Goal: Task Accomplishment & Management: Manage account settings

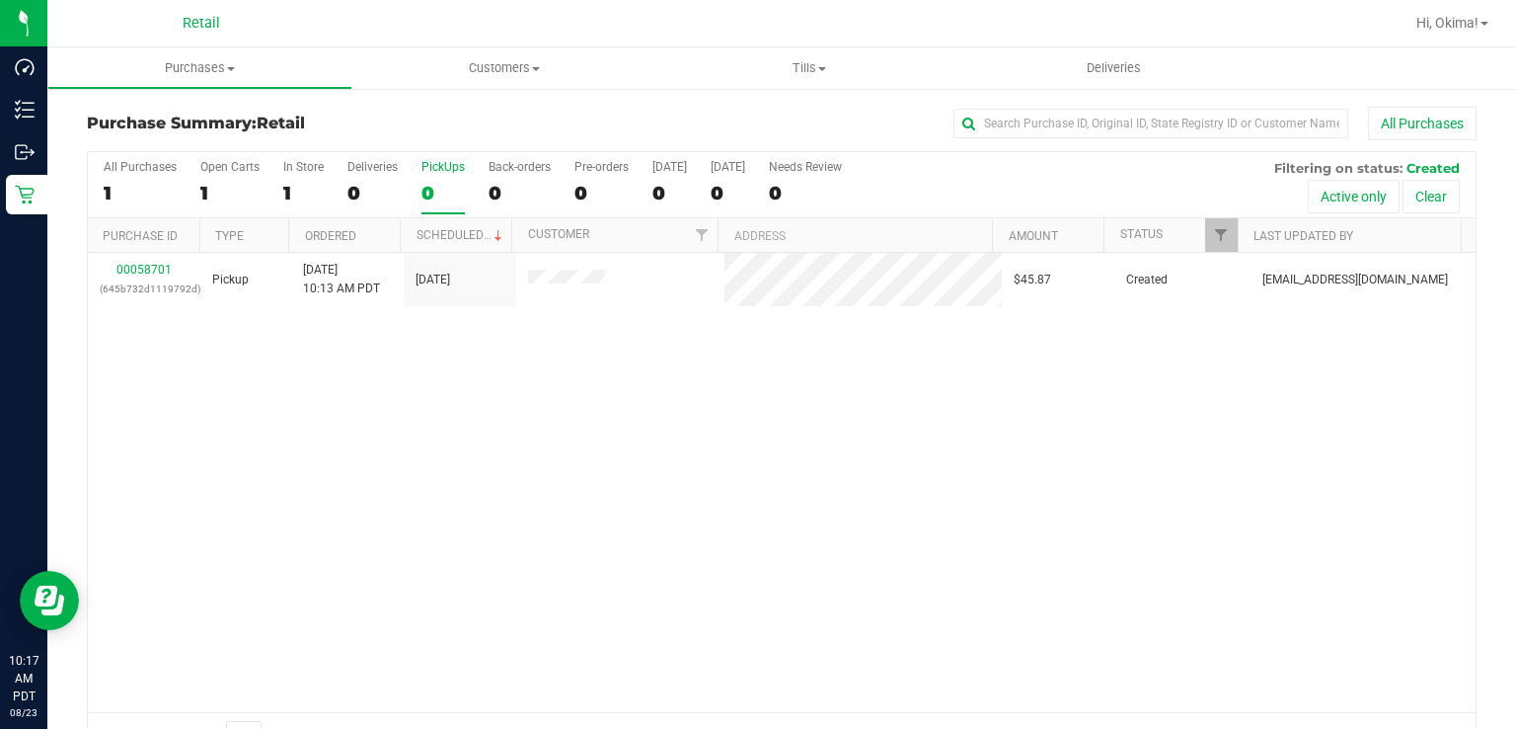
click at [444, 180] on label "PickUps 0" at bounding box center [443, 187] width 43 height 54
click at [0, 0] on input "PickUps 0" at bounding box center [0, 0] width 0 height 0
click at [434, 186] on div "1" at bounding box center [443, 193] width 43 height 23
click at [0, 0] on input "PickUps 1" at bounding box center [0, 0] width 0 height 0
click at [434, 165] on div "PickUps" at bounding box center [443, 167] width 43 height 14
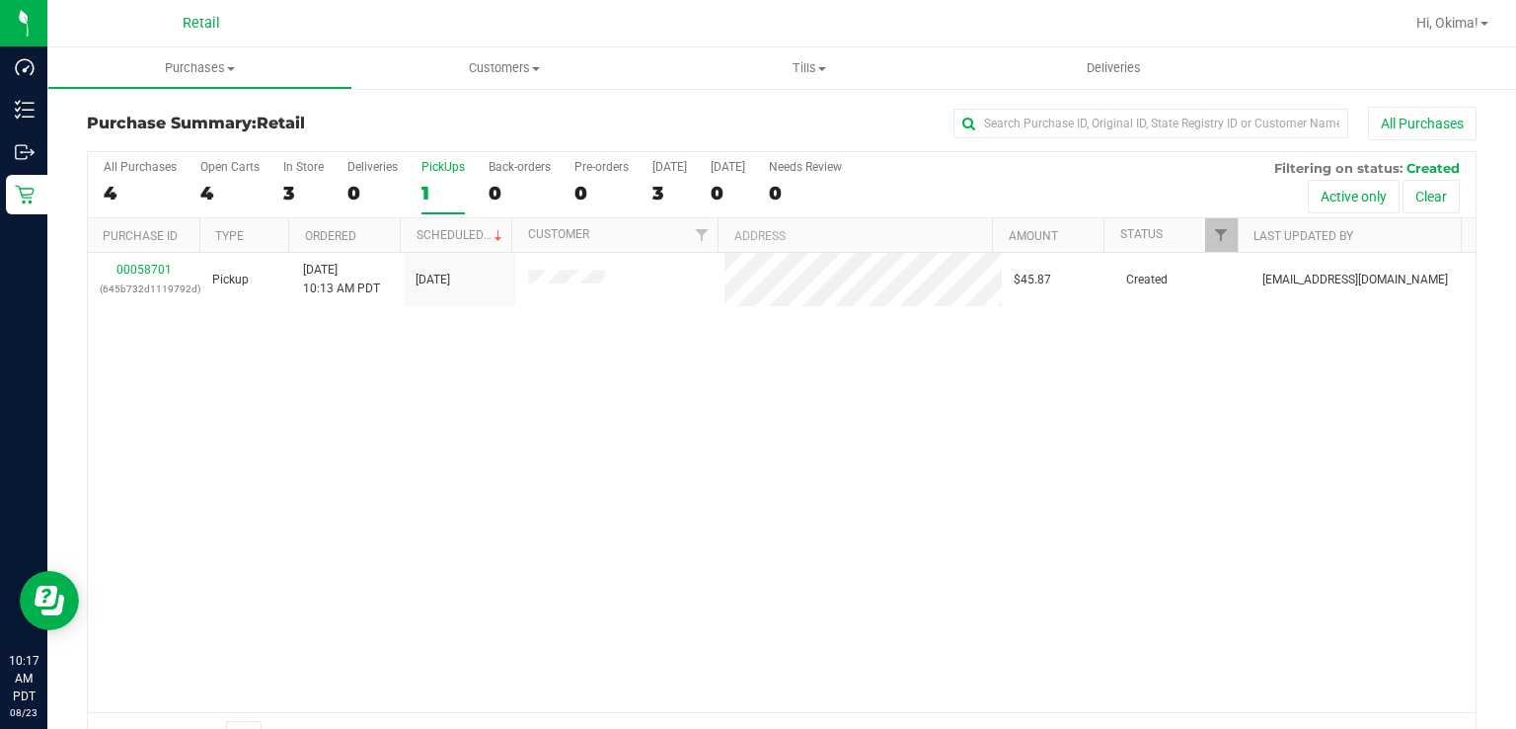
click at [0, 0] on input "PickUps 1" at bounding box center [0, 0] width 0 height 0
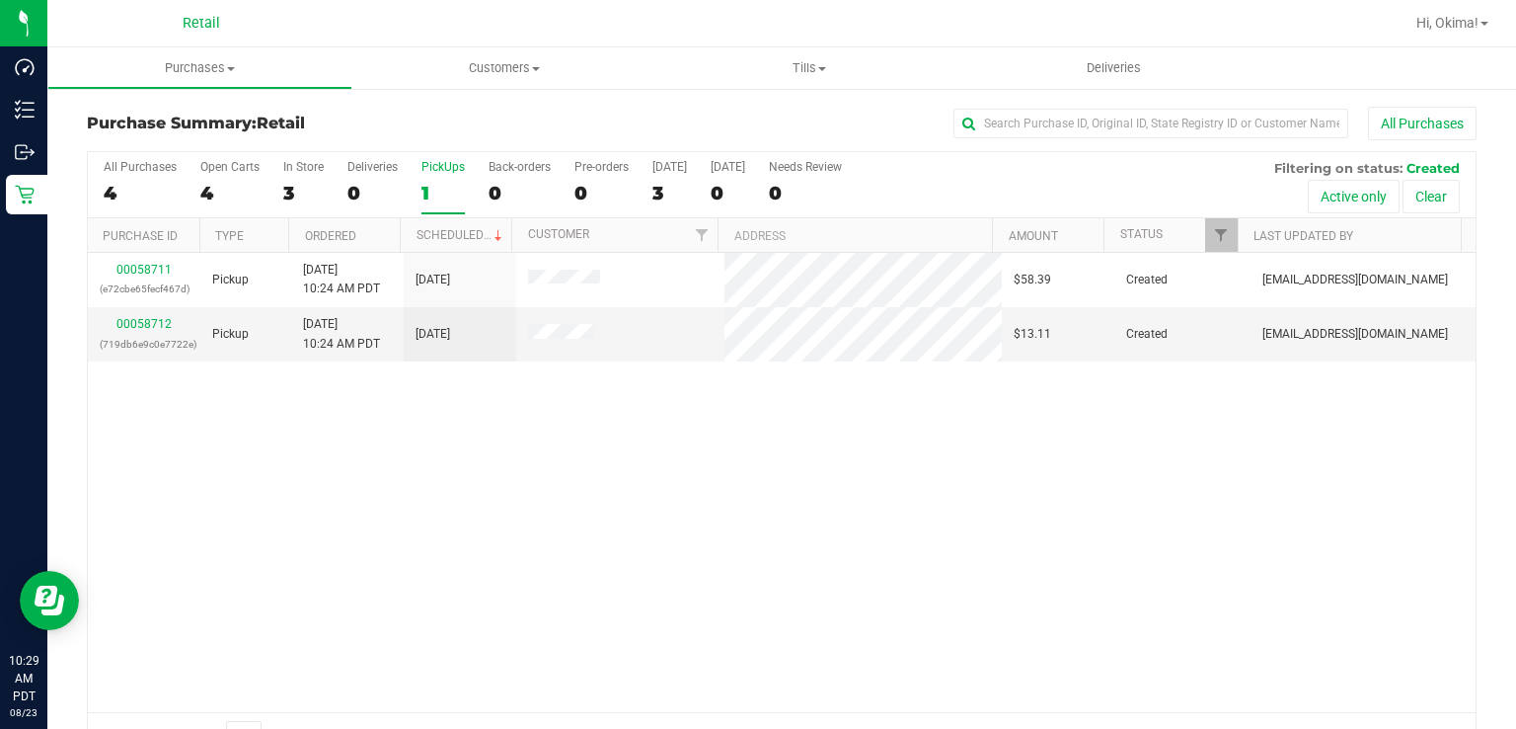
click at [95, 173] on div "All Purchases 4 Open Carts 4 In Store 3 Deliveries 0 PickUps 1 Back-orders 0 Pr…" at bounding box center [782, 185] width 1388 height 66
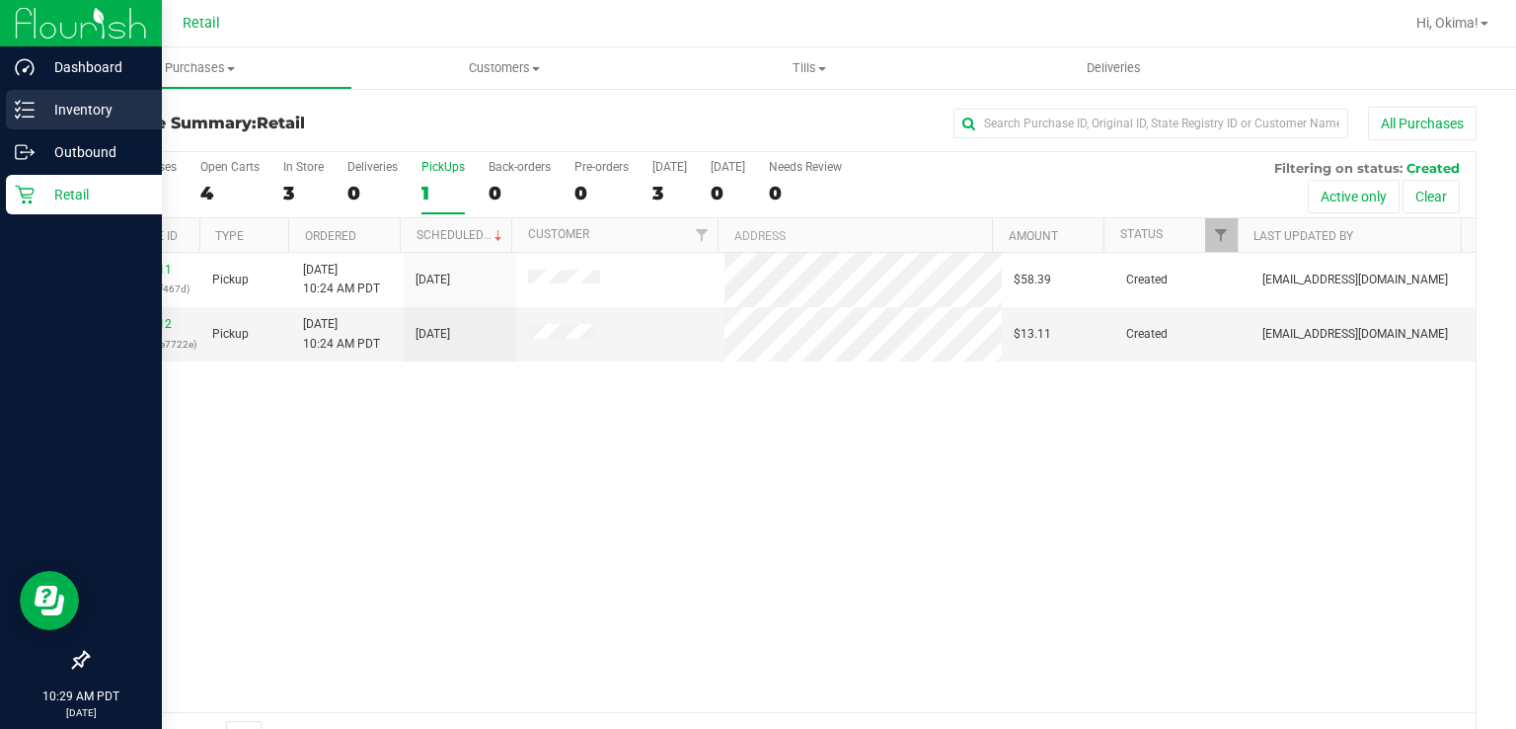
click at [43, 105] on p "Inventory" at bounding box center [94, 110] width 118 height 24
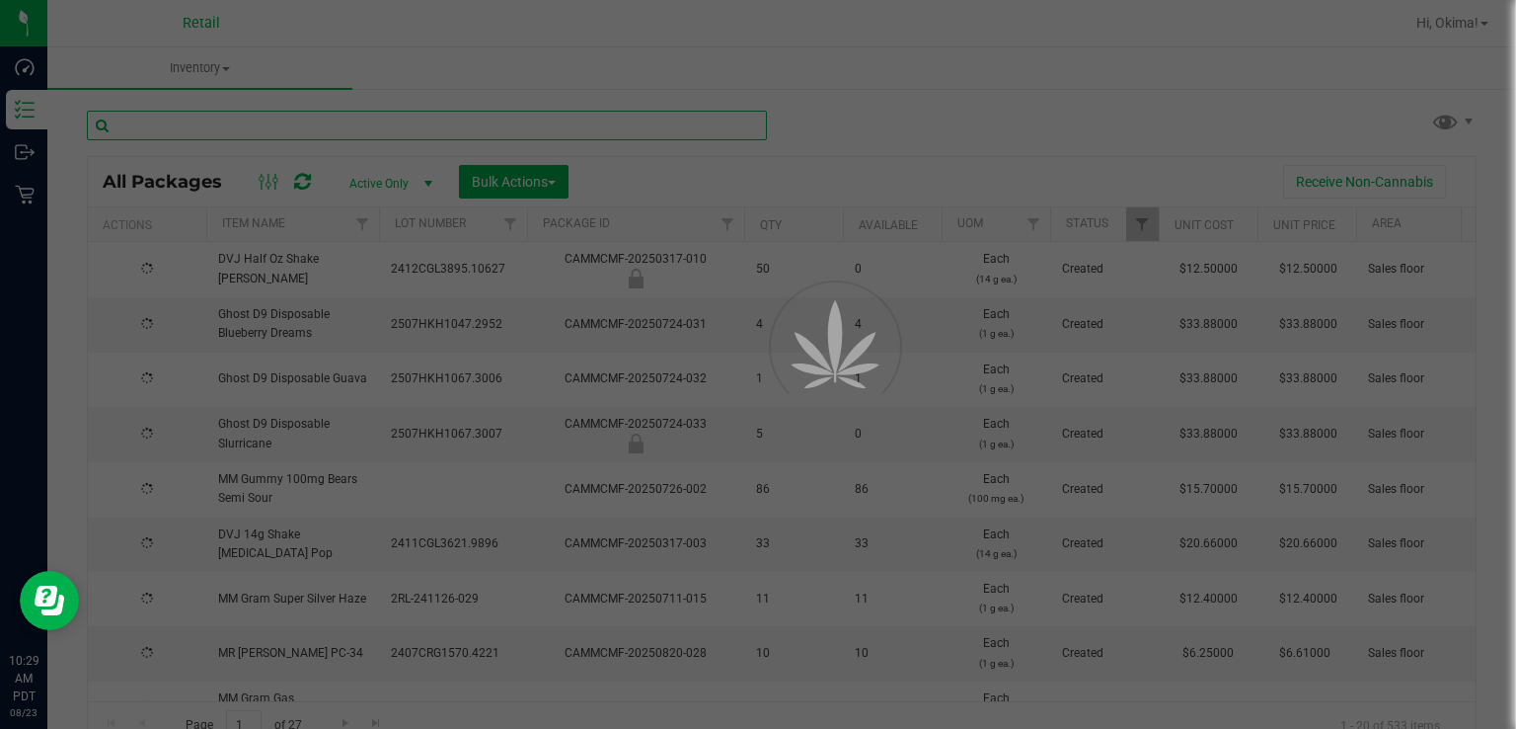
click at [284, 129] on input "text" at bounding box center [427, 126] width 680 height 30
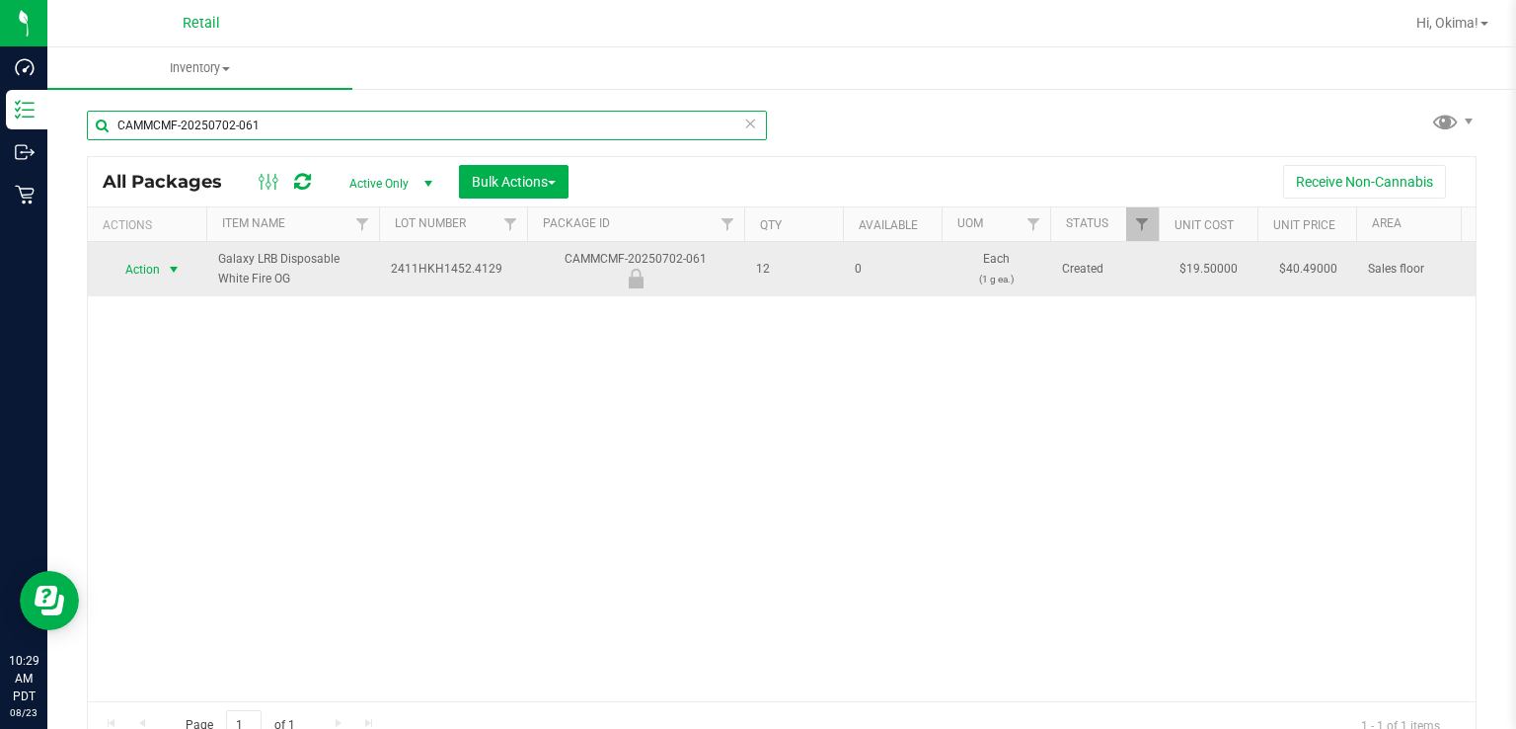
type input "CAMMCMF-20250702-061"
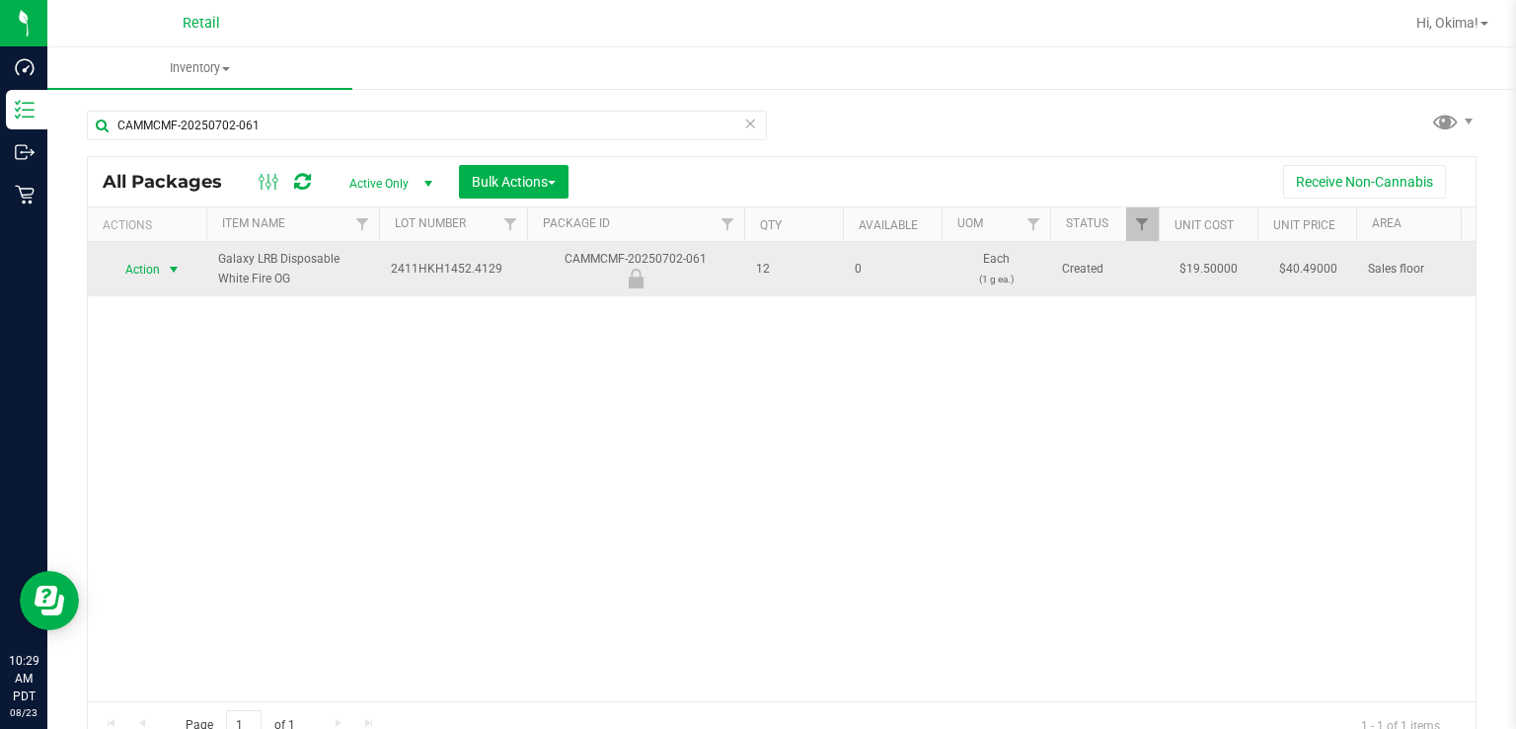
click at [174, 263] on span "select" at bounding box center [174, 270] width 16 height 16
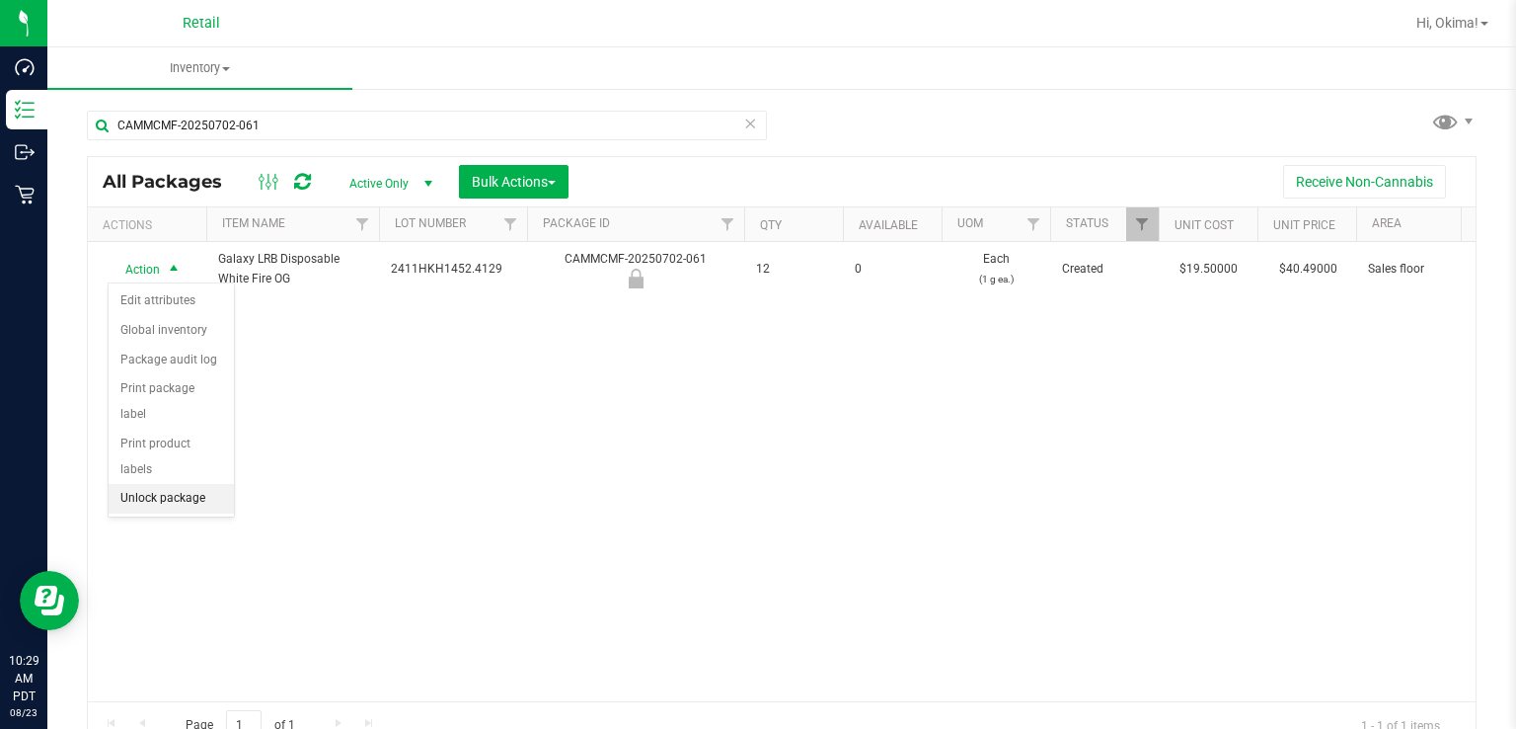
click at [188, 484] on li "Unlock package" at bounding box center [171, 499] width 125 height 30
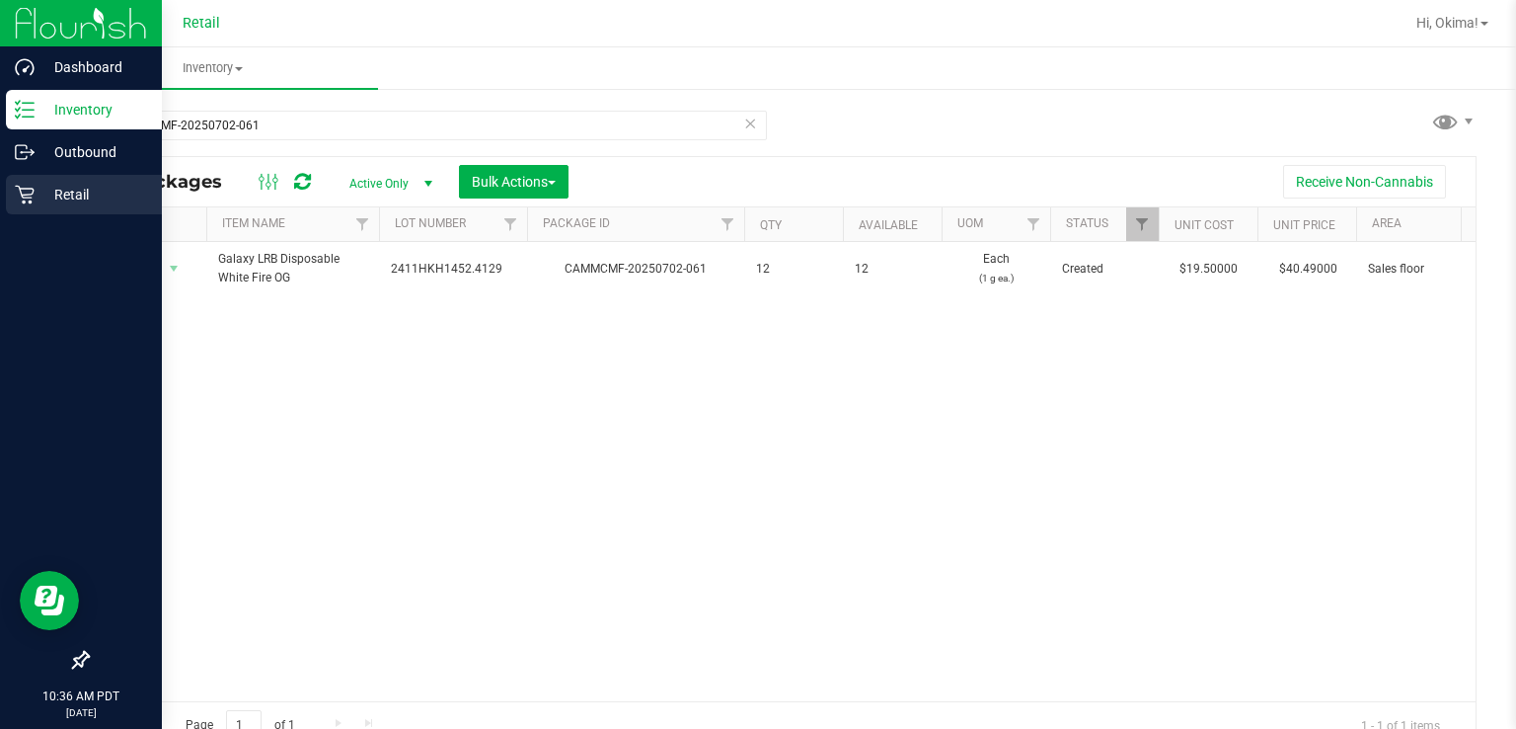
click at [8, 196] on div "Retail" at bounding box center [84, 194] width 156 height 39
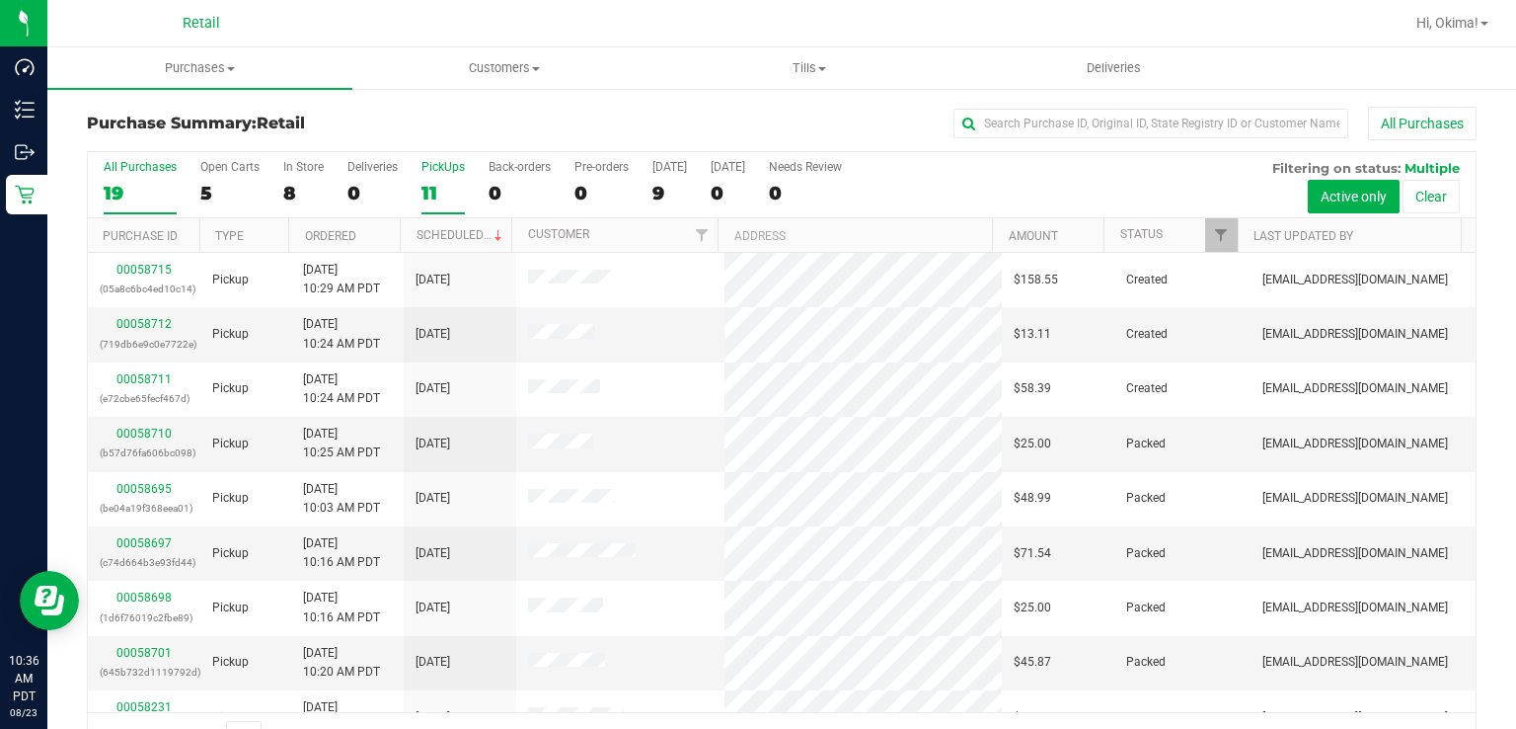
click at [438, 184] on div "11" at bounding box center [443, 193] width 43 height 23
click at [0, 0] on input "PickUps 11" at bounding box center [0, 0] width 0 height 0
click at [331, 233] on link "Ordered" at bounding box center [330, 236] width 51 height 14
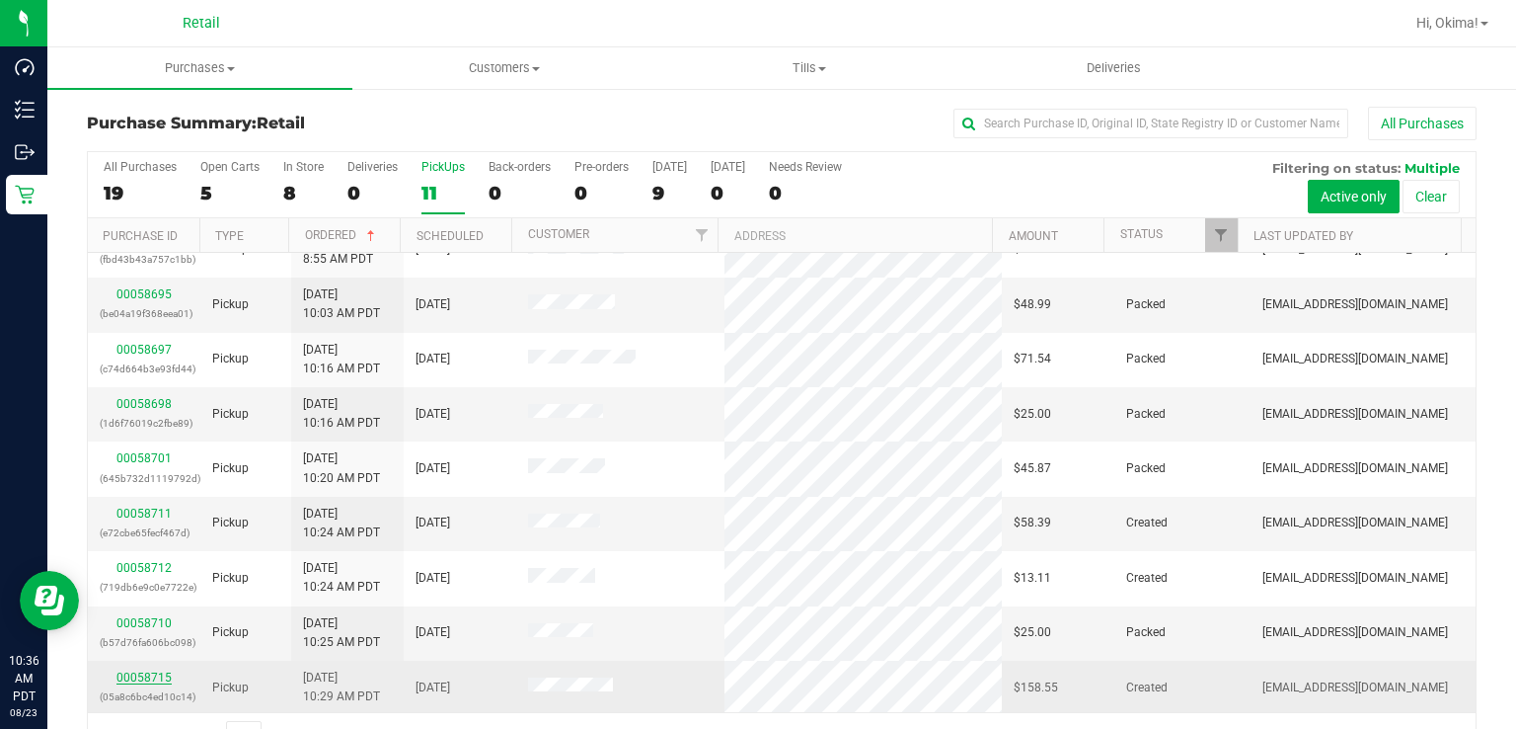
click at [134, 670] on link "00058715" at bounding box center [143, 677] width 55 height 14
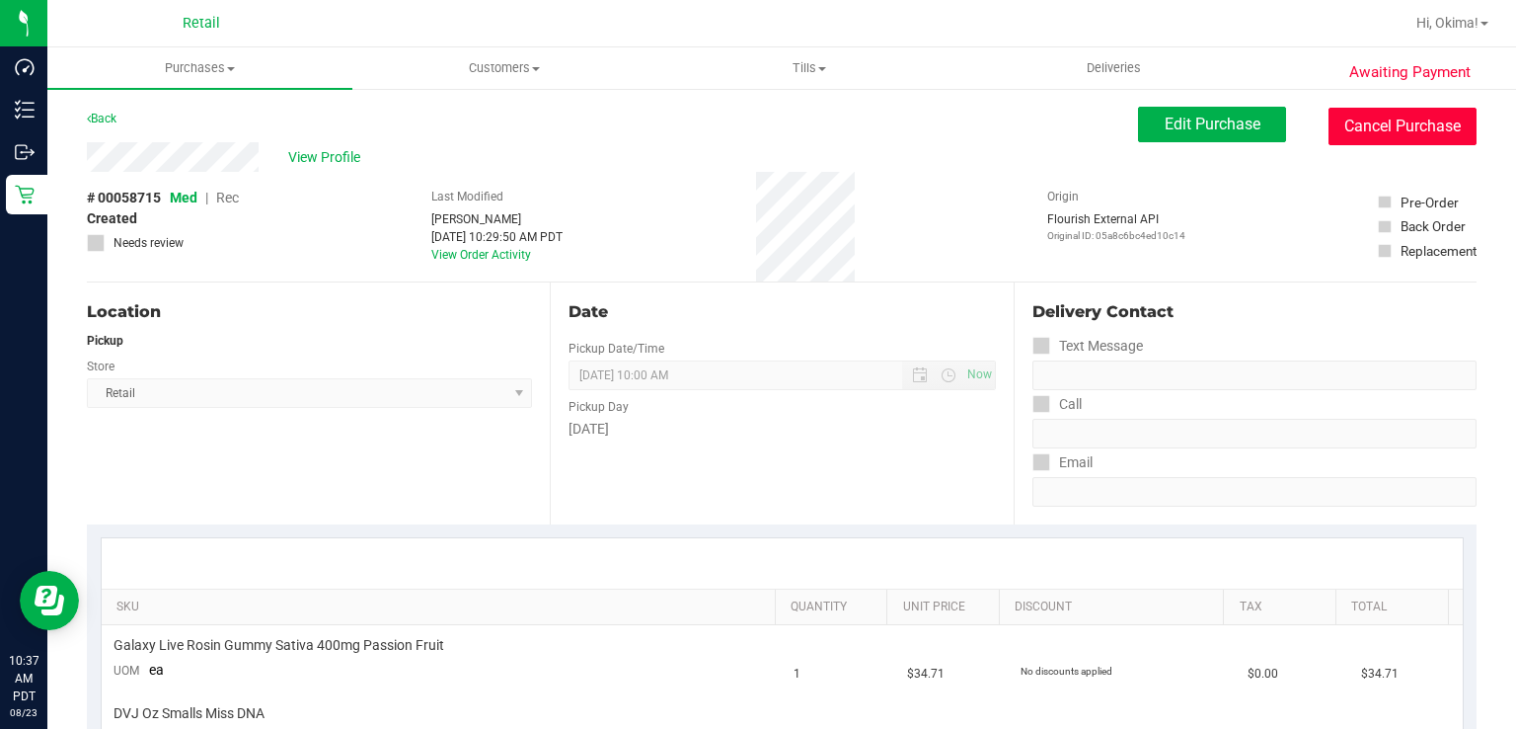
click at [1382, 140] on button "Cancel Purchase" at bounding box center [1403, 127] width 148 height 38
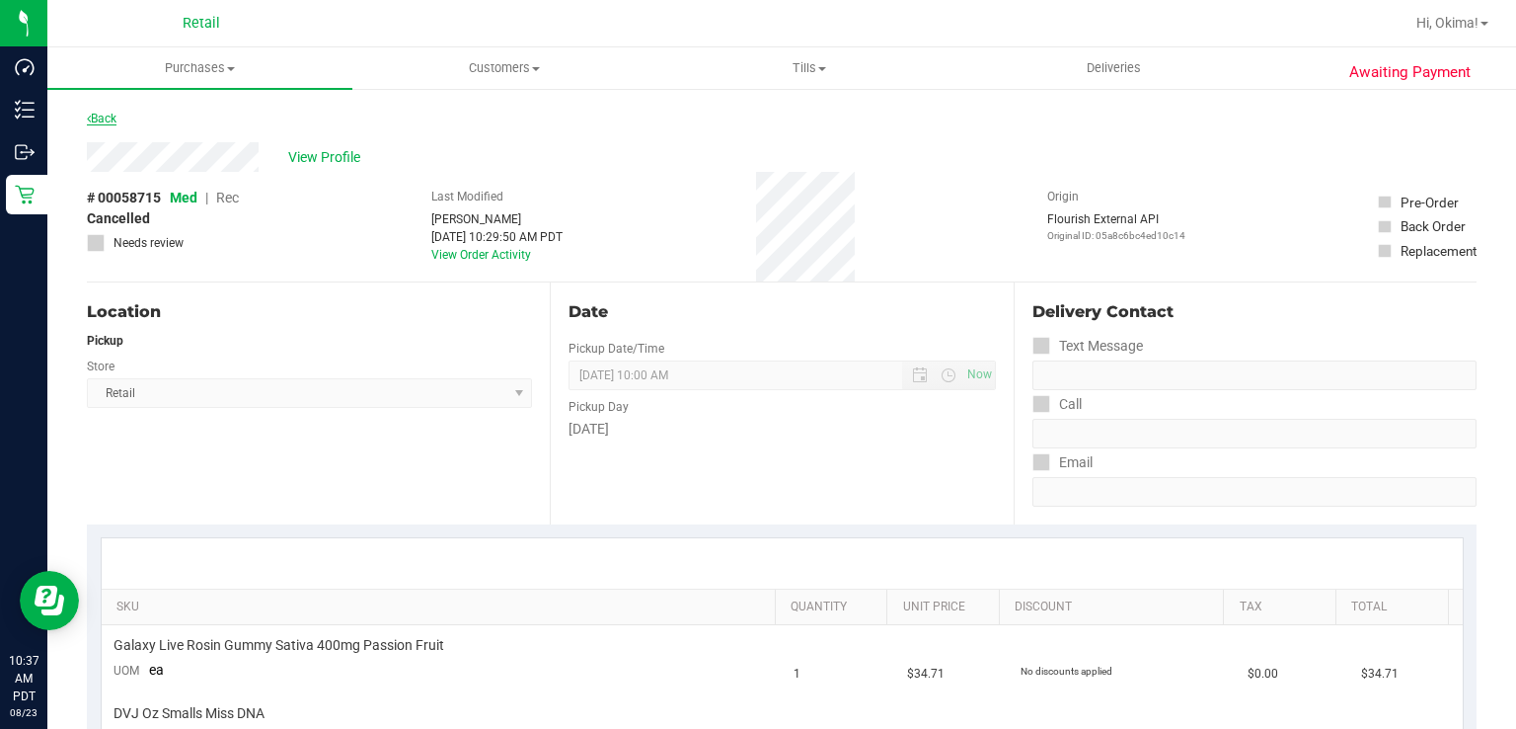
click at [107, 116] on link "Back" at bounding box center [102, 119] width 30 height 14
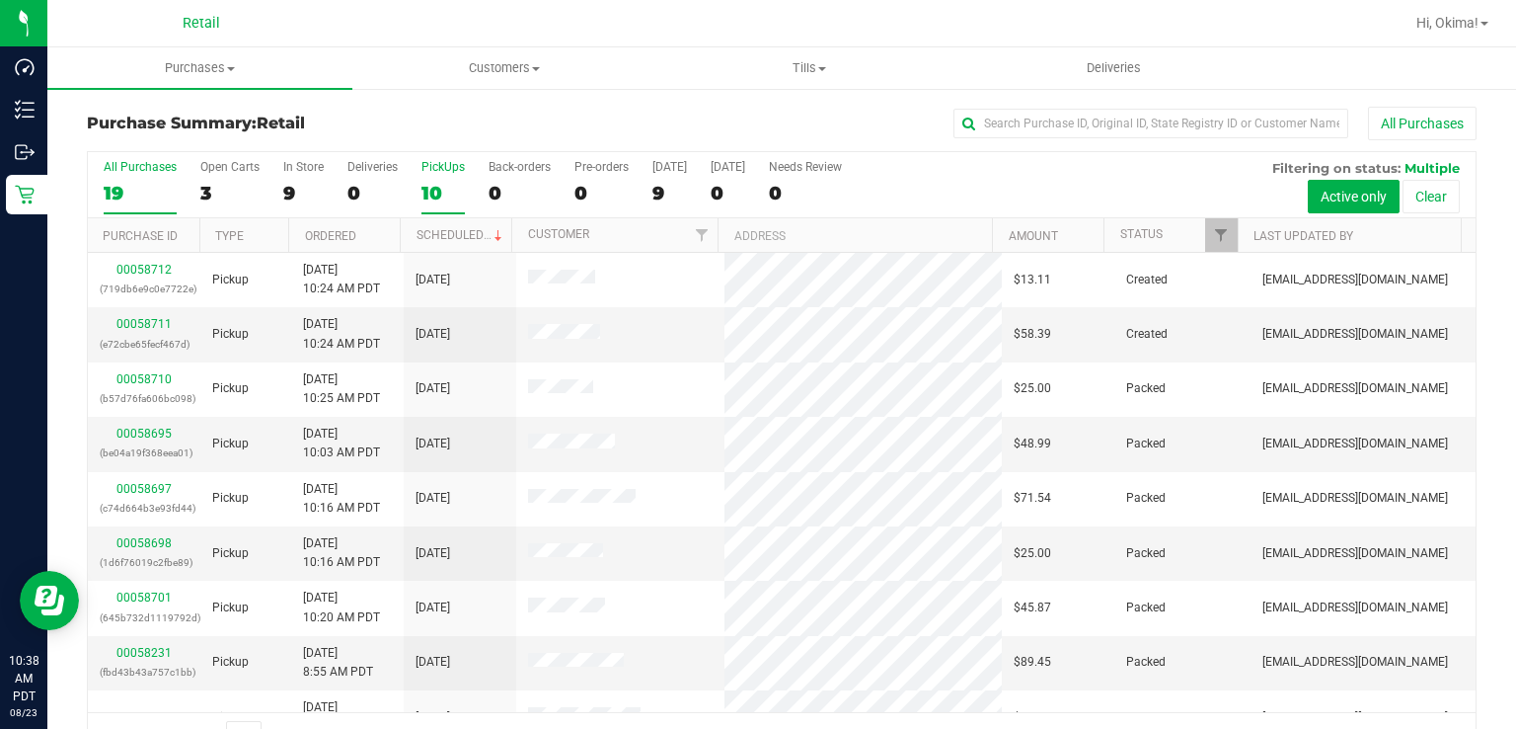
click at [428, 178] on label "PickUps 10" at bounding box center [443, 187] width 43 height 54
click at [0, 0] on input "PickUps 10" at bounding box center [0, 0] width 0 height 0
click at [325, 231] on link "Ordered" at bounding box center [330, 236] width 51 height 14
click at [429, 188] on div "10" at bounding box center [443, 193] width 43 height 23
click at [0, 0] on input "PickUps 10" at bounding box center [0, 0] width 0 height 0
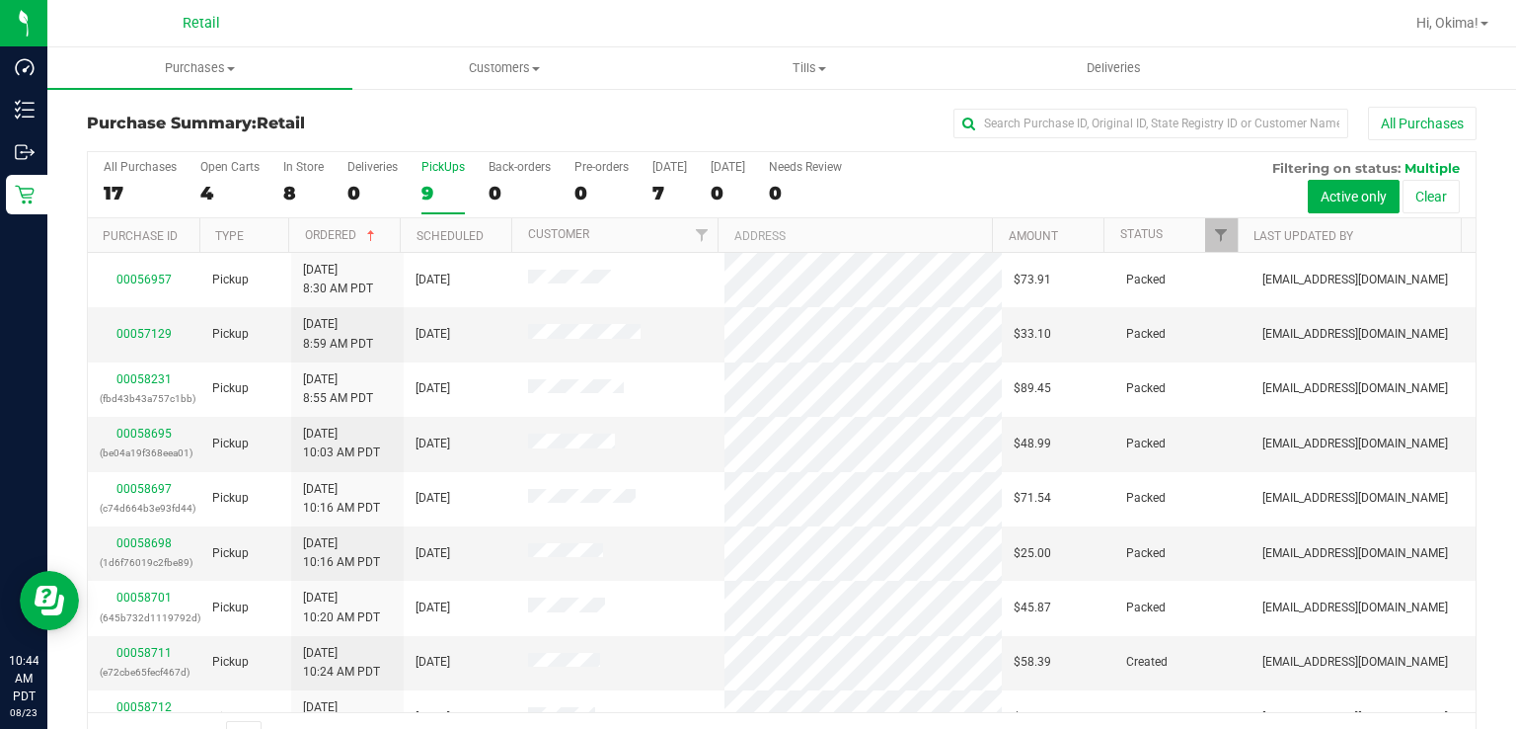
scroll to position [31, 0]
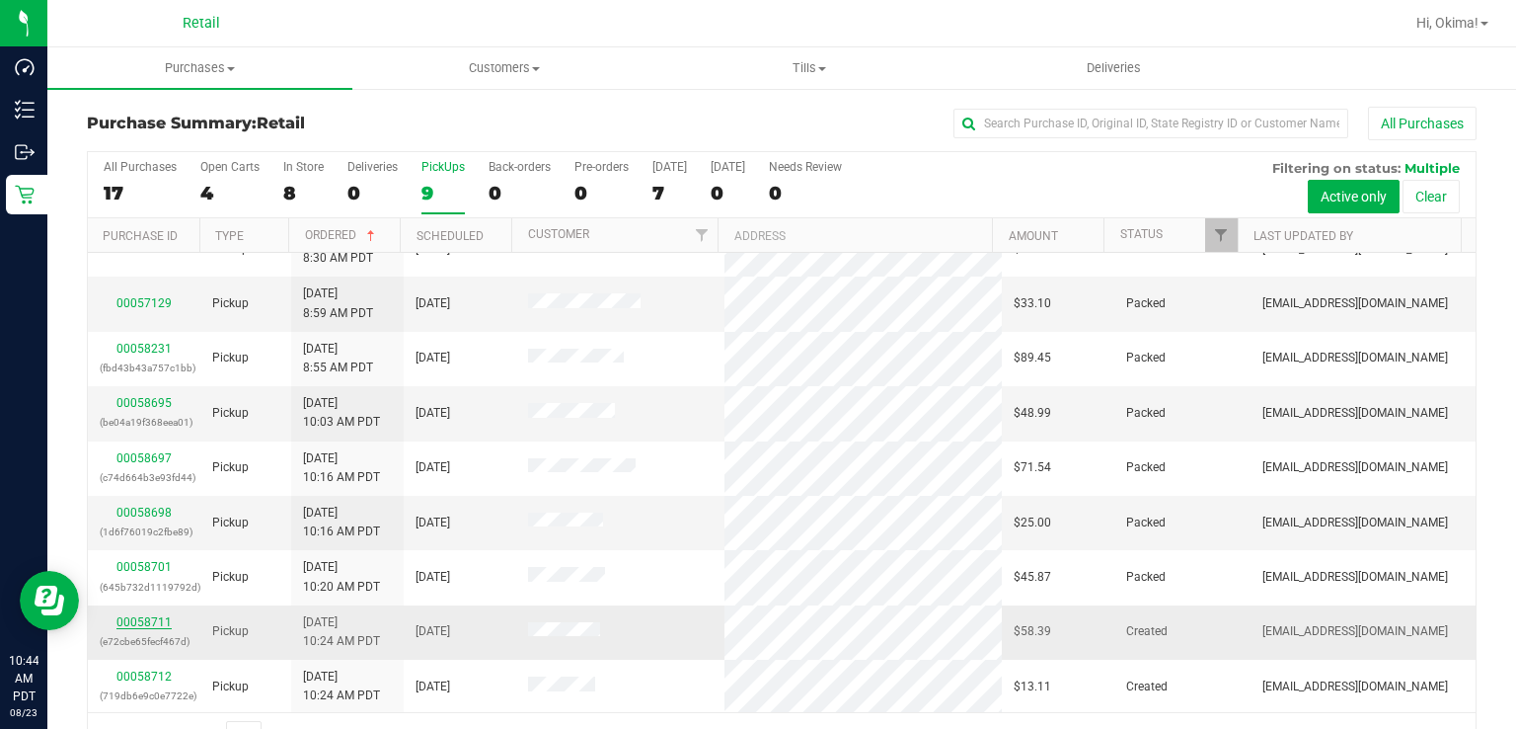
click at [132, 617] on link "00058711" at bounding box center [143, 622] width 55 height 14
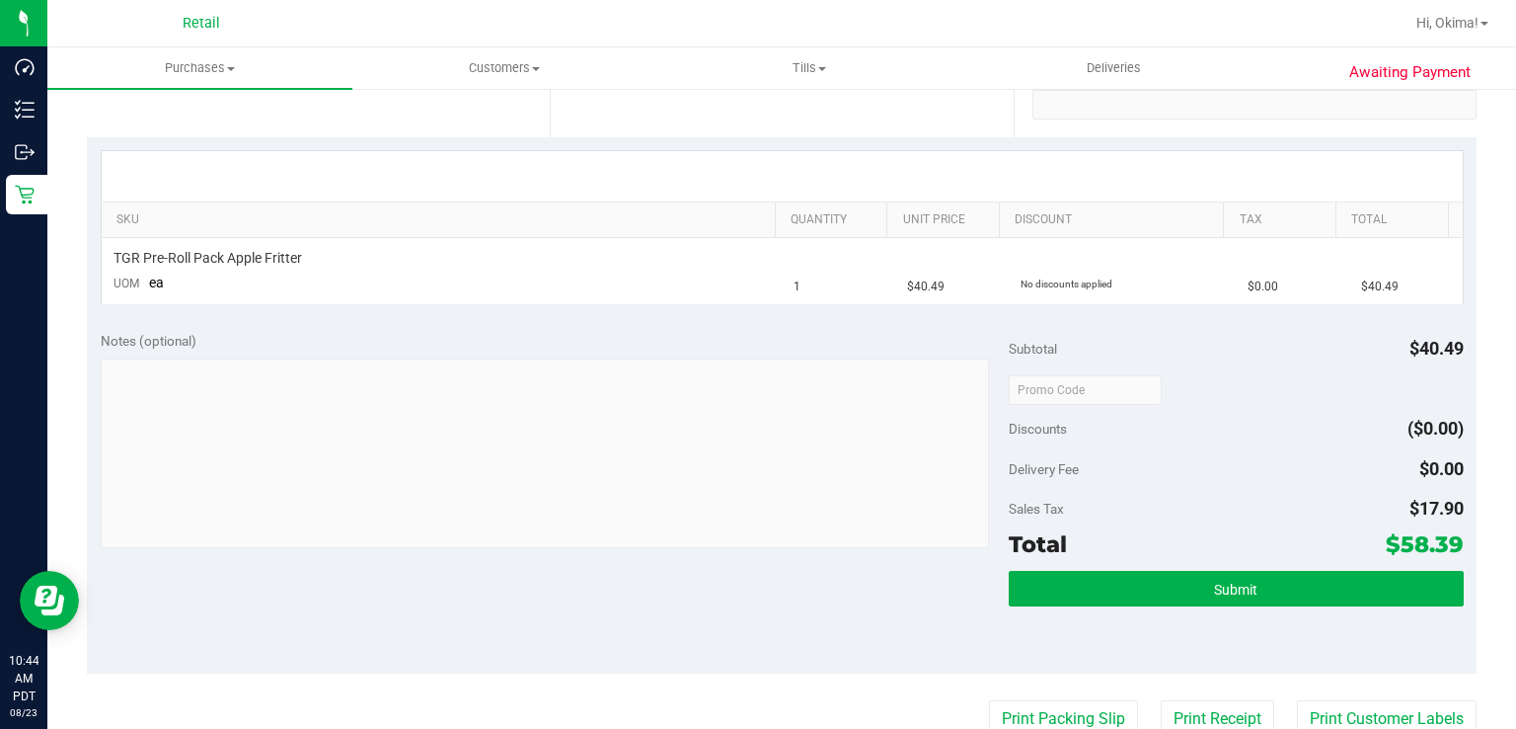
scroll to position [403, 0]
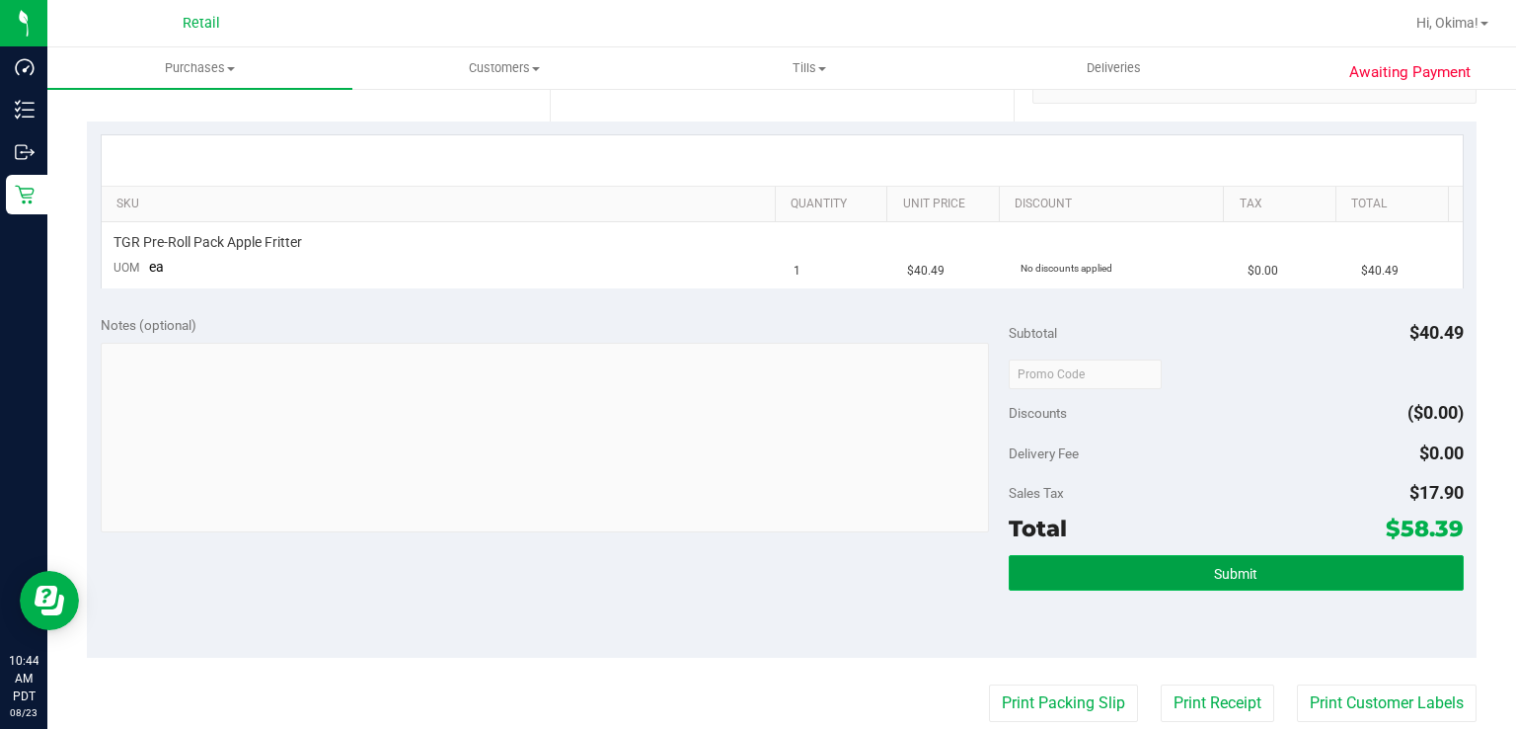
click at [1233, 568] on span "Submit" at bounding box center [1235, 574] width 43 height 16
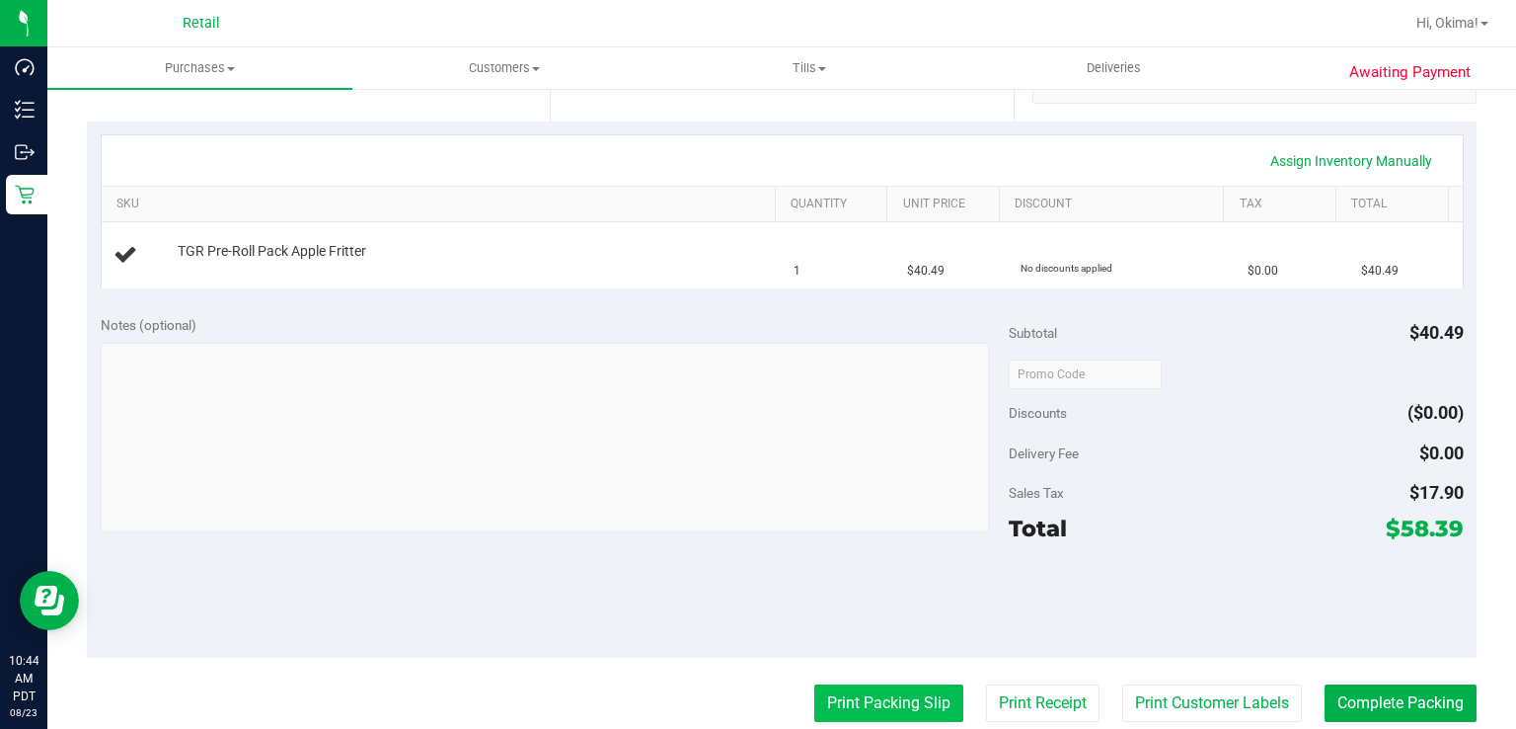
click at [842, 696] on button "Print Packing Slip" at bounding box center [888, 703] width 149 height 38
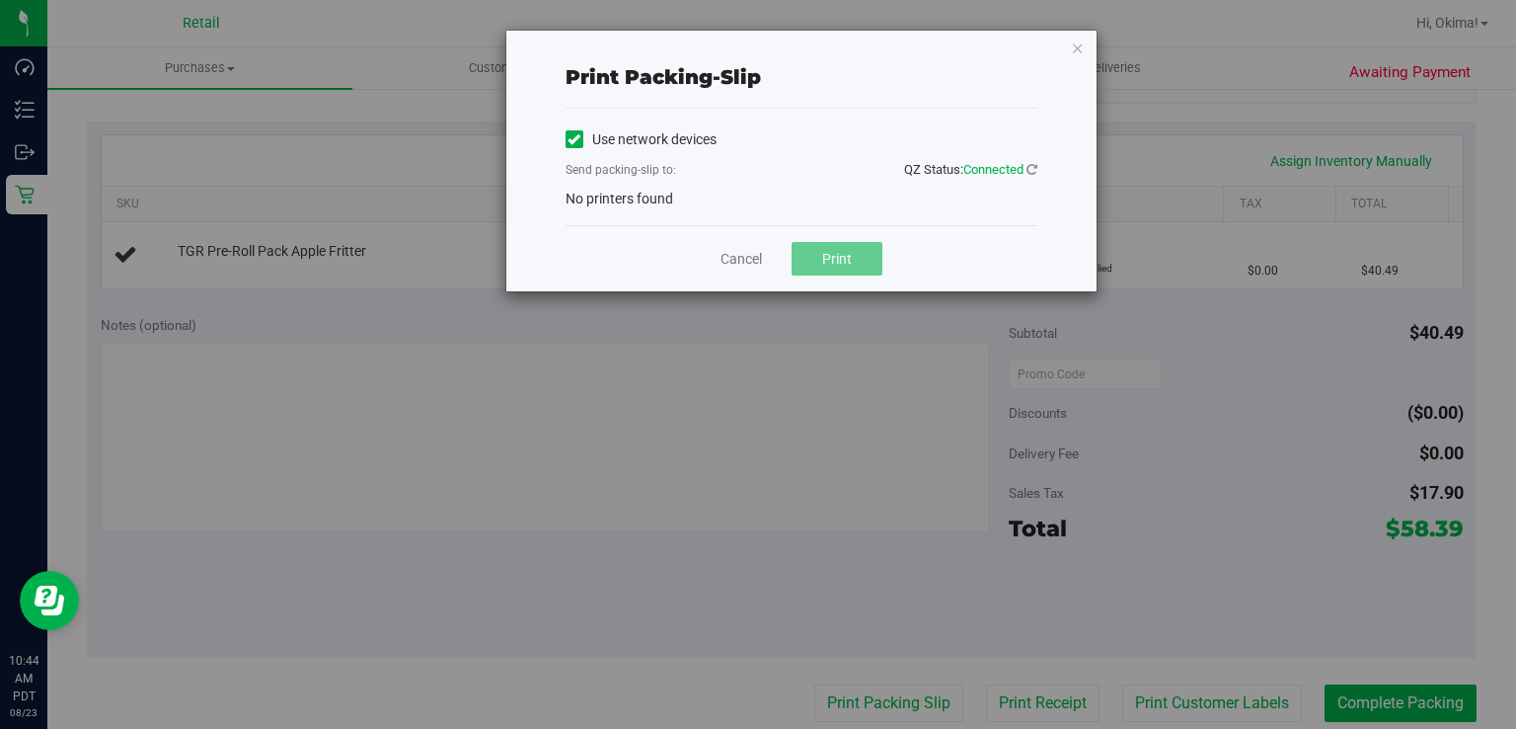
click at [584, 146] on label "Use network devices" at bounding box center [641, 139] width 151 height 21
click at [0, 0] on input "Use network devices" at bounding box center [0, 0] width 0 height 0
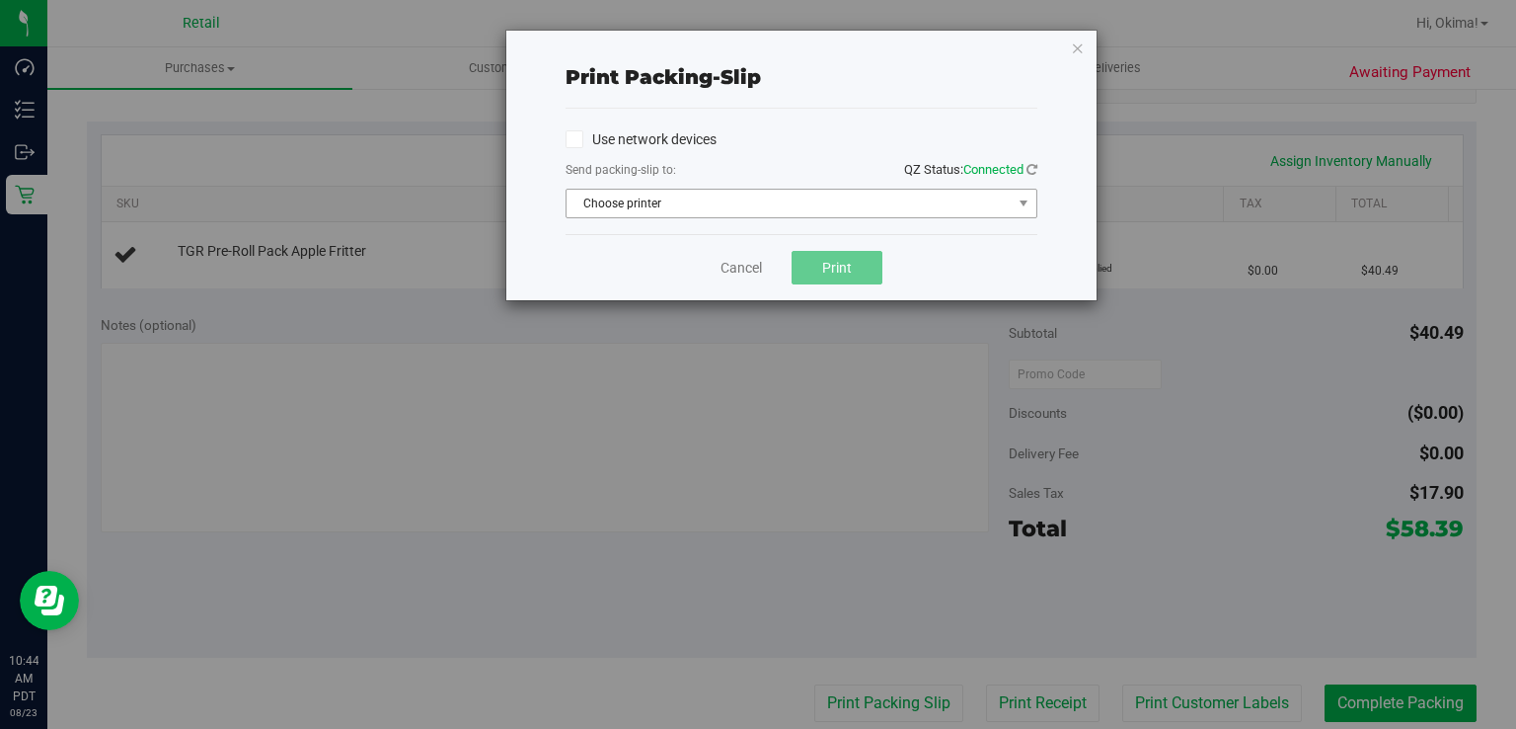
click at [652, 209] on span "Choose printer" at bounding box center [789, 204] width 445 height 28
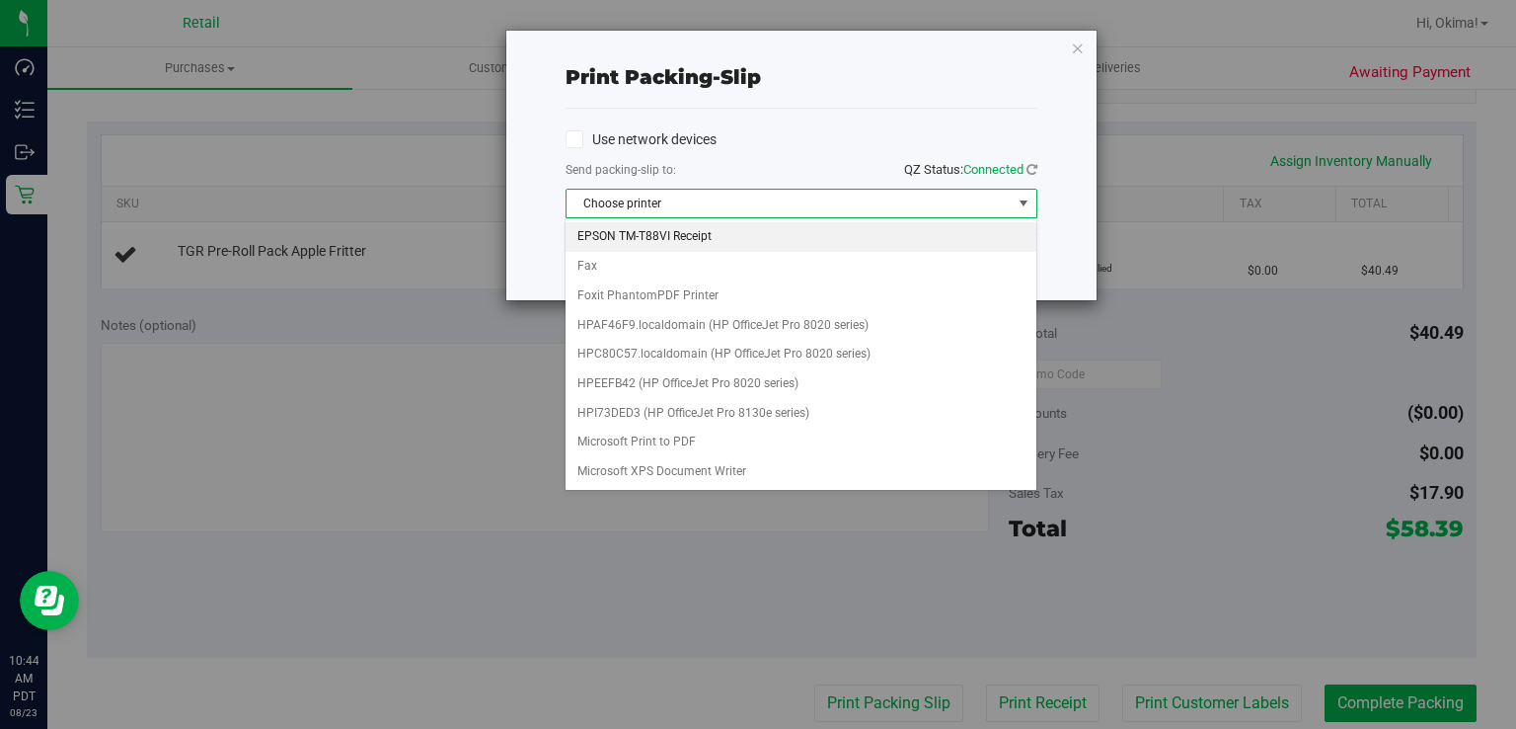
click at [625, 238] on li "EPSON TM-T88VI Receipt" at bounding box center [801, 237] width 470 height 30
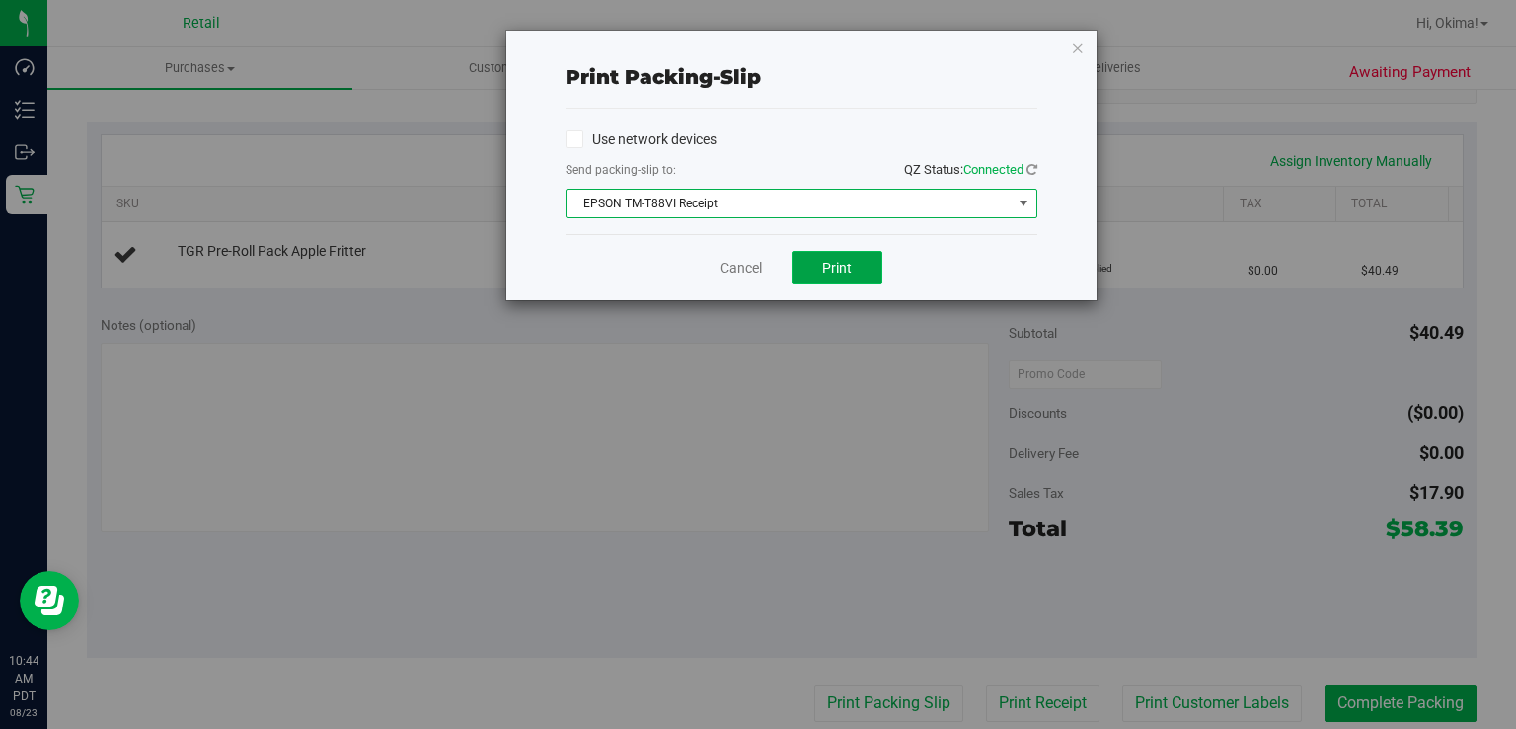
click at [833, 262] on span "Print" at bounding box center [837, 268] width 30 height 16
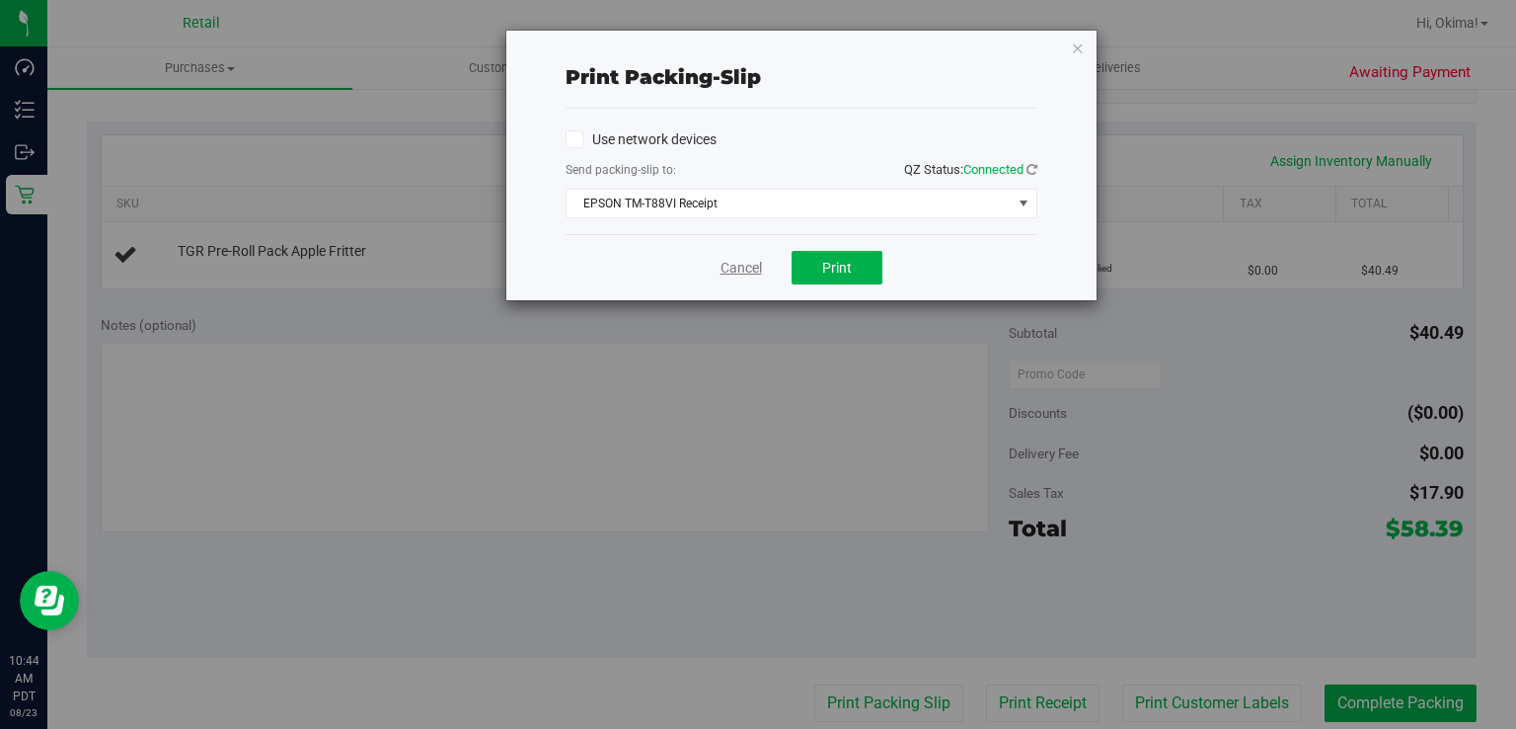
click at [723, 265] on link "Cancel" at bounding box center [741, 268] width 41 height 21
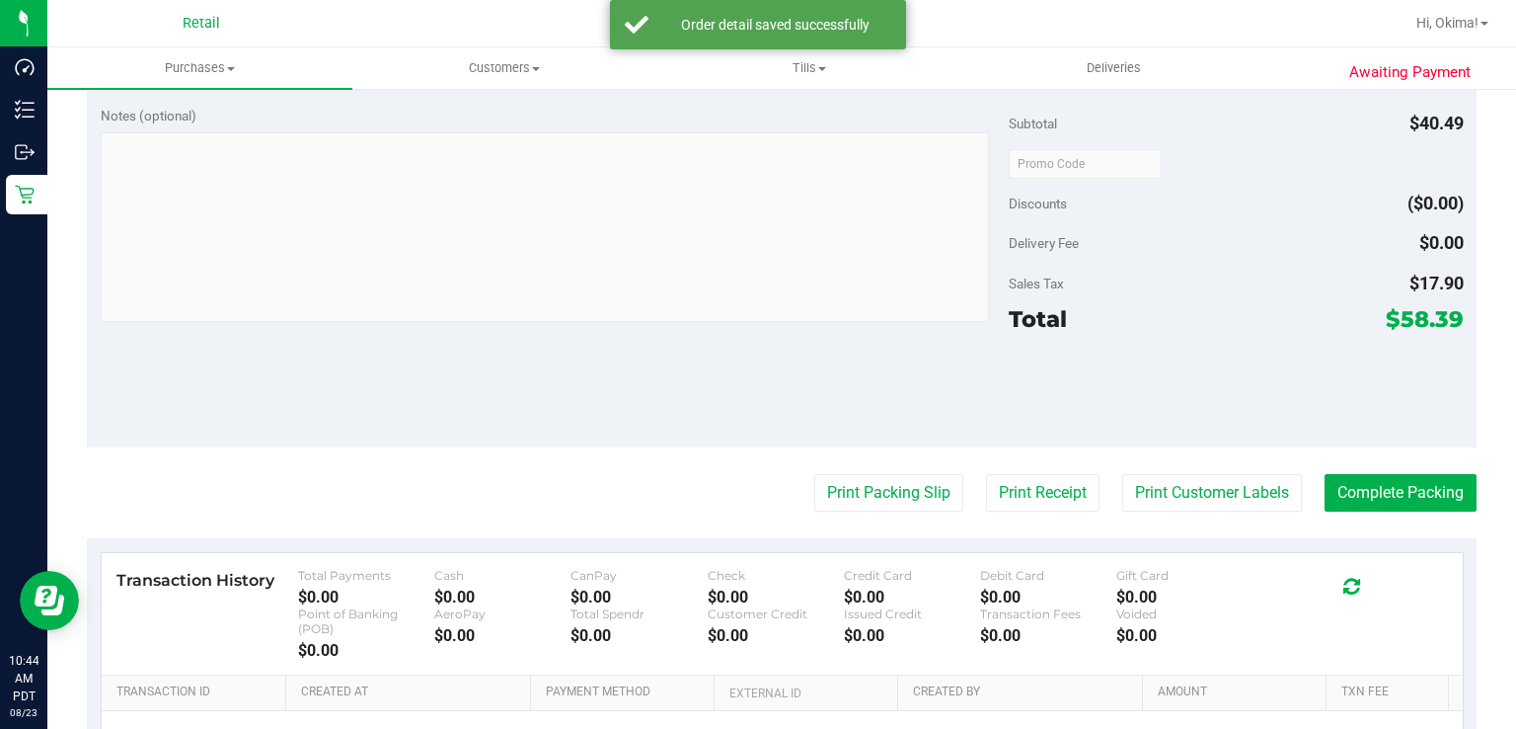
scroll to position [805, 0]
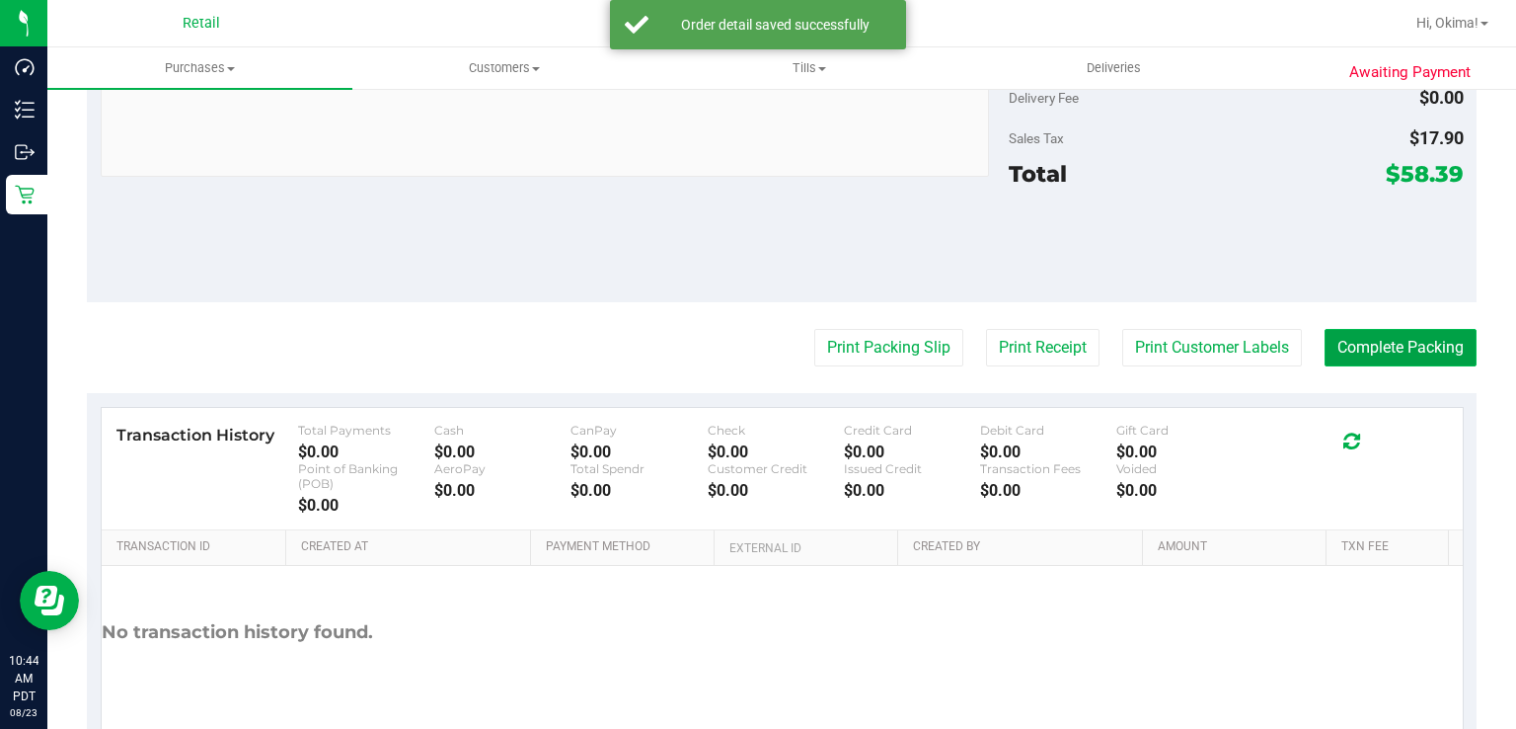
click at [1434, 338] on button "Complete Packing" at bounding box center [1401, 348] width 152 height 38
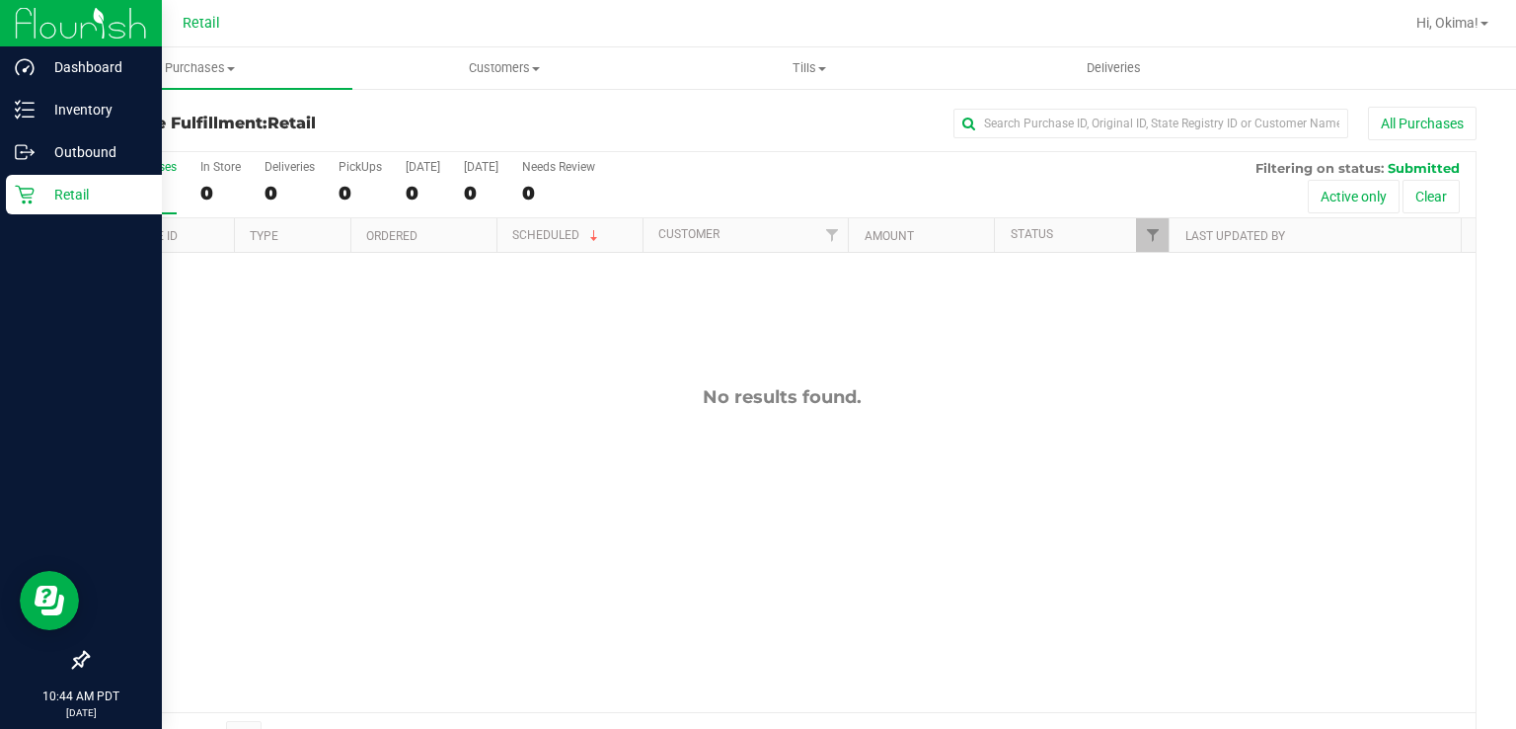
click at [25, 209] on div "Retail" at bounding box center [84, 194] width 156 height 39
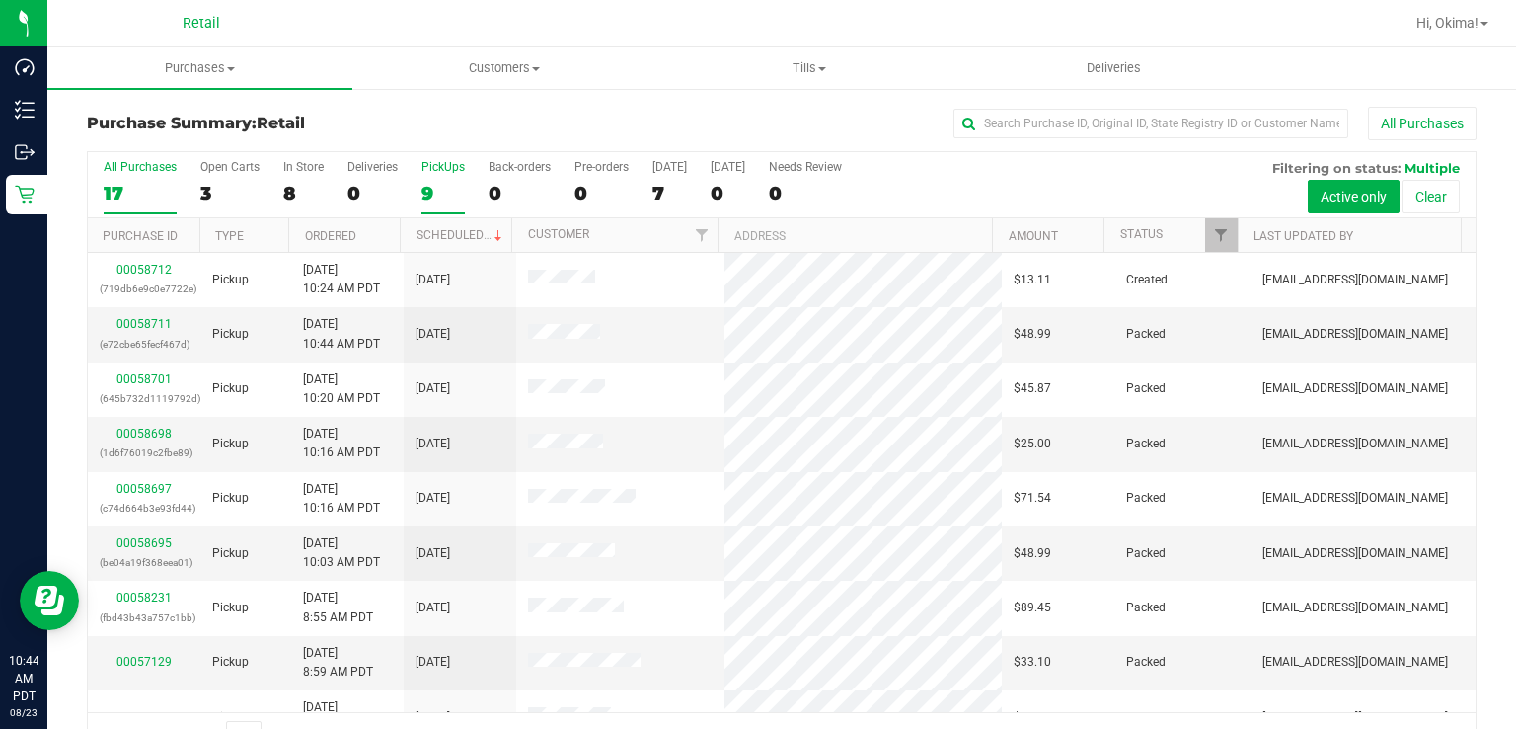
click at [438, 188] on div "9" at bounding box center [443, 193] width 43 height 23
click at [0, 0] on input "PickUps 9" at bounding box center [0, 0] width 0 height 0
click at [350, 232] on link "Ordered" at bounding box center [330, 236] width 51 height 14
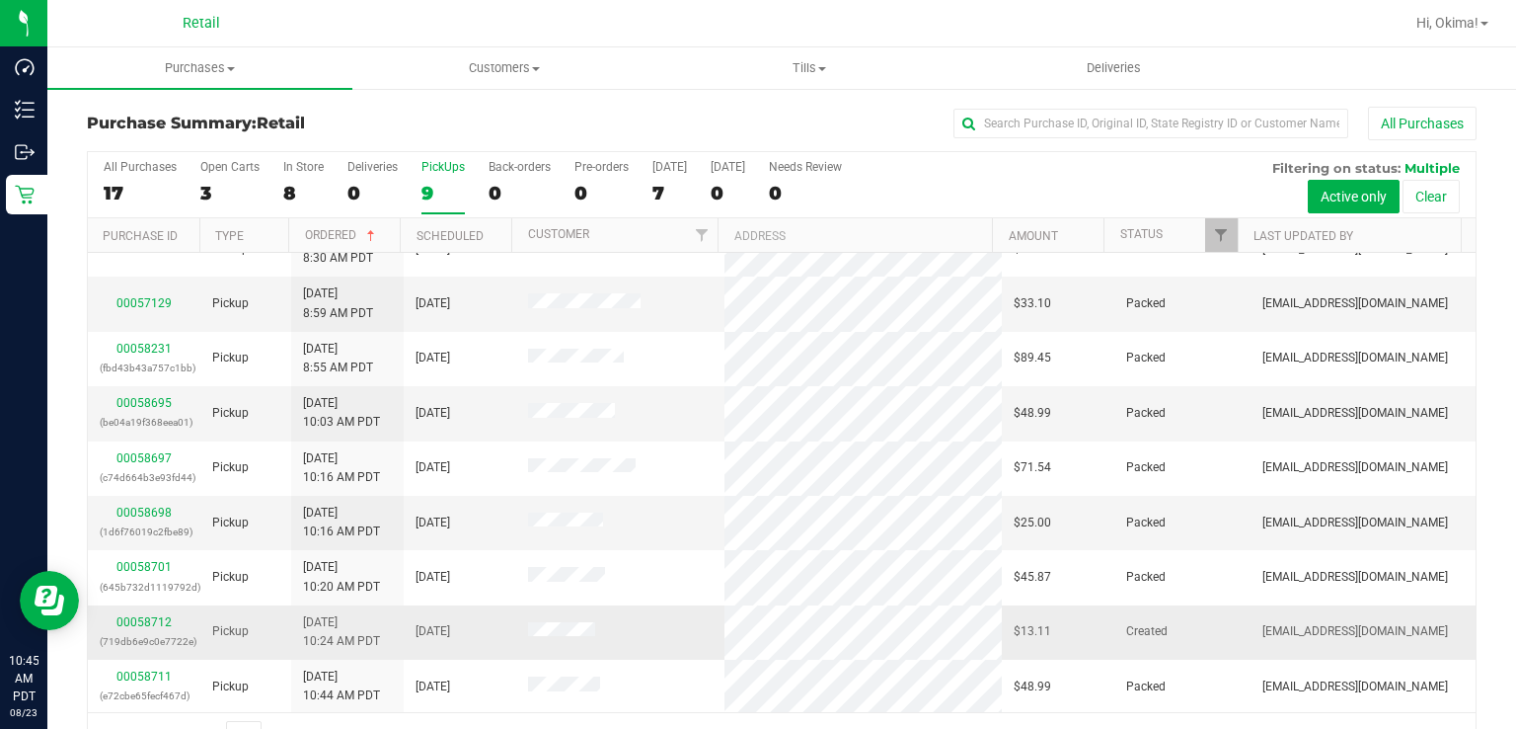
click at [136, 626] on div "00058712 (719db6e9c0e7722e)" at bounding box center [144, 632] width 89 height 38
click at [158, 622] on link "00058712" at bounding box center [143, 622] width 55 height 14
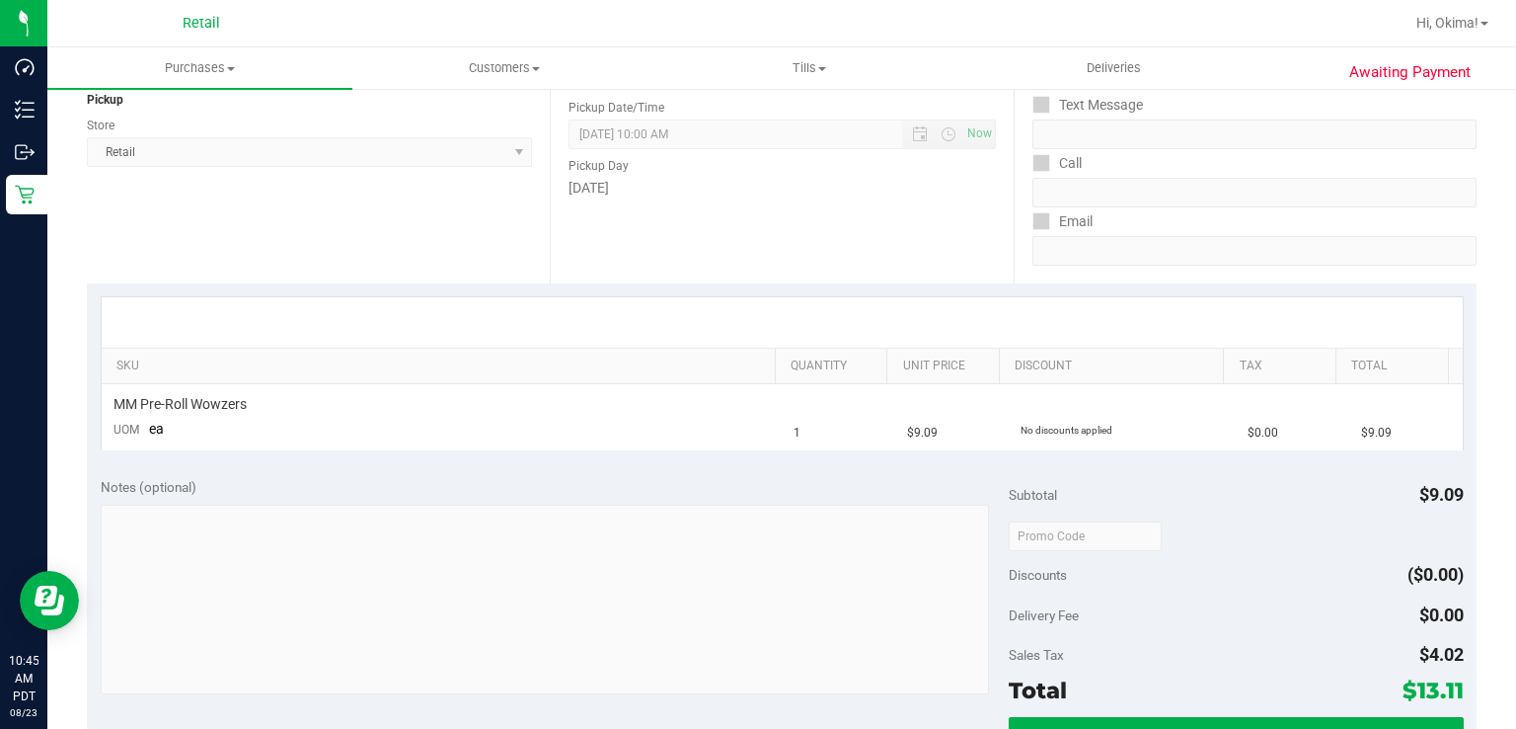
scroll to position [376, 0]
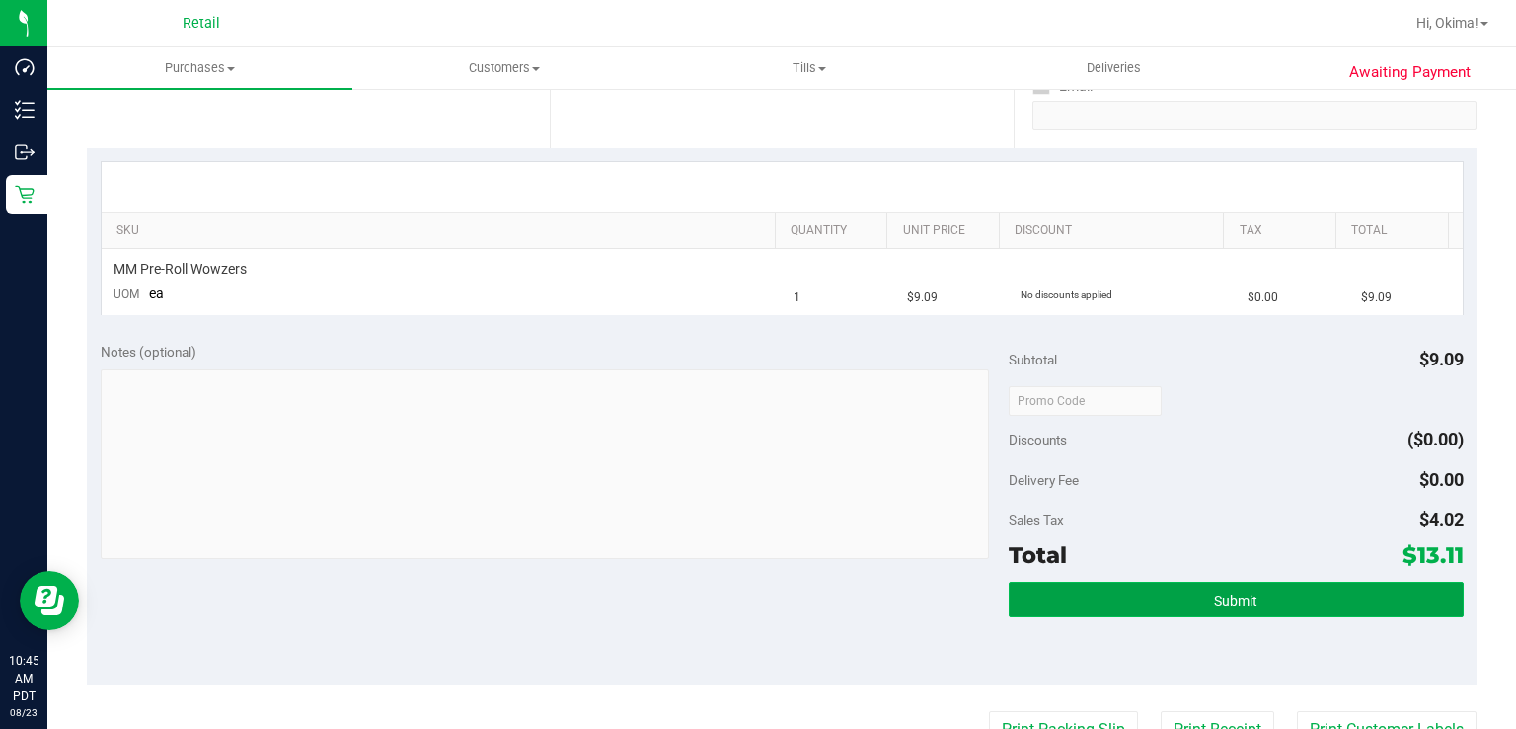
click at [1214, 600] on span "Submit" at bounding box center [1235, 600] width 43 height 16
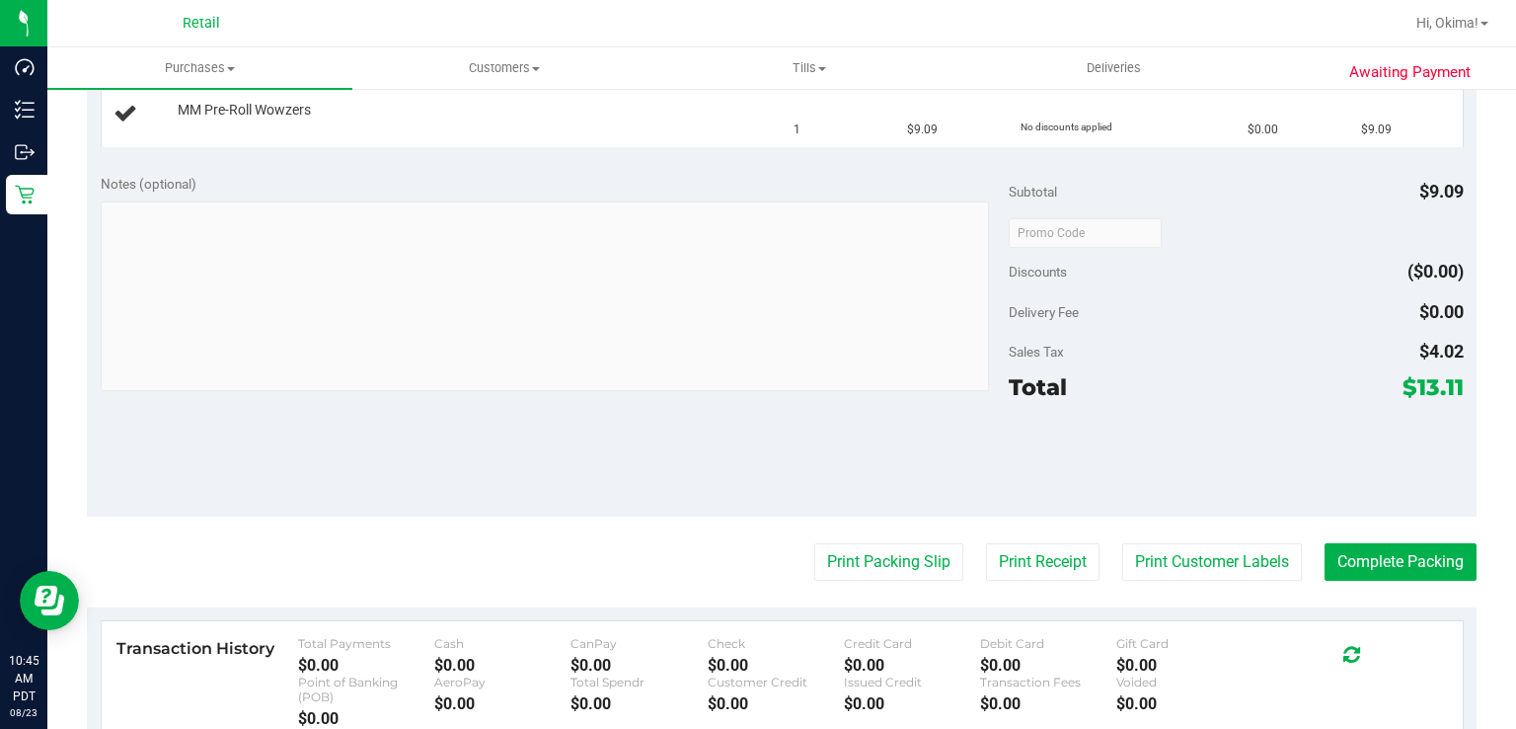
scroll to position [682, 0]
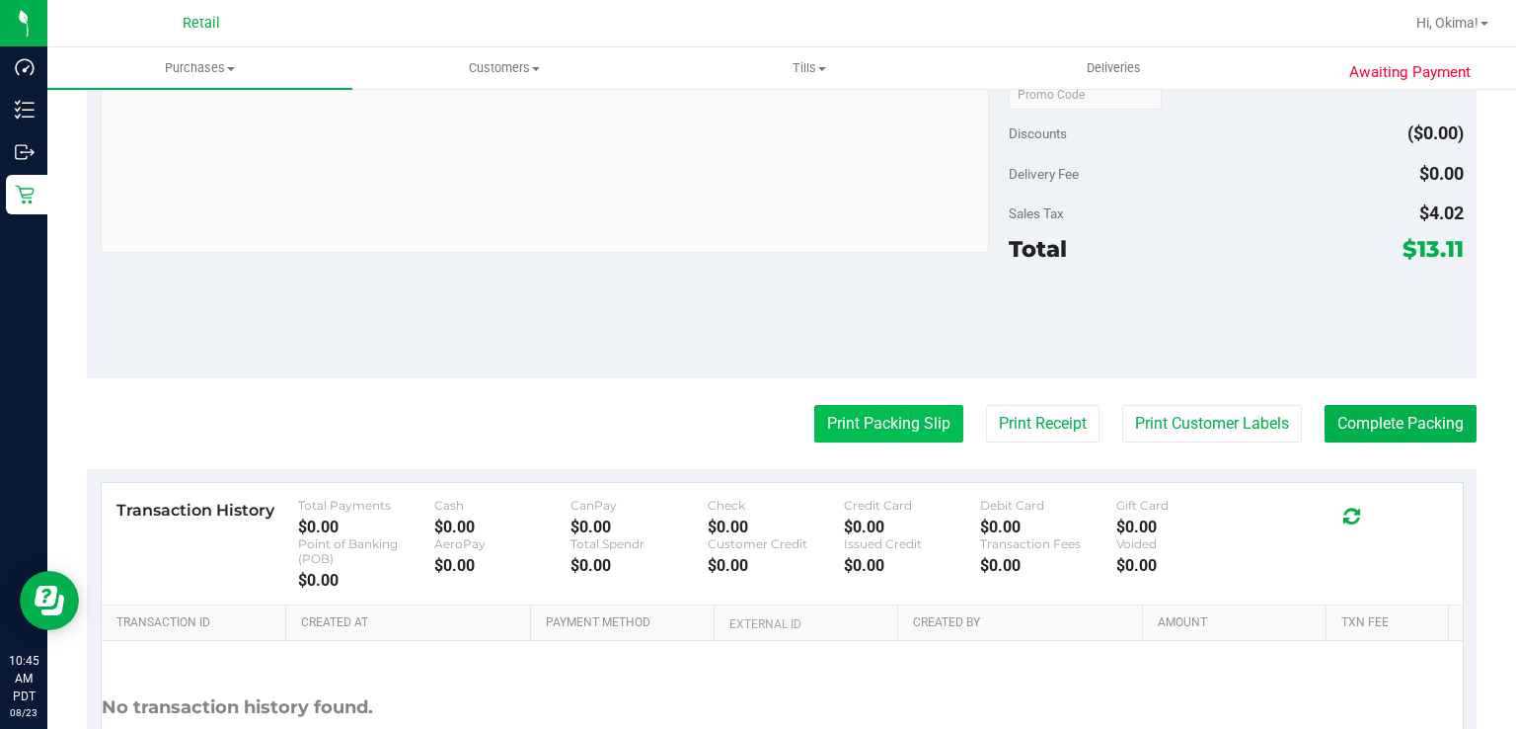
click at [835, 428] on button "Print Packing Slip" at bounding box center [888, 424] width 149 height 38
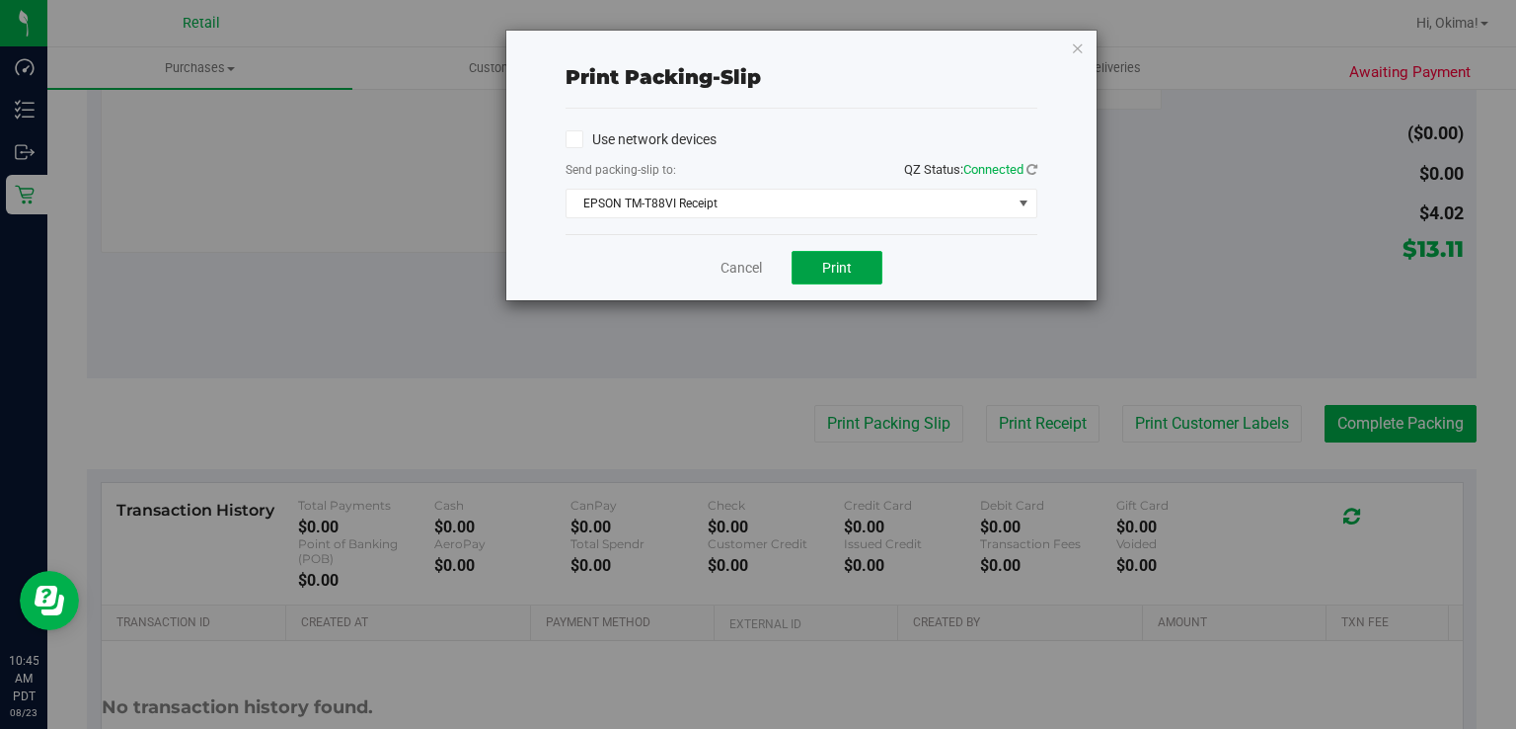
click at [853, 263] on button "Print" at bounding box center [837, 268] width 91 height 34
click at [745, 267] on link "Cancel" at bounding box center [741, 268] width 41 height 21
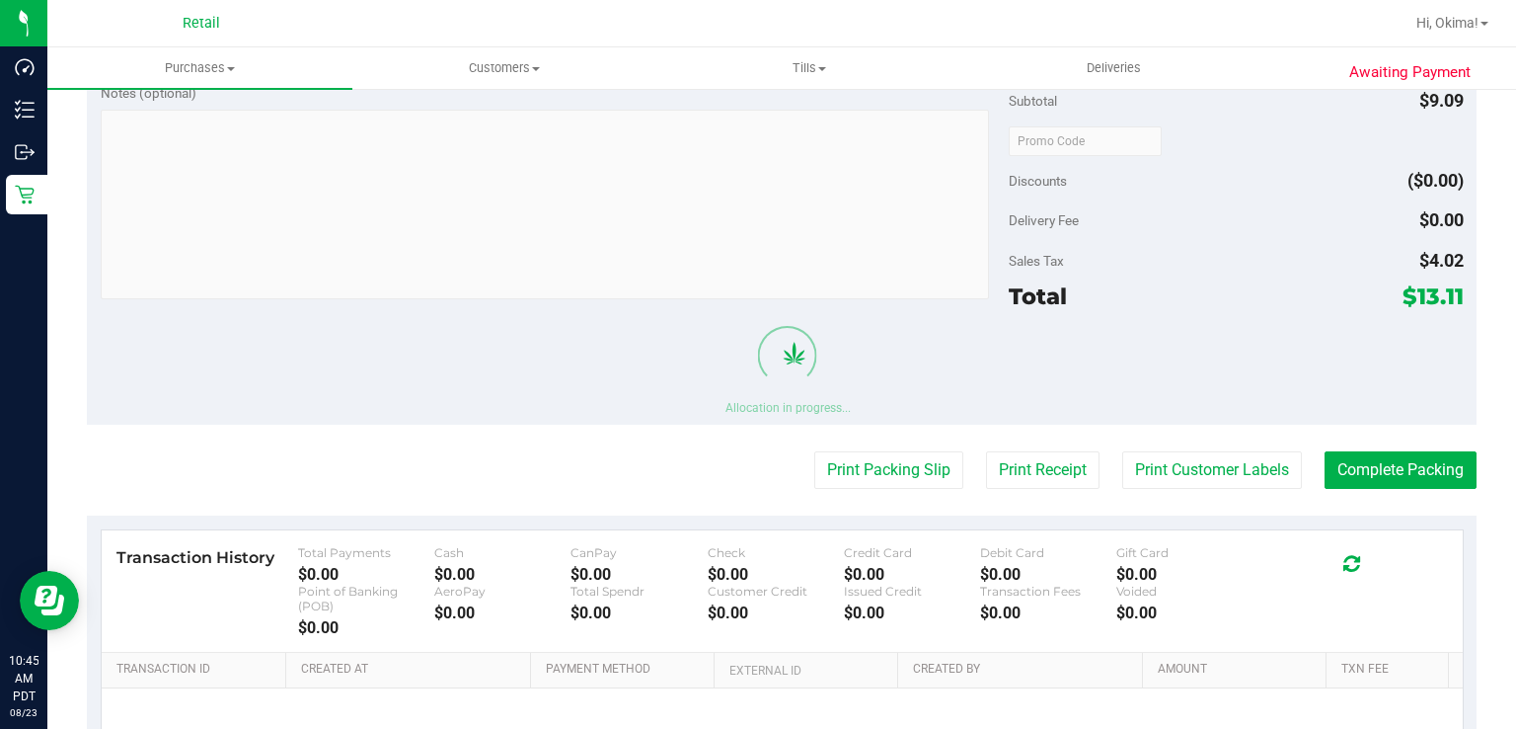
scroll to position [729, 0]
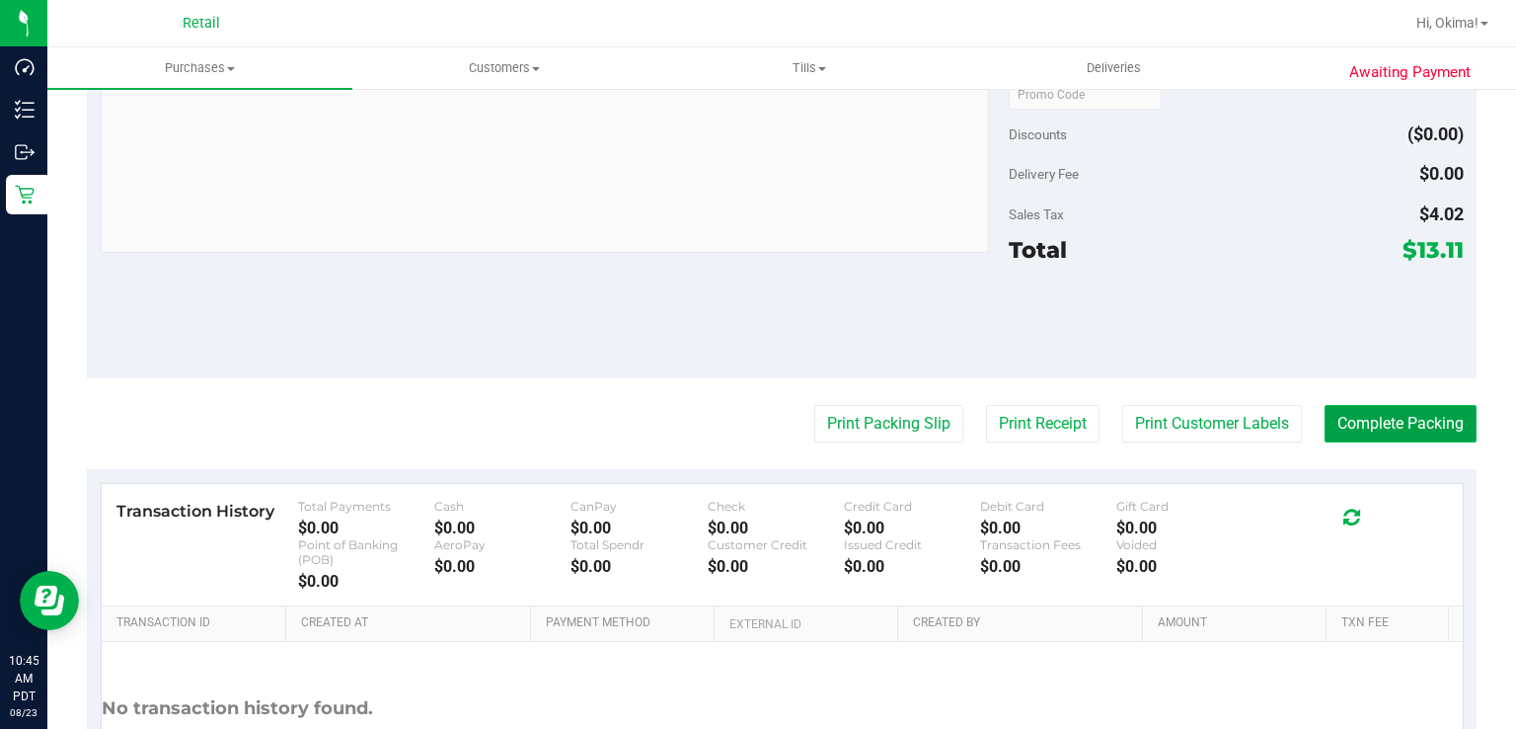
click at [1411, 405] on button "Complete Packing" at bounding box center [1401, 424] width 152 height 38
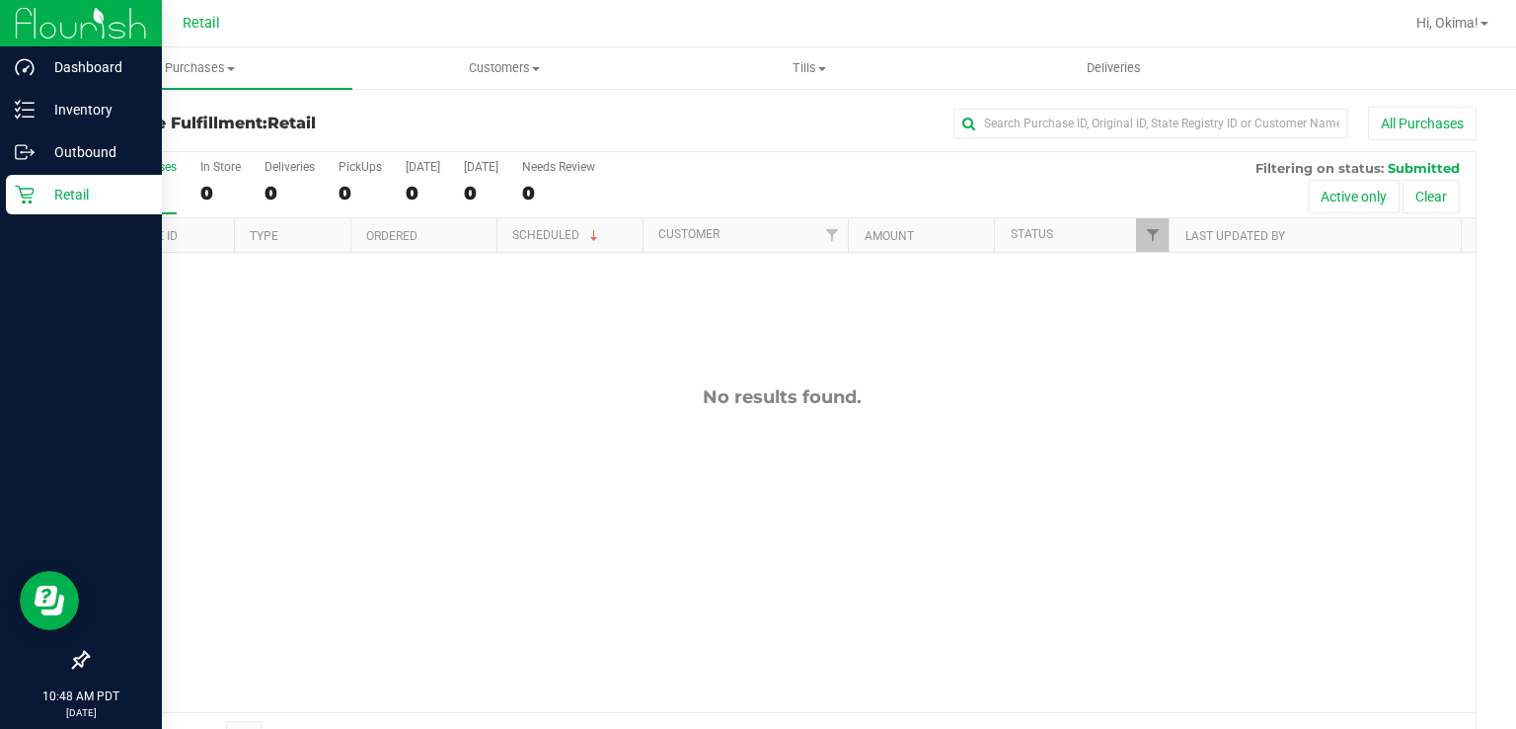
click at [40, 210] on div "Retail" at bounding box center [84, 194] width 156 height 39
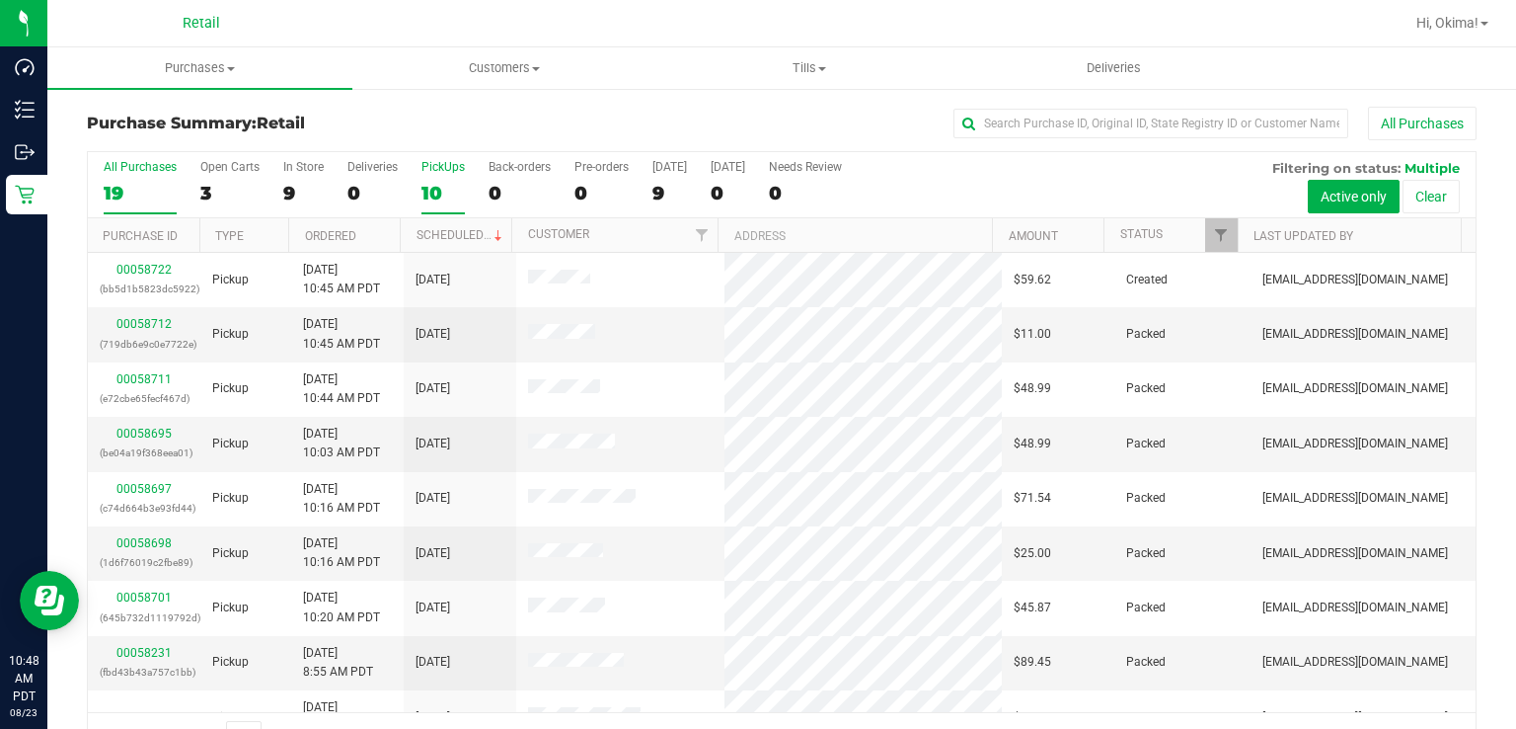
click at [431, 187] on div "10" at bounding box center [443, 193] width 43 height 23
click at [0, 0] on input "PickUps 10" at bounding box center [0, 0] width 0 height 0
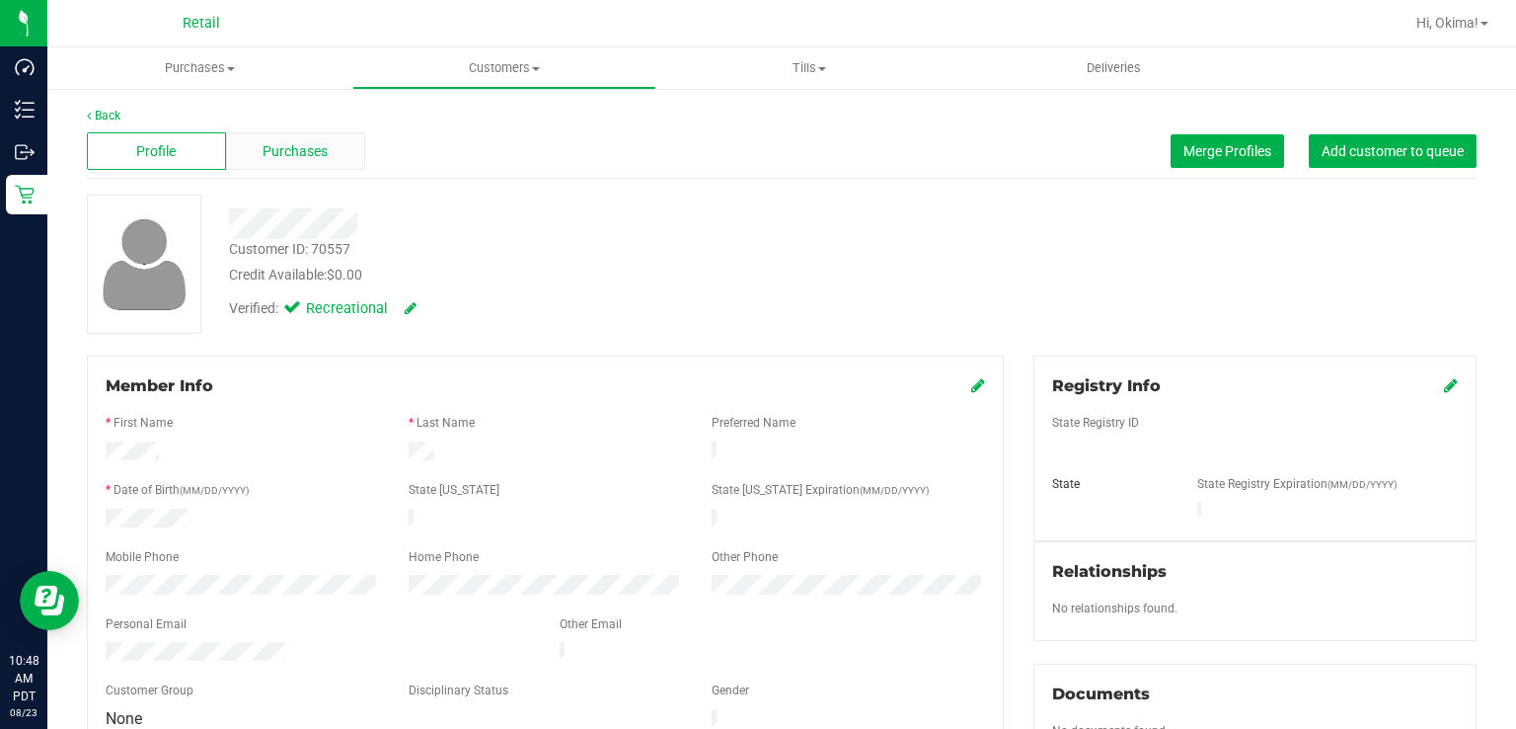
click at [301, 157] on span "Purchases" at bounding box center [295, 151] width 65 height 21
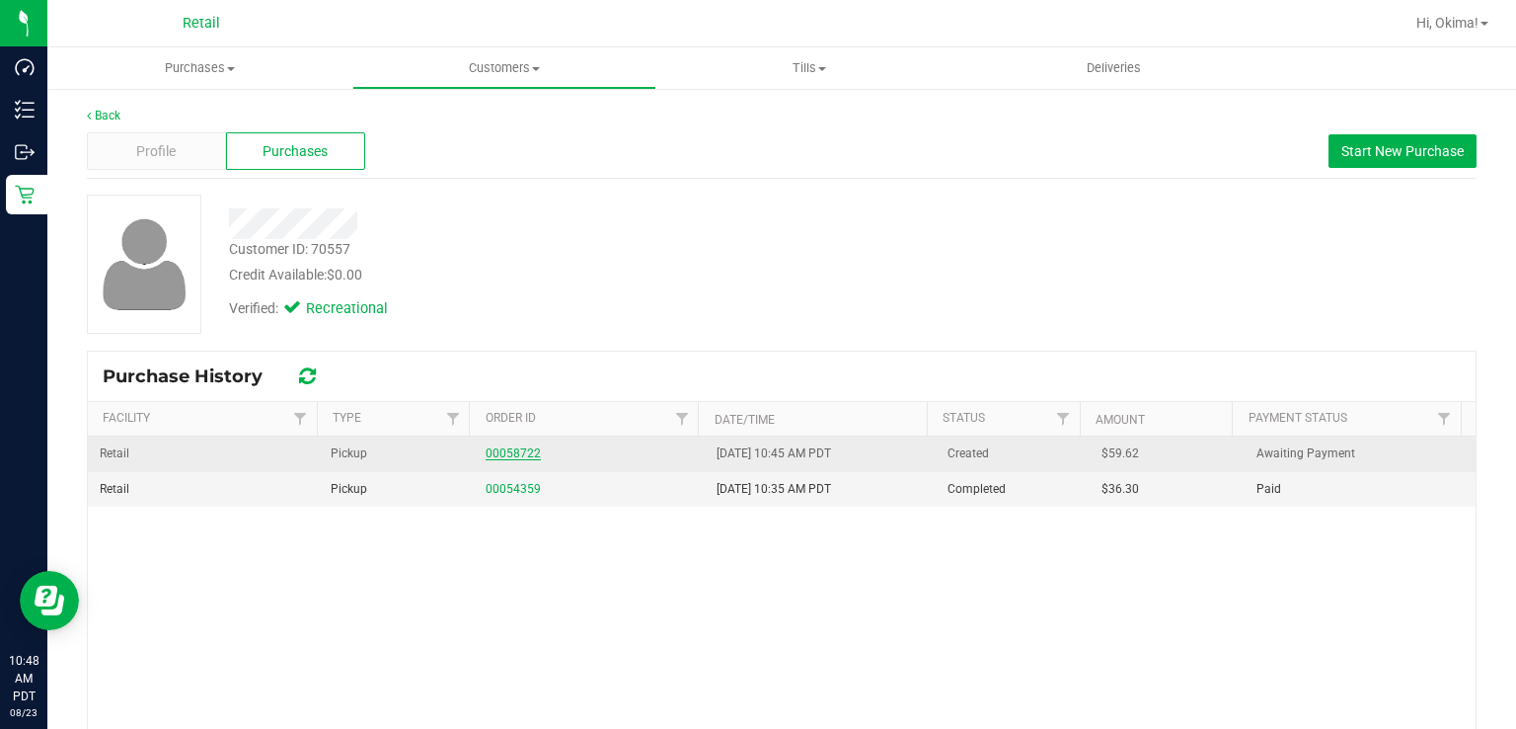
click at [502, 449] on link "00058722" at bounding box center [513, 453] width 55 height 14
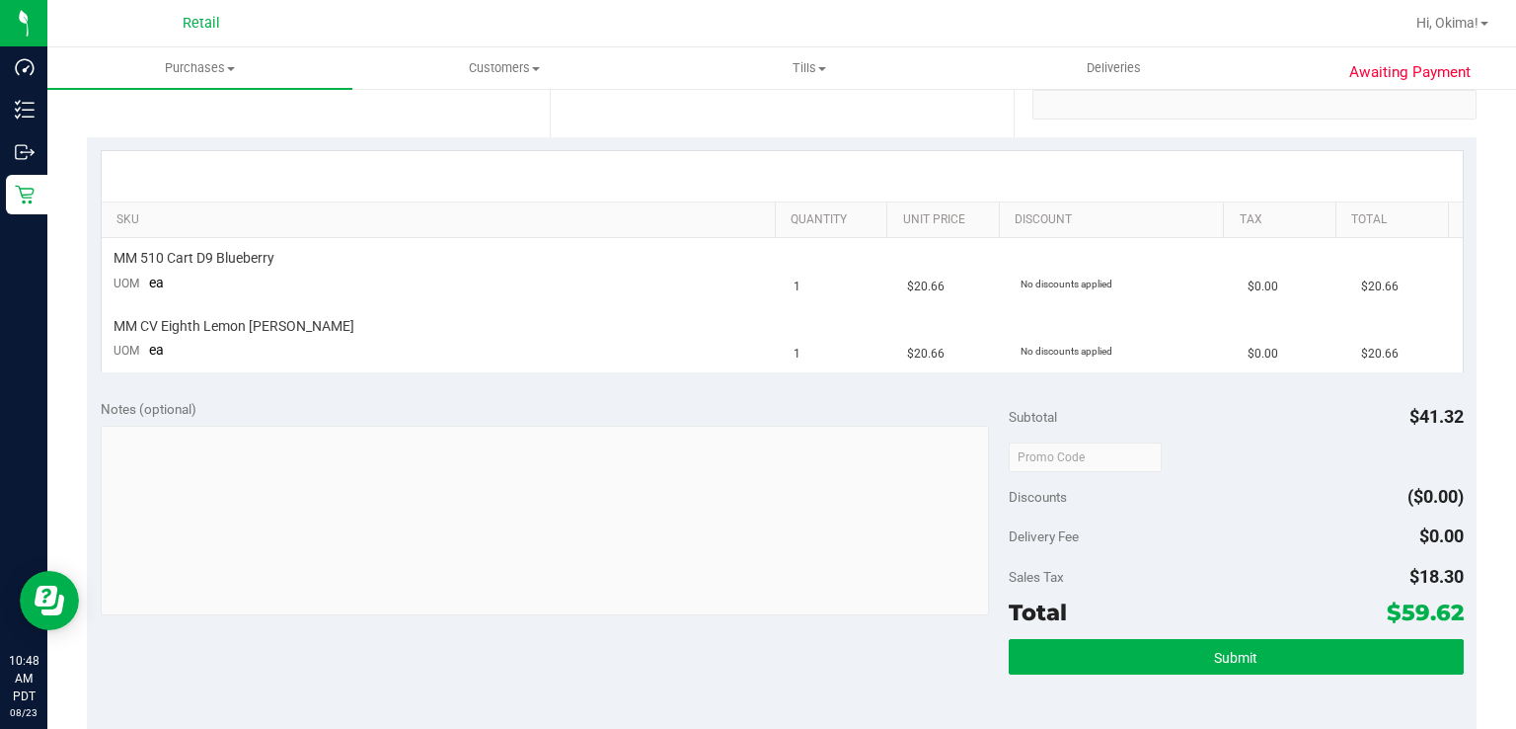
scroll to position [576, 0]
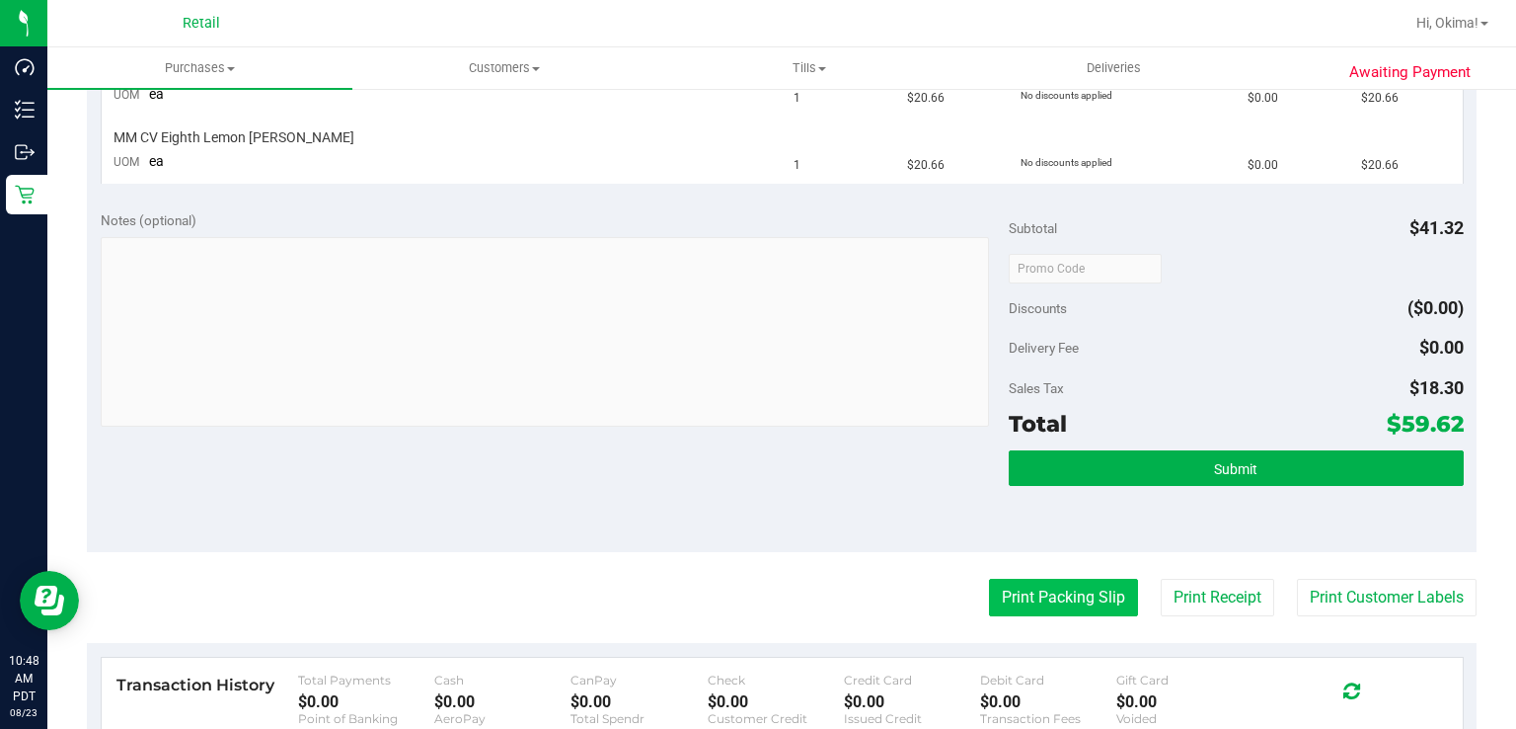
click at [1042, 594] on button "Print Packing Slip" at bounding box center [1063, 598] width 149 height 38
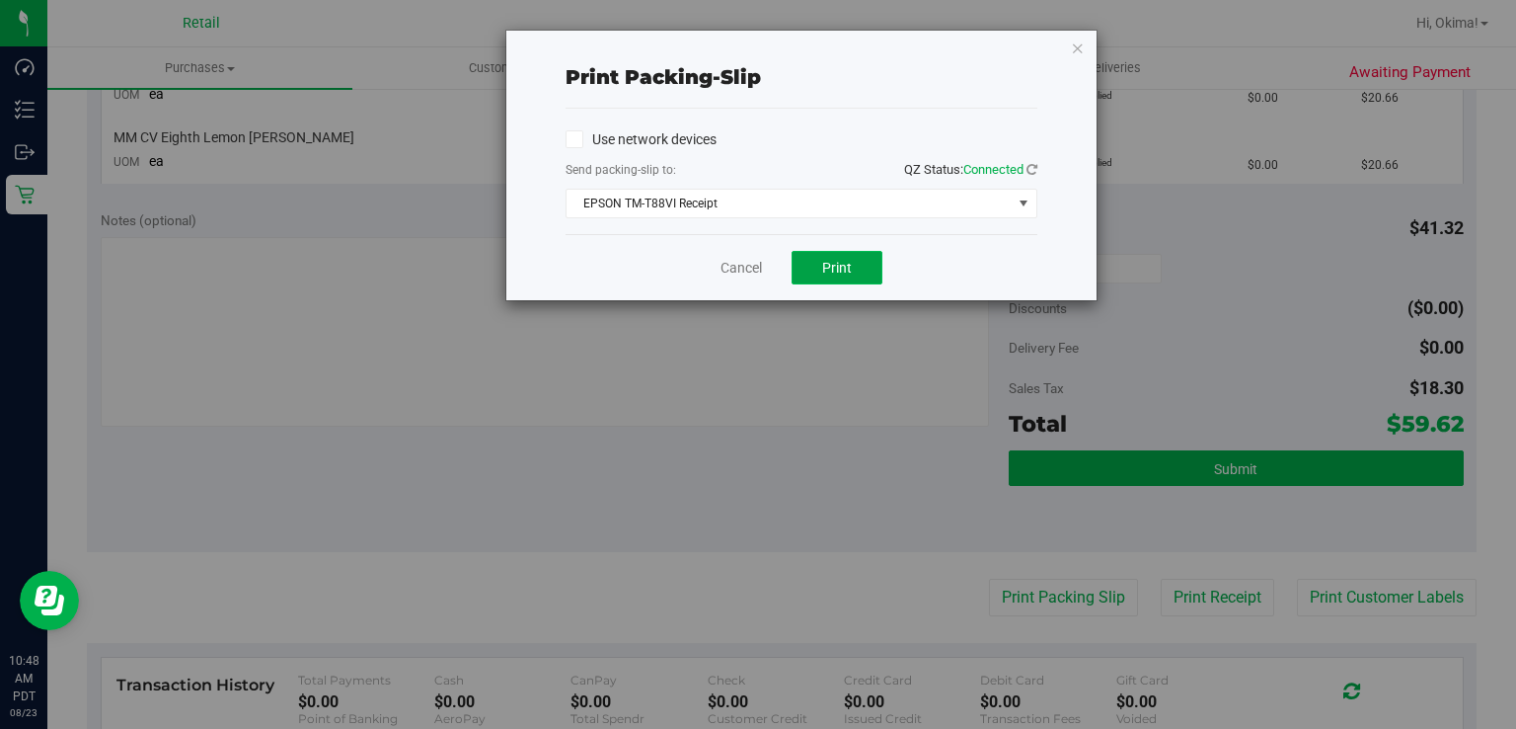
click at [849, 265] on span "Print" at bounding box center [837, 268] width 30 height 16
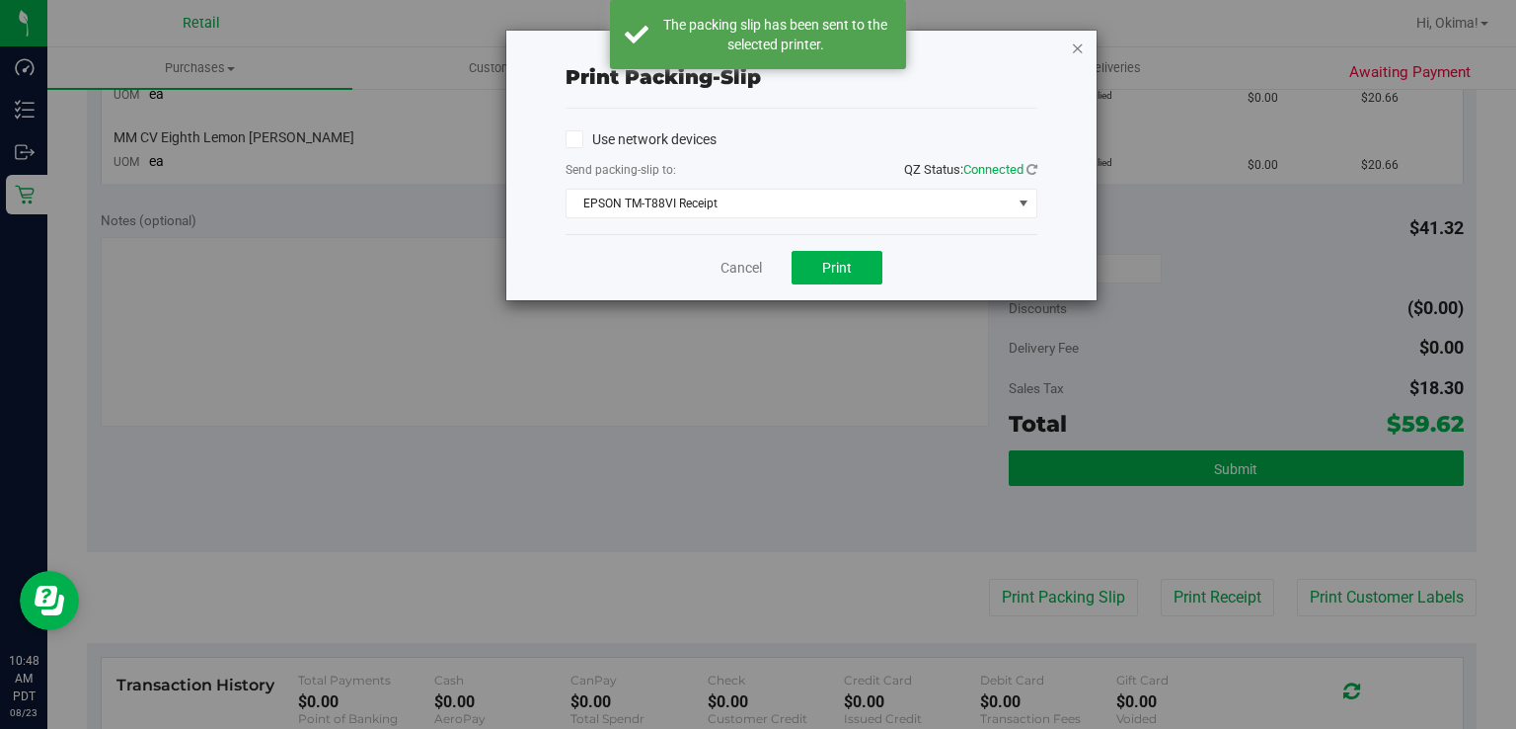
click at [1078, 53] on icon "button" at bounding box center [1078, 48] width 14 height 24
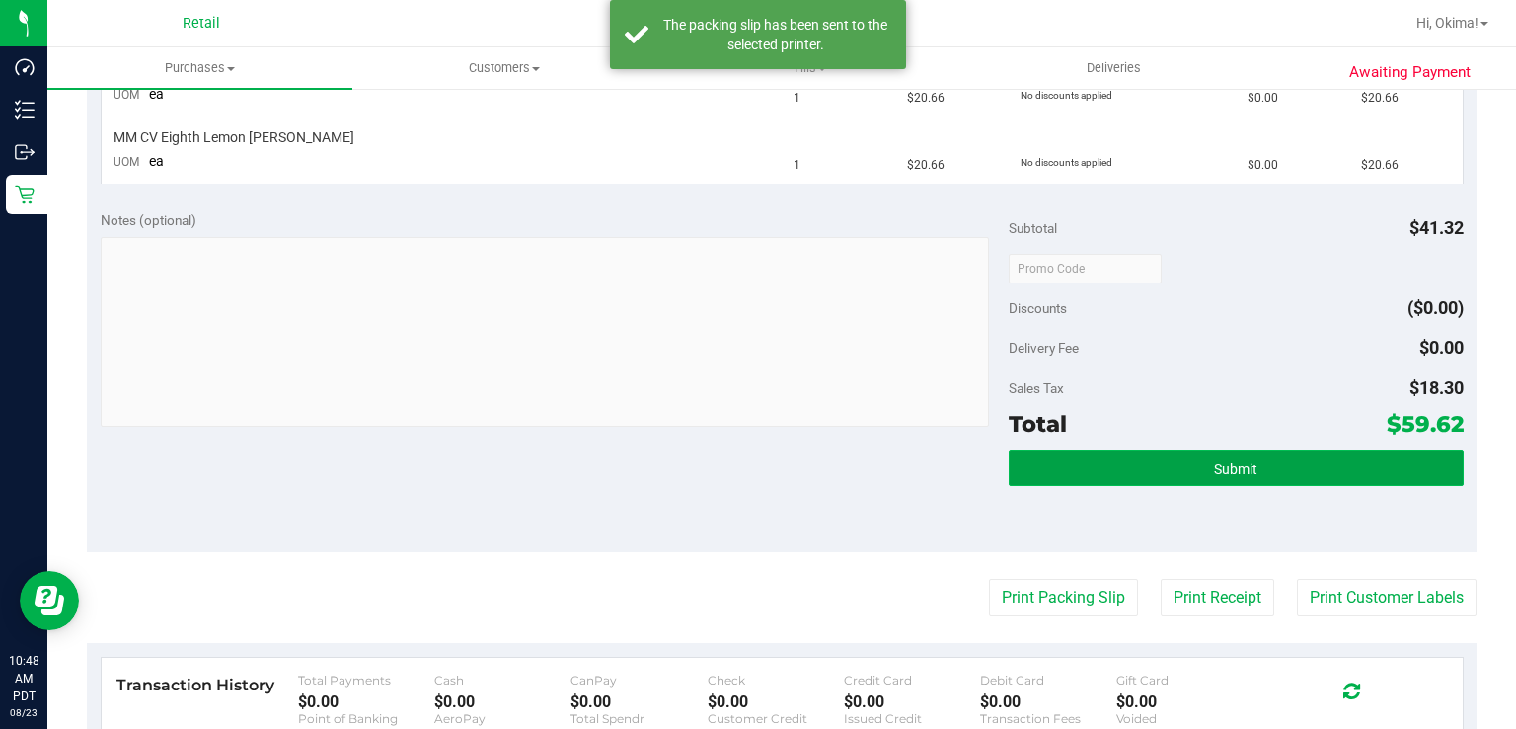
click at [1271, 467] on button "Submit" at bounding box center [1236, 468] width 454 height 36
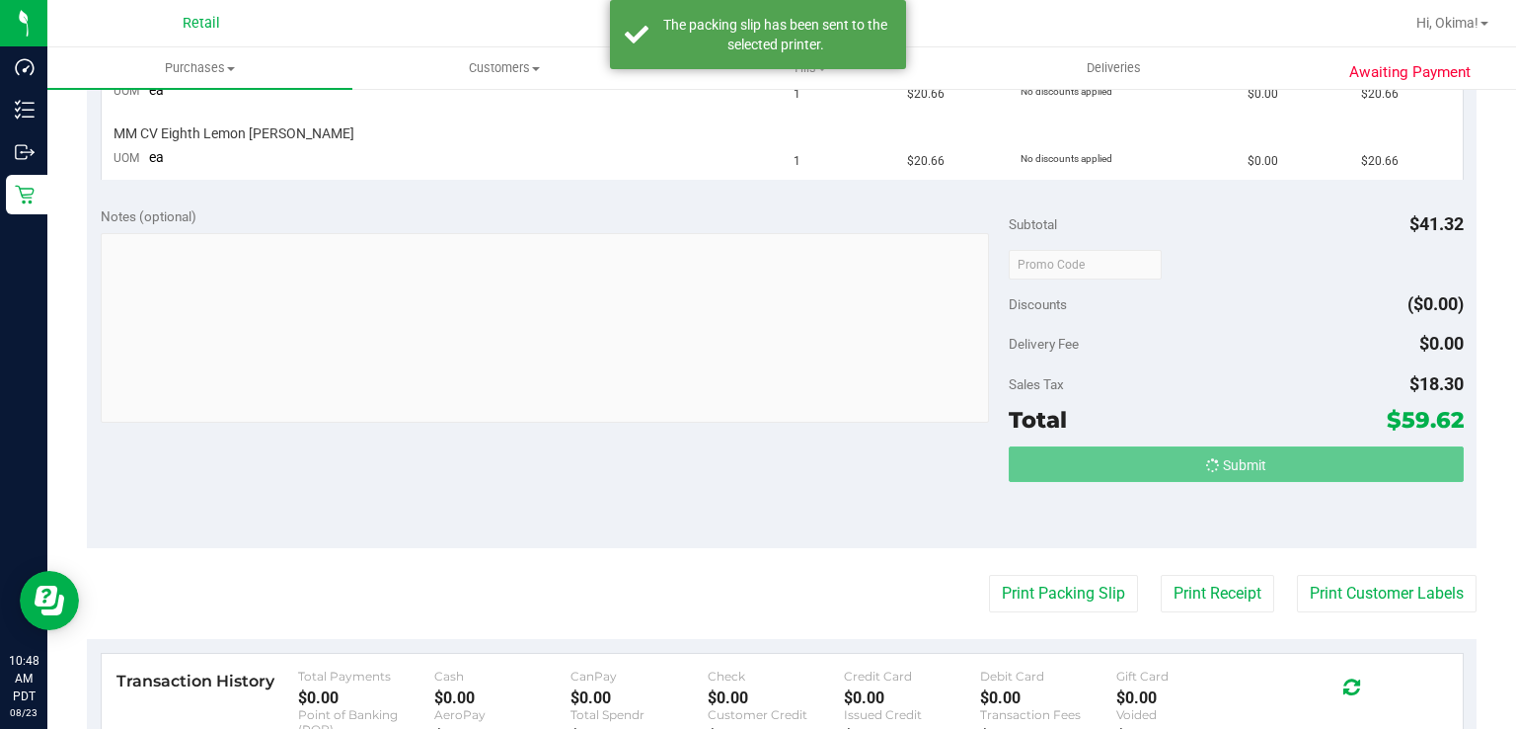
scroll to position [549, 0]
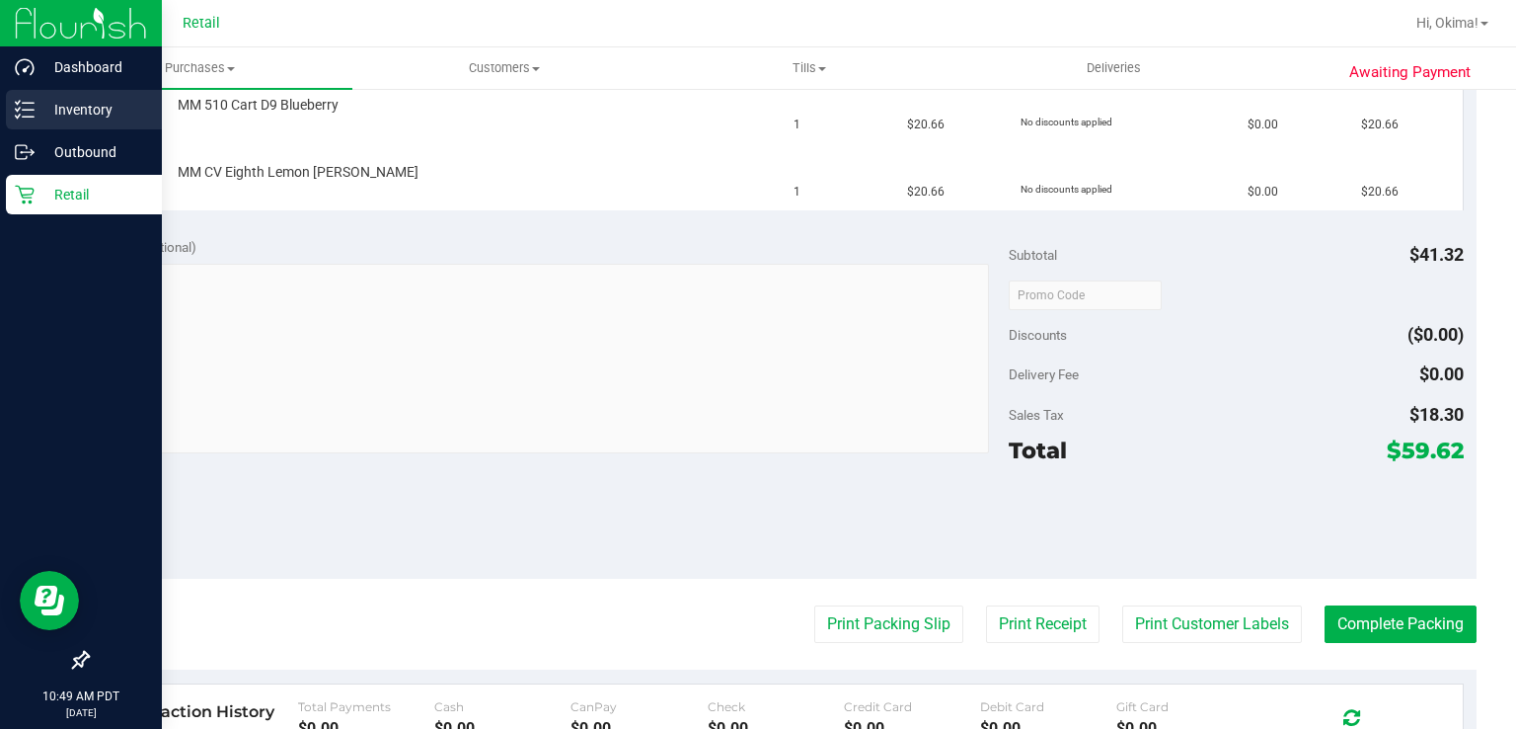
click at [27, 115] on icon at bounding box center [25, 110] width 20 height 20
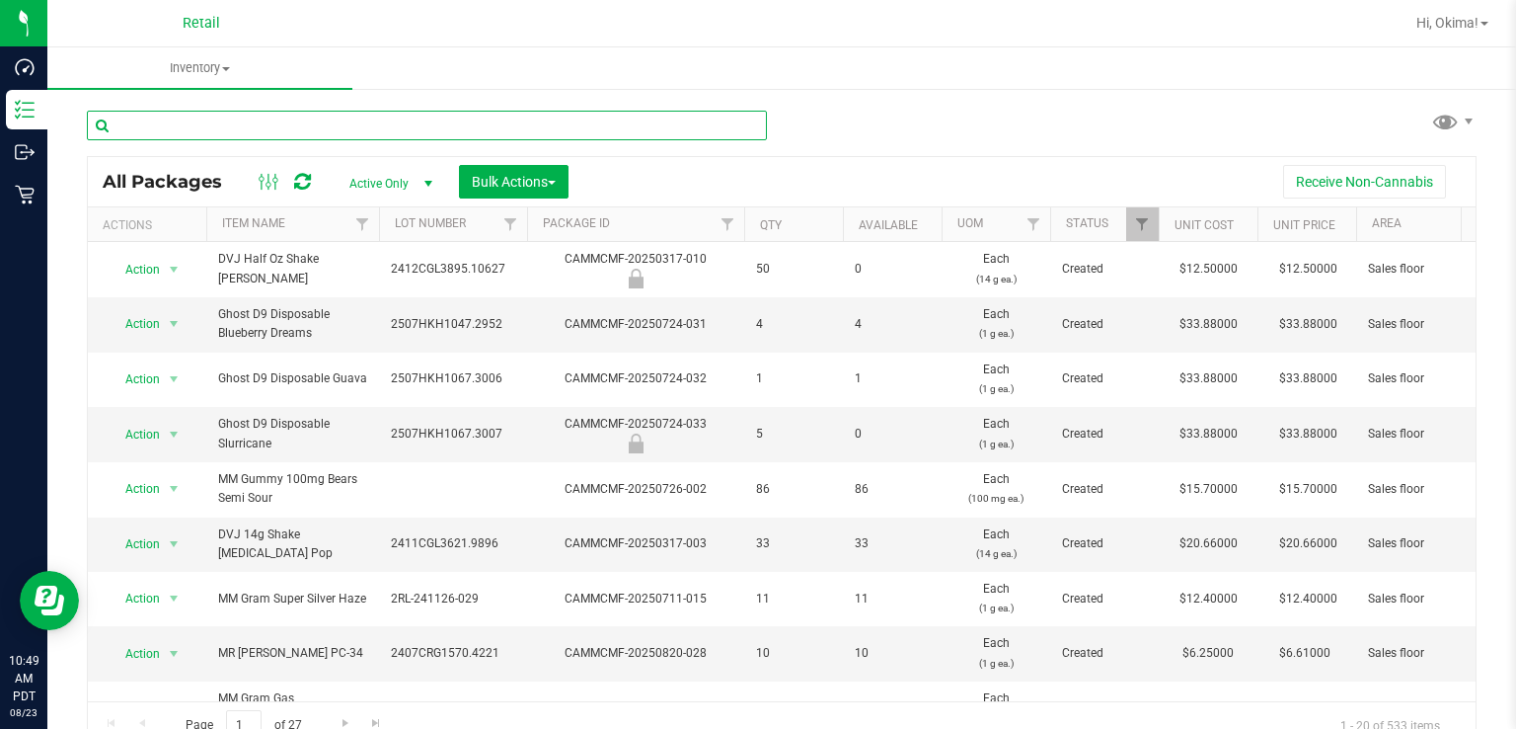
click at [395, 124] on input "text" at bounding box center [427, 126] width 680 height 30
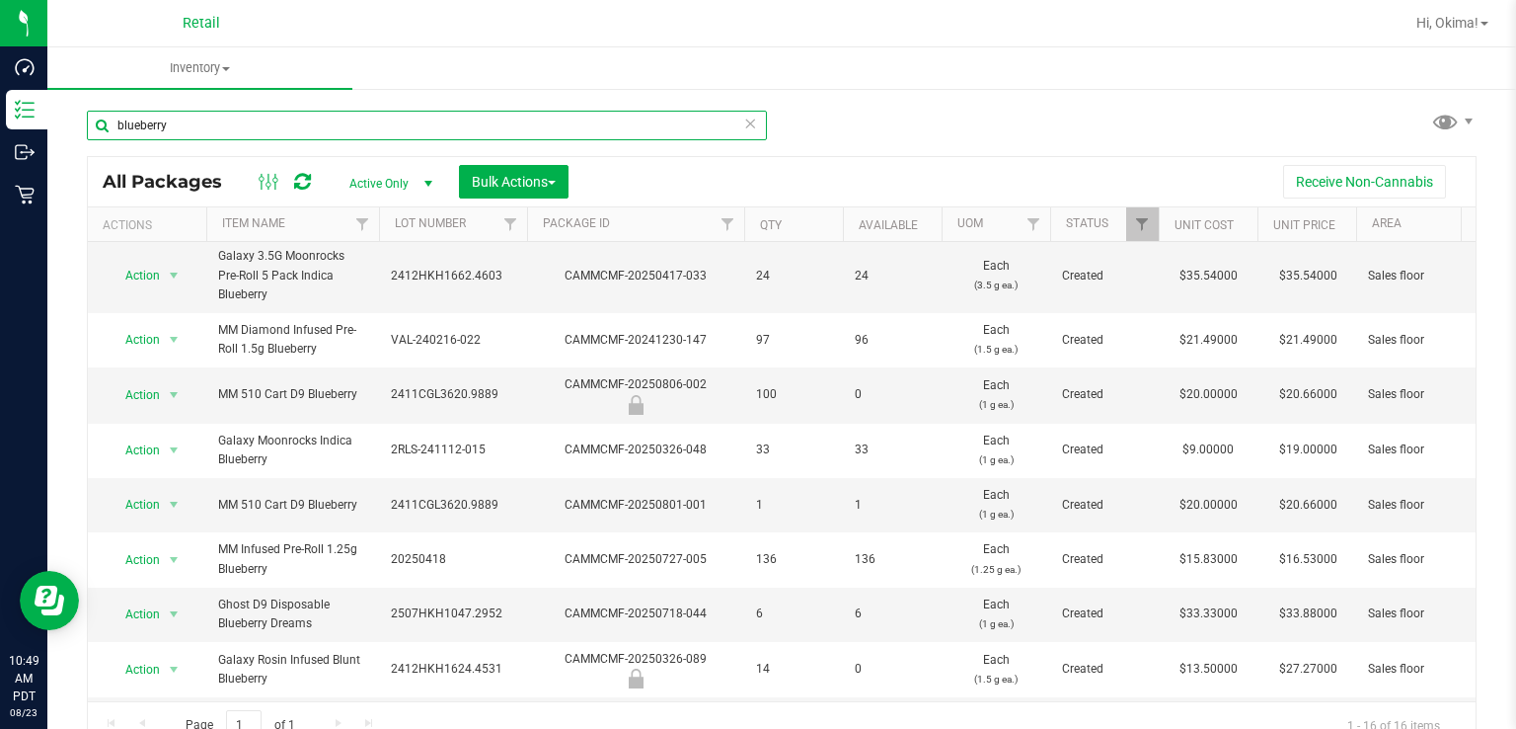
scroll to position [56, 0]
type input "blueberry"
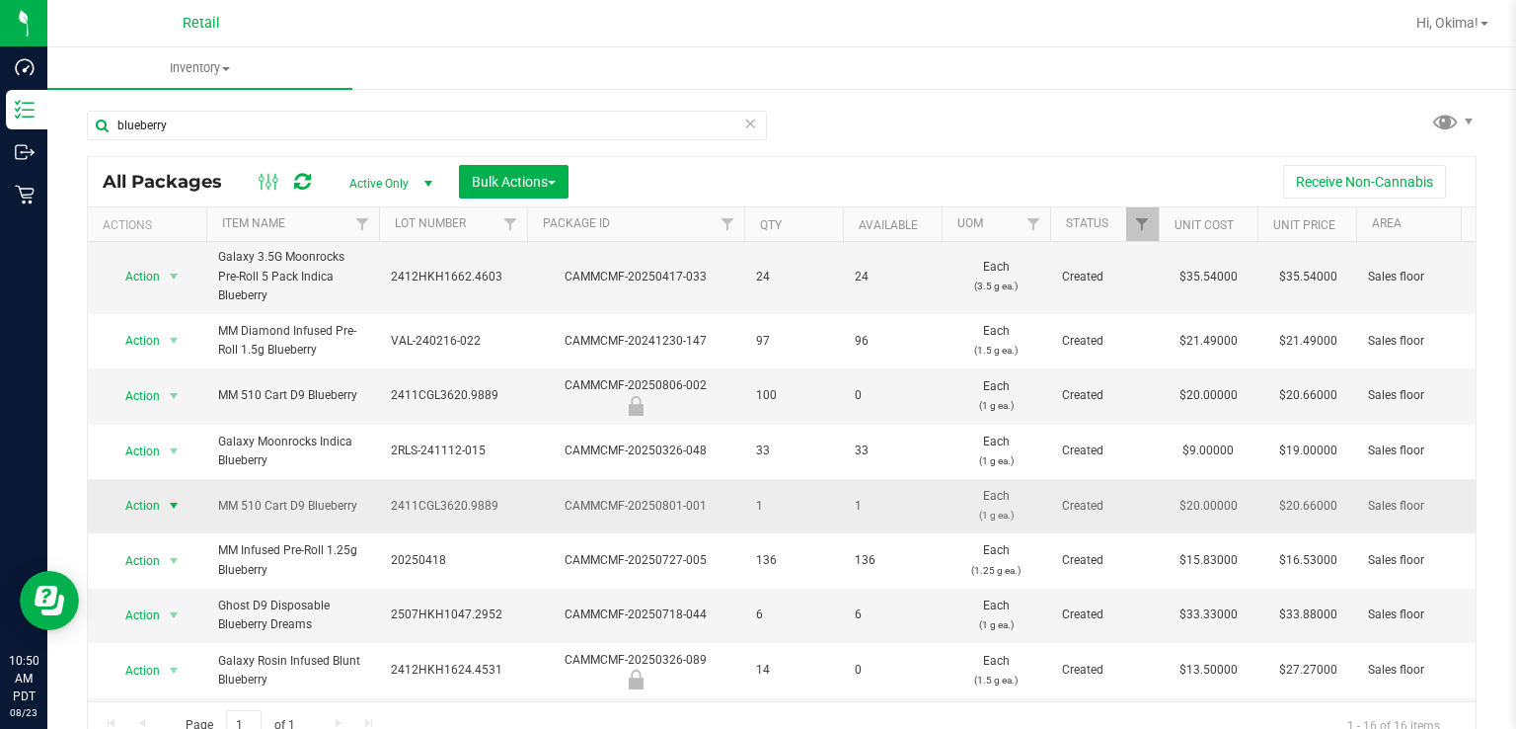
click at [169, 498] on span "select" at bounding box center [174, 506] width 16 height 16
click at [178, 313] on li "Lock package" at bounding box center [171, 312] width 125 height 30
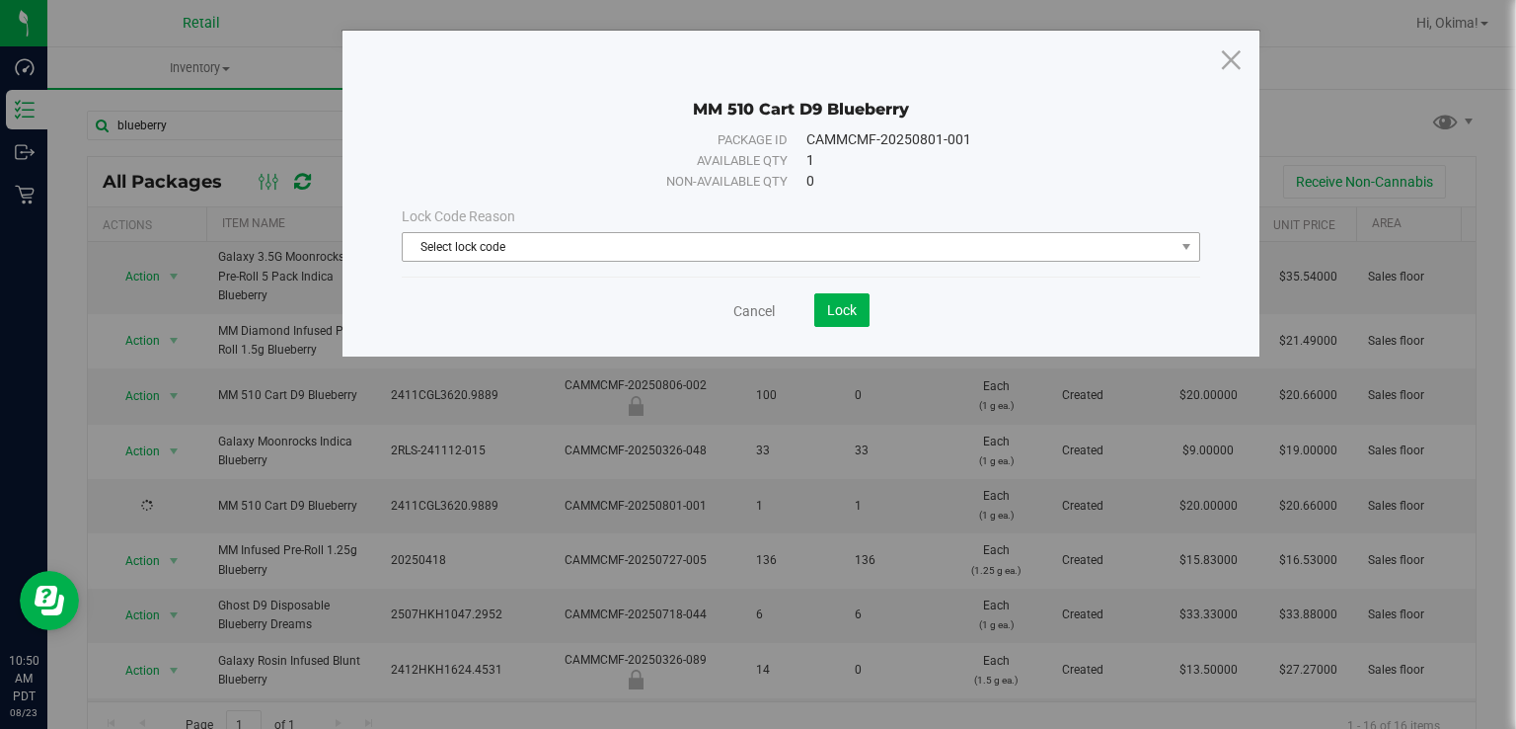
click at [783, 248] on span "Select lock code" at bounding box center [789, 247] width 772 height 28
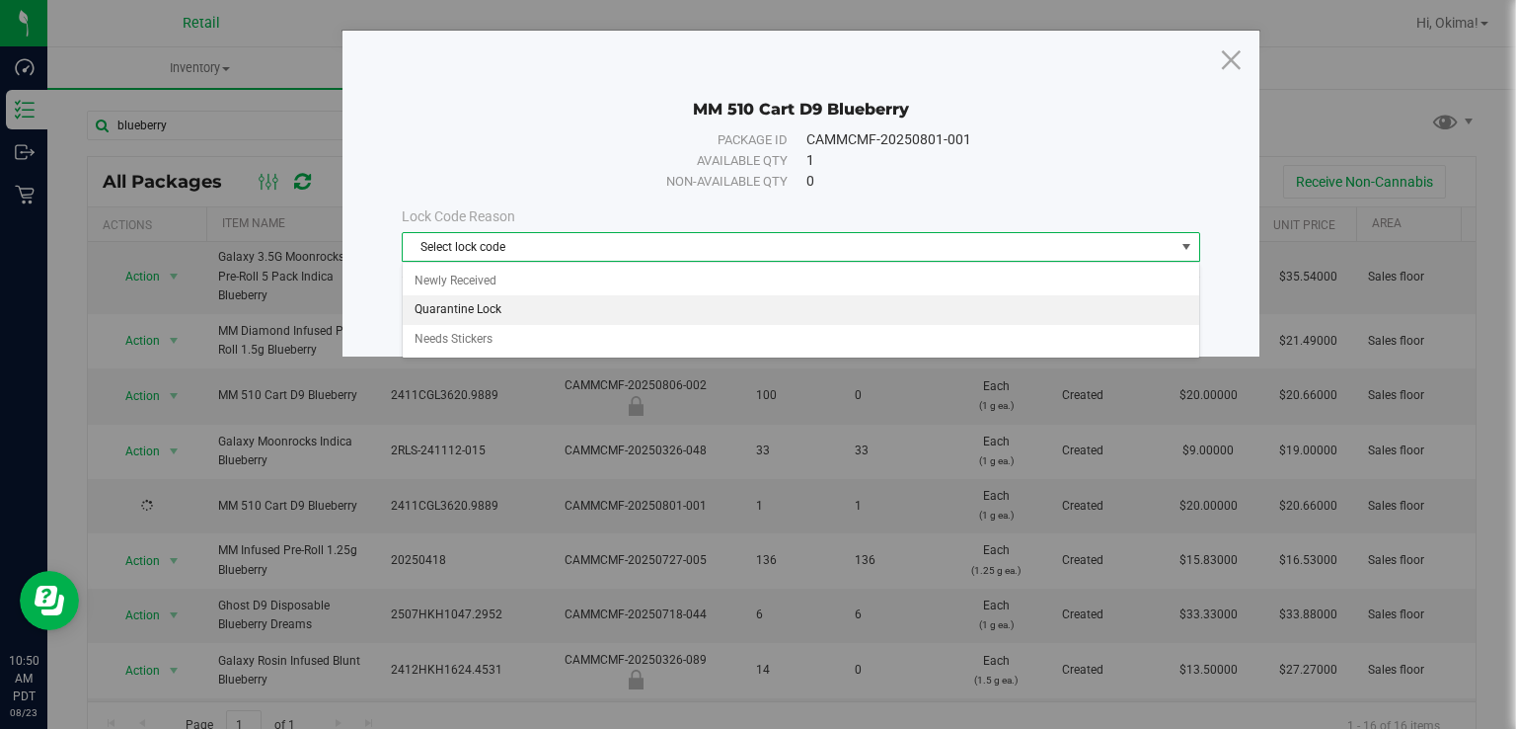
click at [495, 313] on li "Quarantine Lock" at bounding box center [801, 310] width 797 height 30
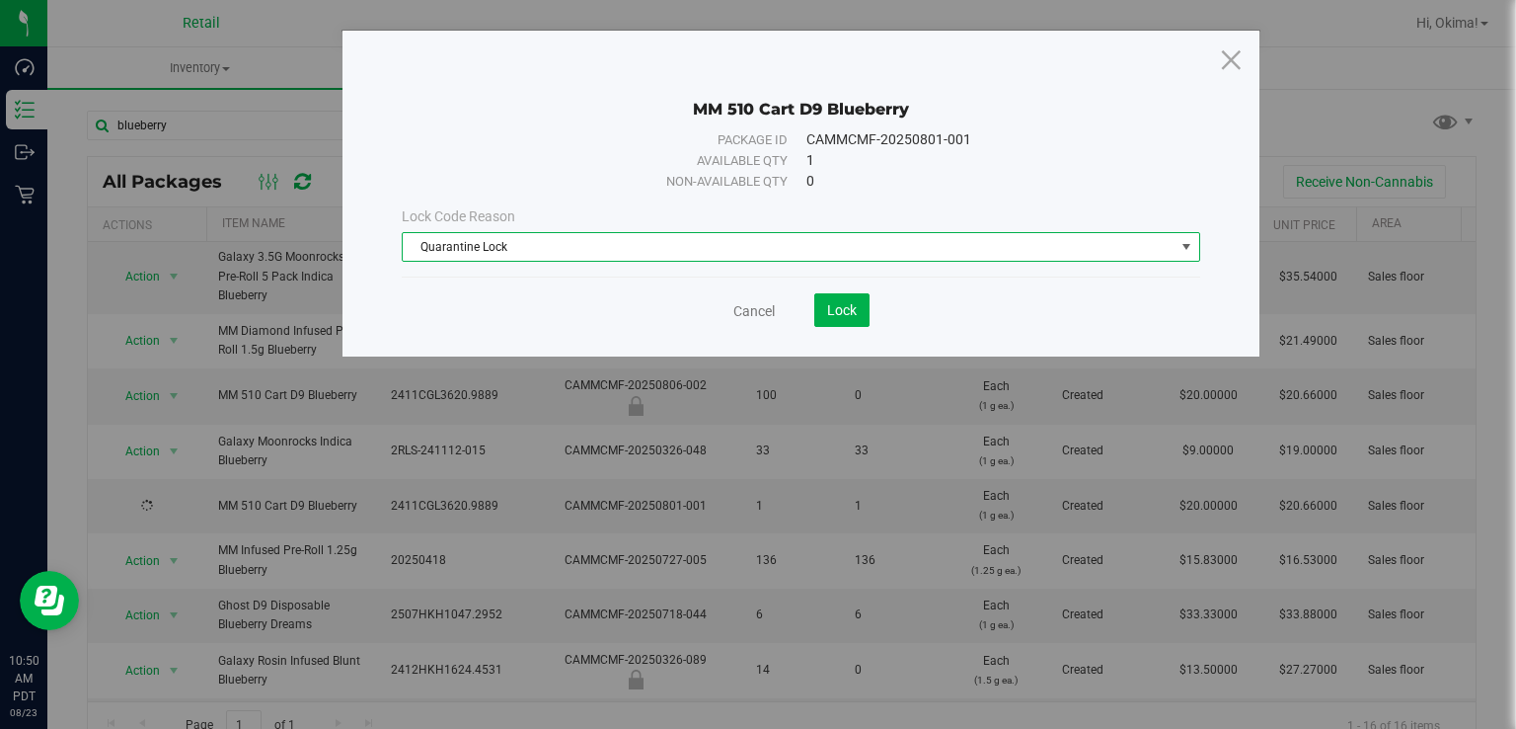
click at [687, 234] on span "Quarantine Lock" at bounding box center [789, 247] width 772 height 28
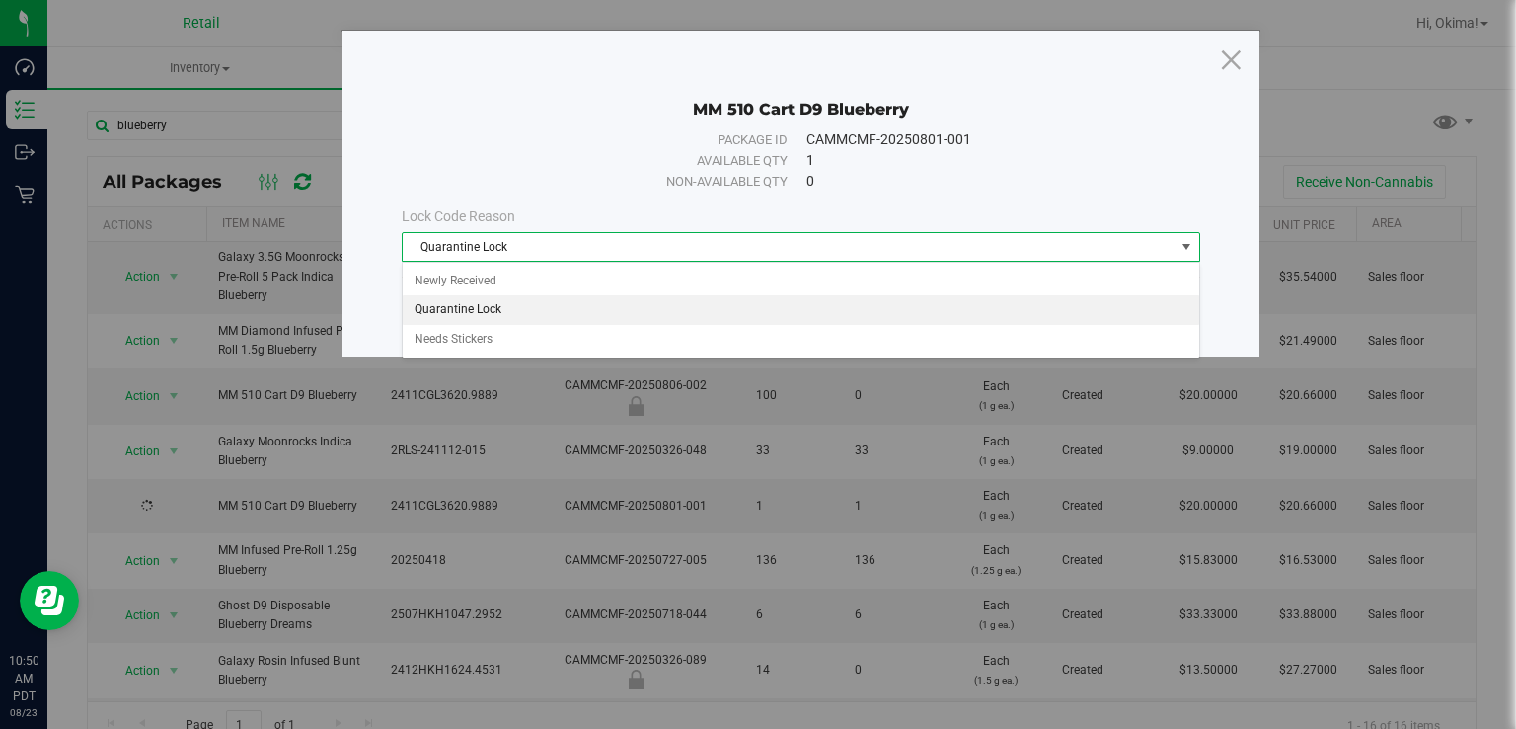
click at [648, 308] on li "Quarantine Lock" at bounding box center [801, 310] width 797 height 30
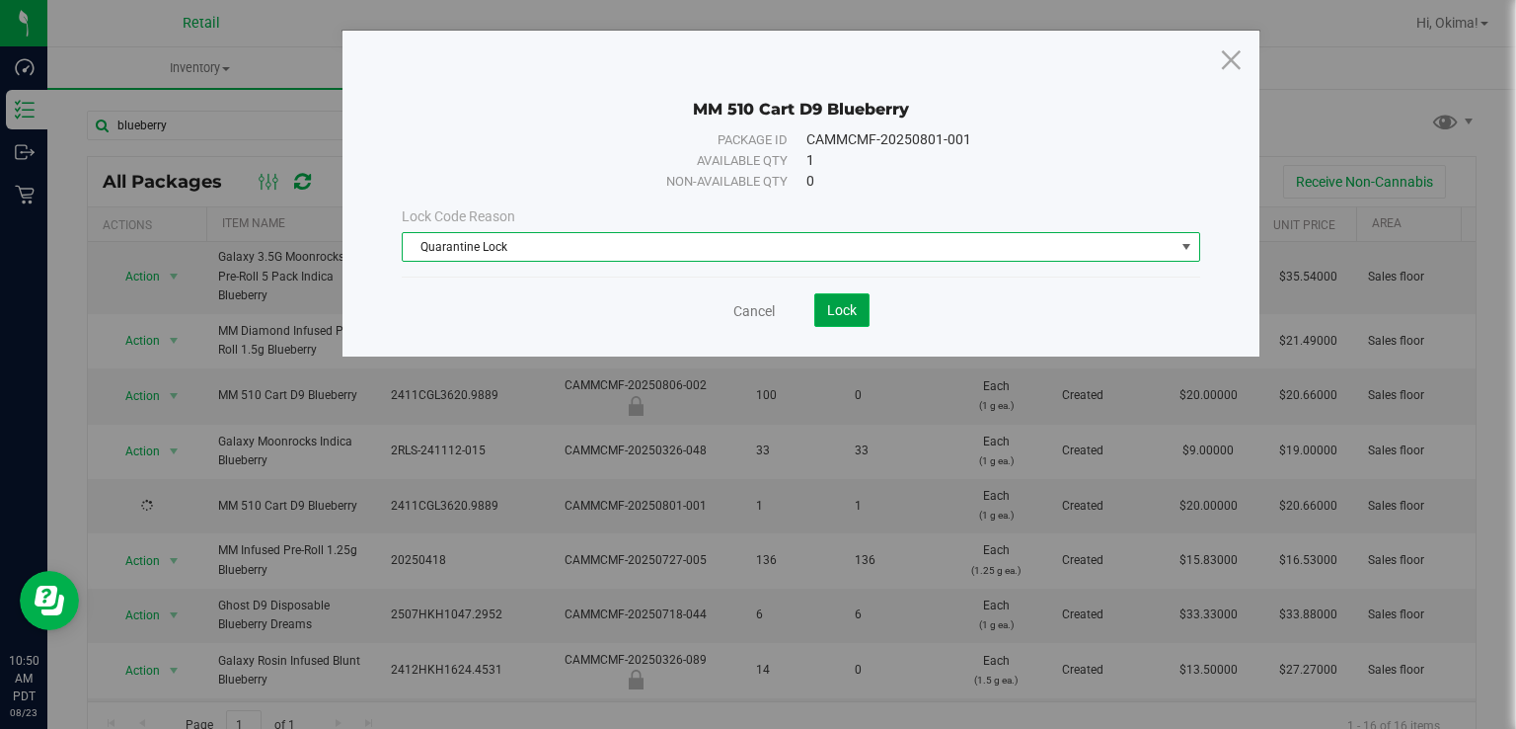
click at [859, 312] on button "Lock" at bounding box center [841, 310] width 55 height 34
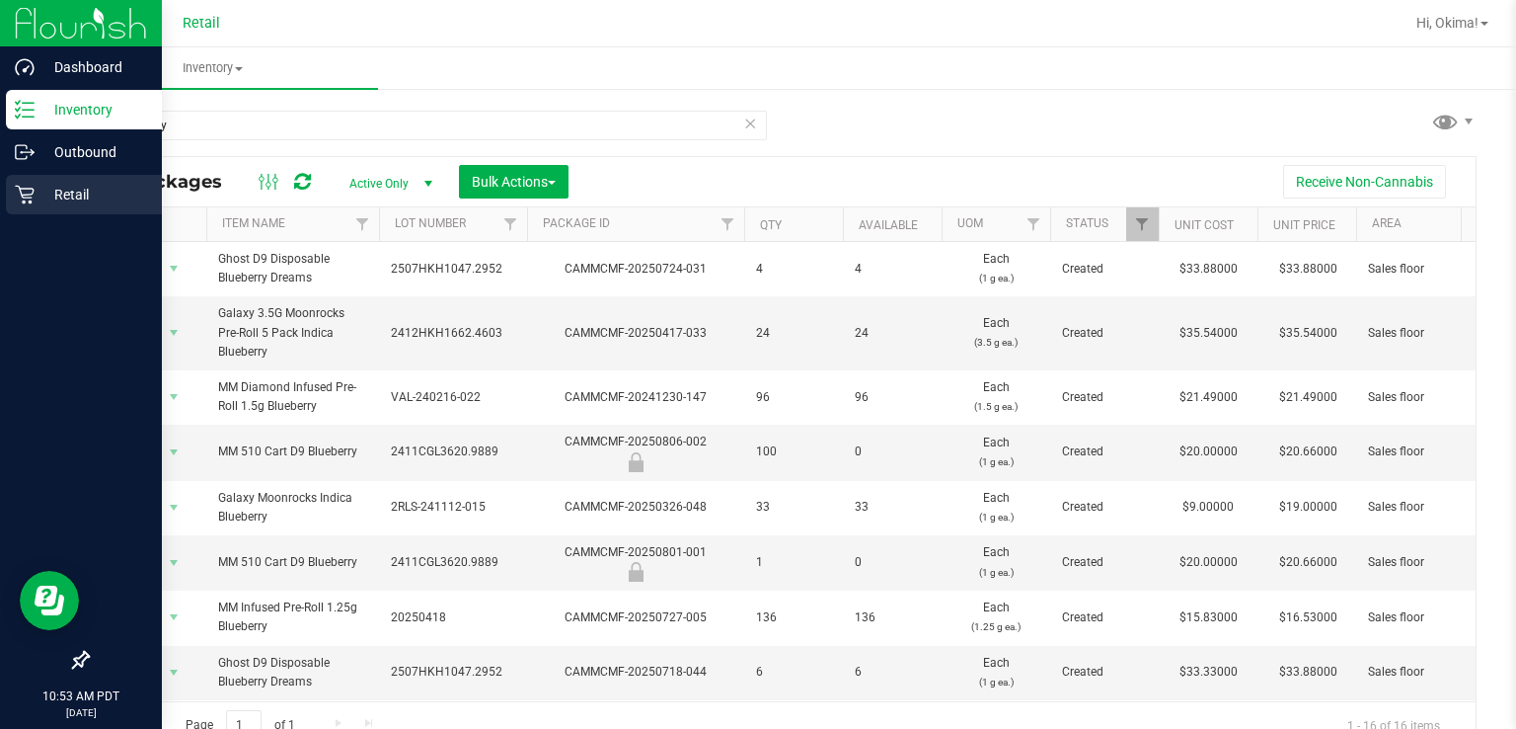
click at [28, 205] on div "Retail" at bounding box center [84, 194] width 156 height 39
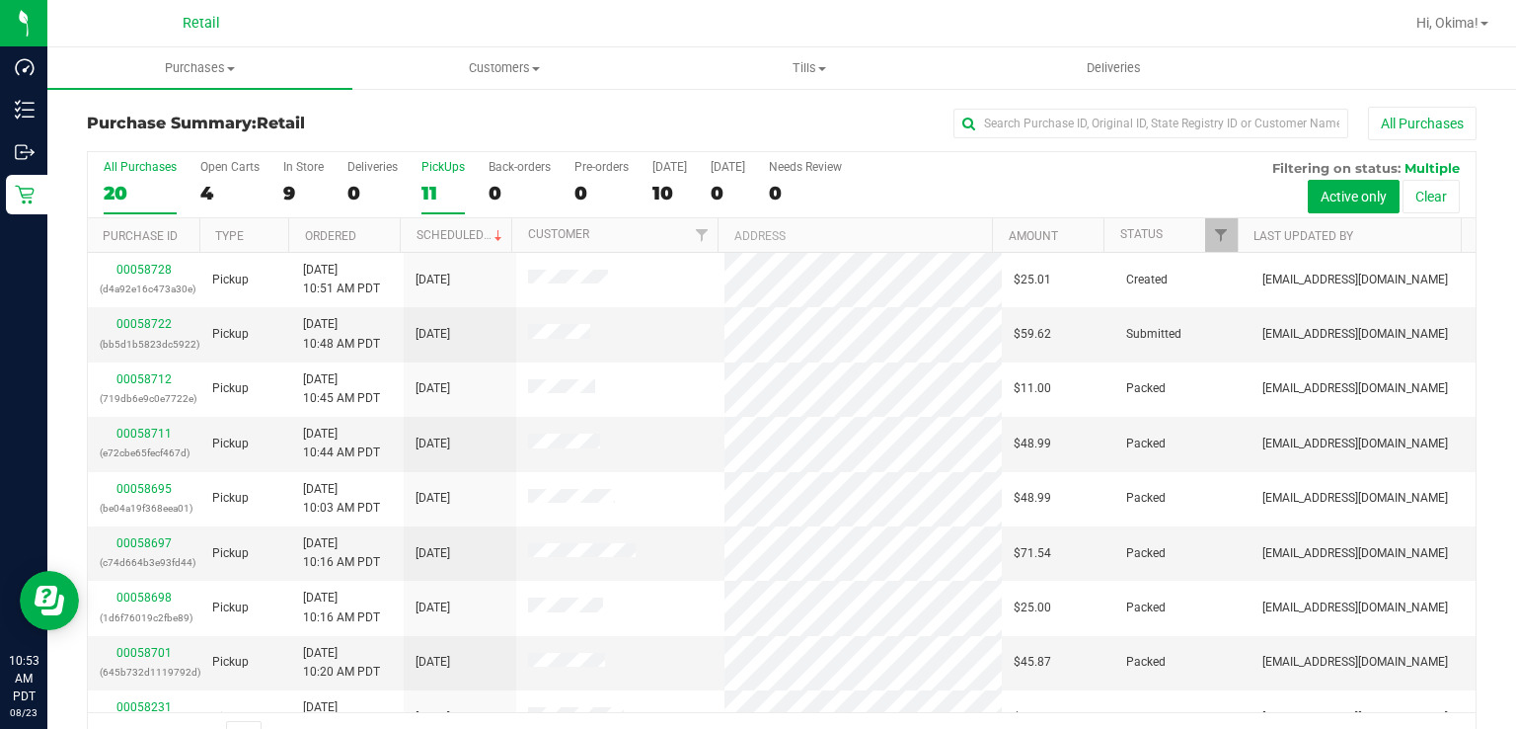
click at [434, 189] on div "11" at bounding box center [443, 193] width 43 height 23
click at [0, 0] on input "PickUps 11" at bounding box center [0, 0] width 0 height 0
click at [442, 179] on label "PickUps 11" at bounding box center [443, 187] width 43 height 54
click at [0, 0] on input "PickUps 11" at bounding box center [0, 0] width 0 height 0
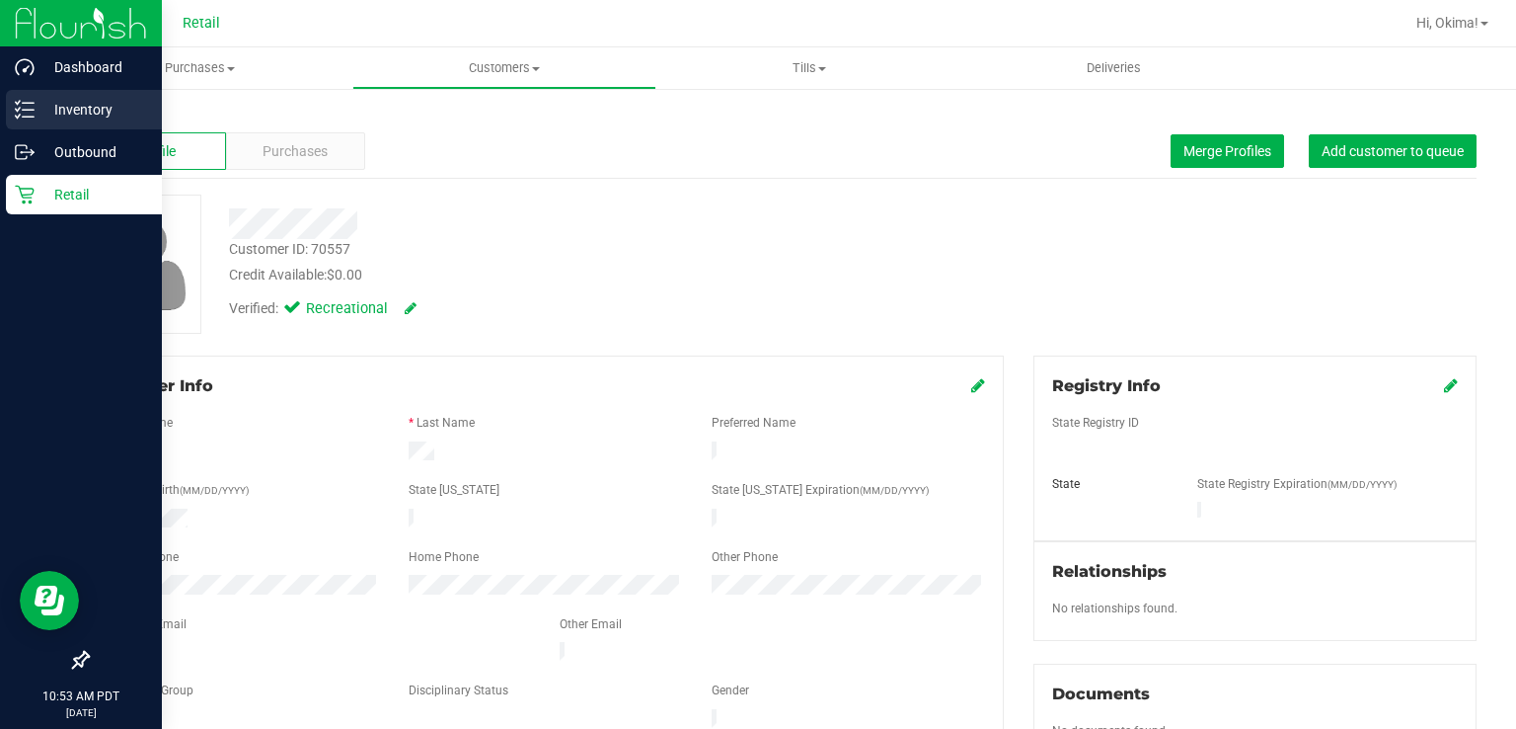
click at [28, 110] on line at bounding box center [28, 110] width 11 height 0
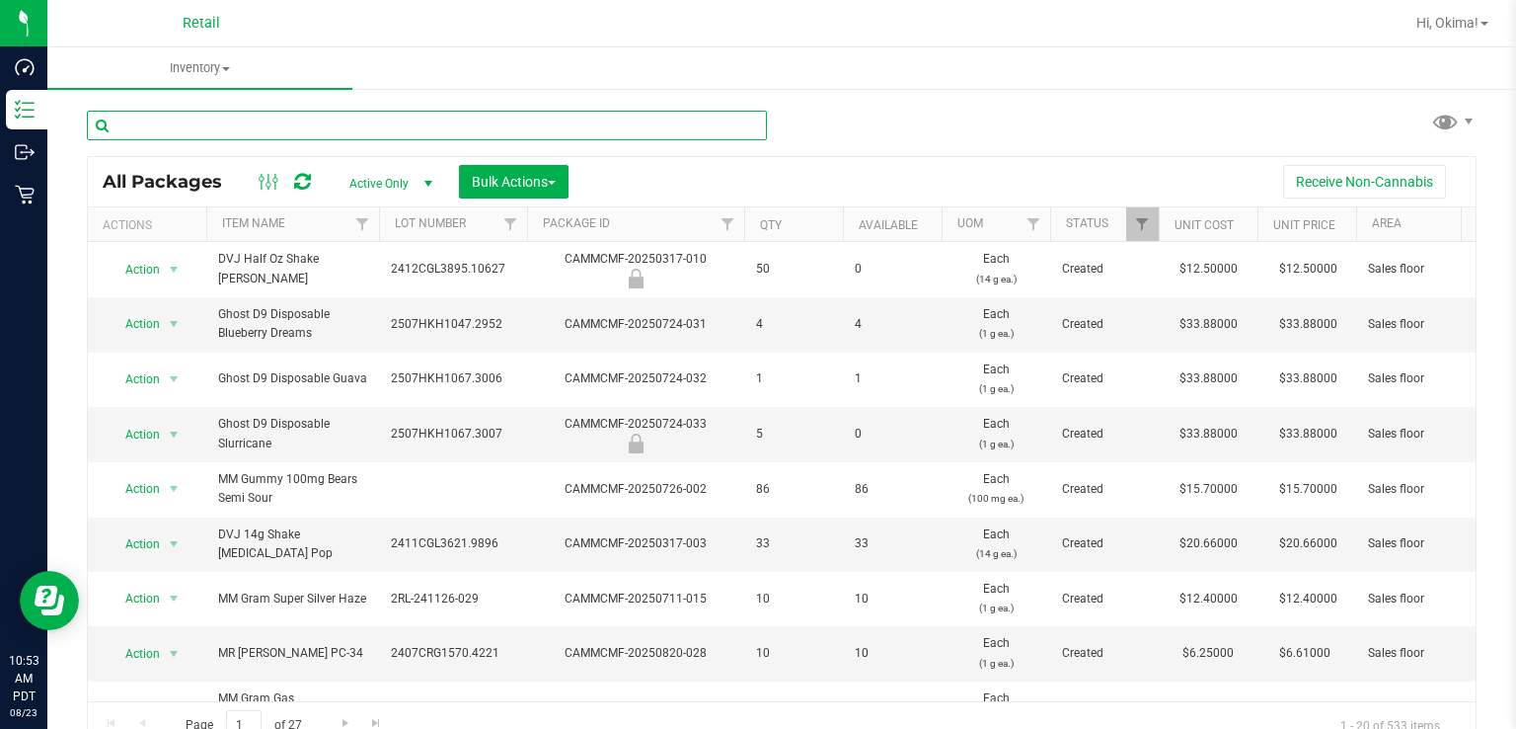
click at [374, 130] on input "text" at bounding box center [427, 126] width 680 height 30
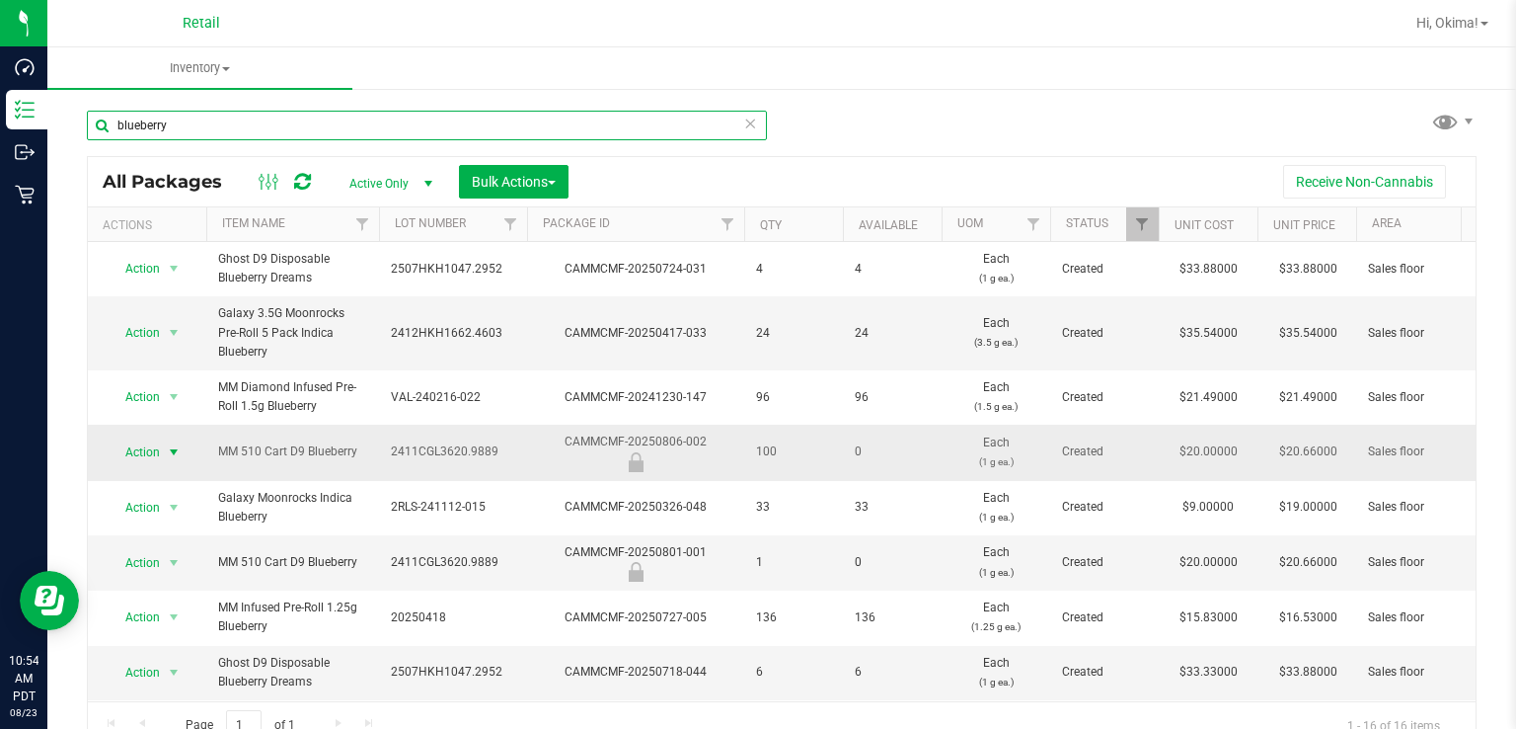
type input "blueberry"
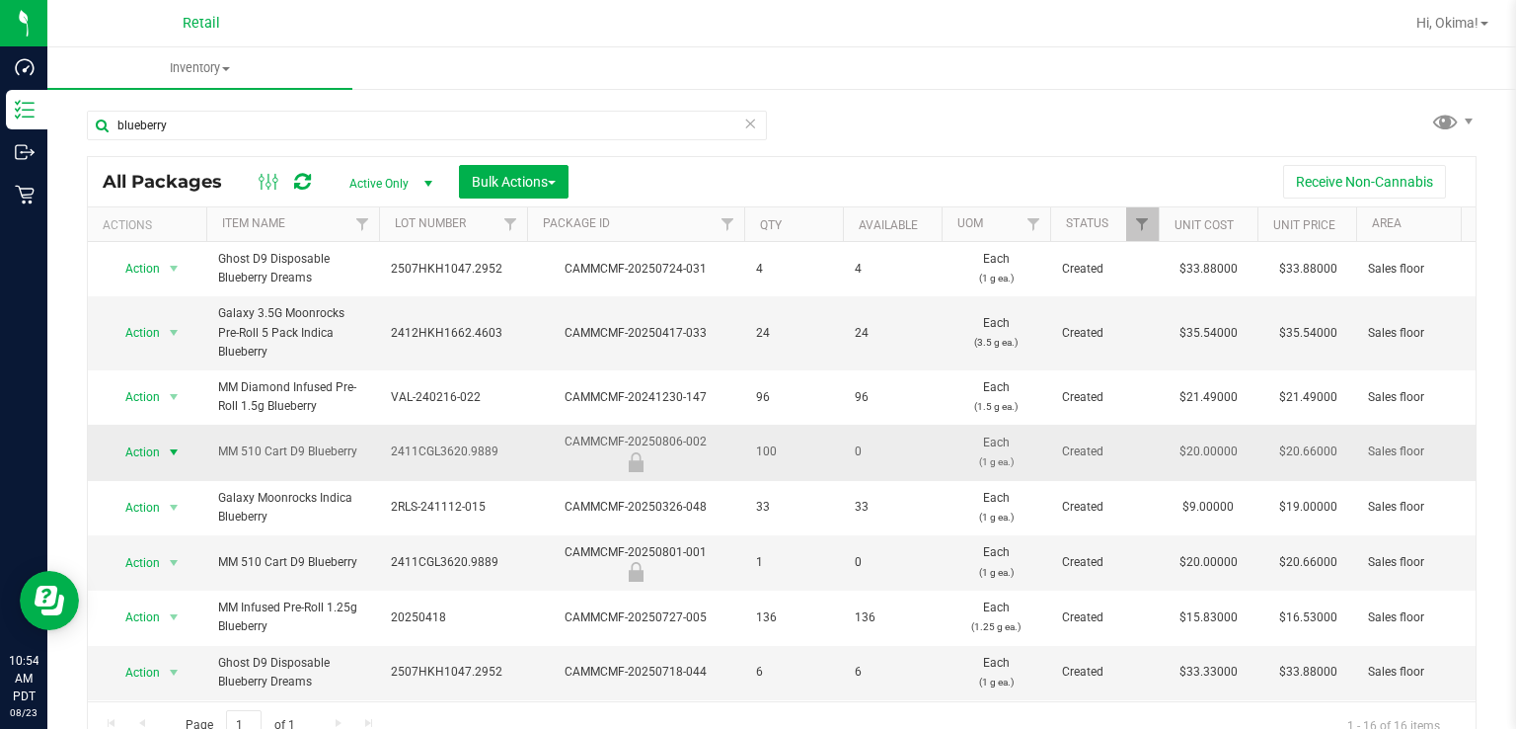
click at [169, 444] on span "select" at bounding box center [174, 452] width 16 height 16
click at [176, 648] on li "Unlock package" at bounding box center [171, 663] width 125 height 30
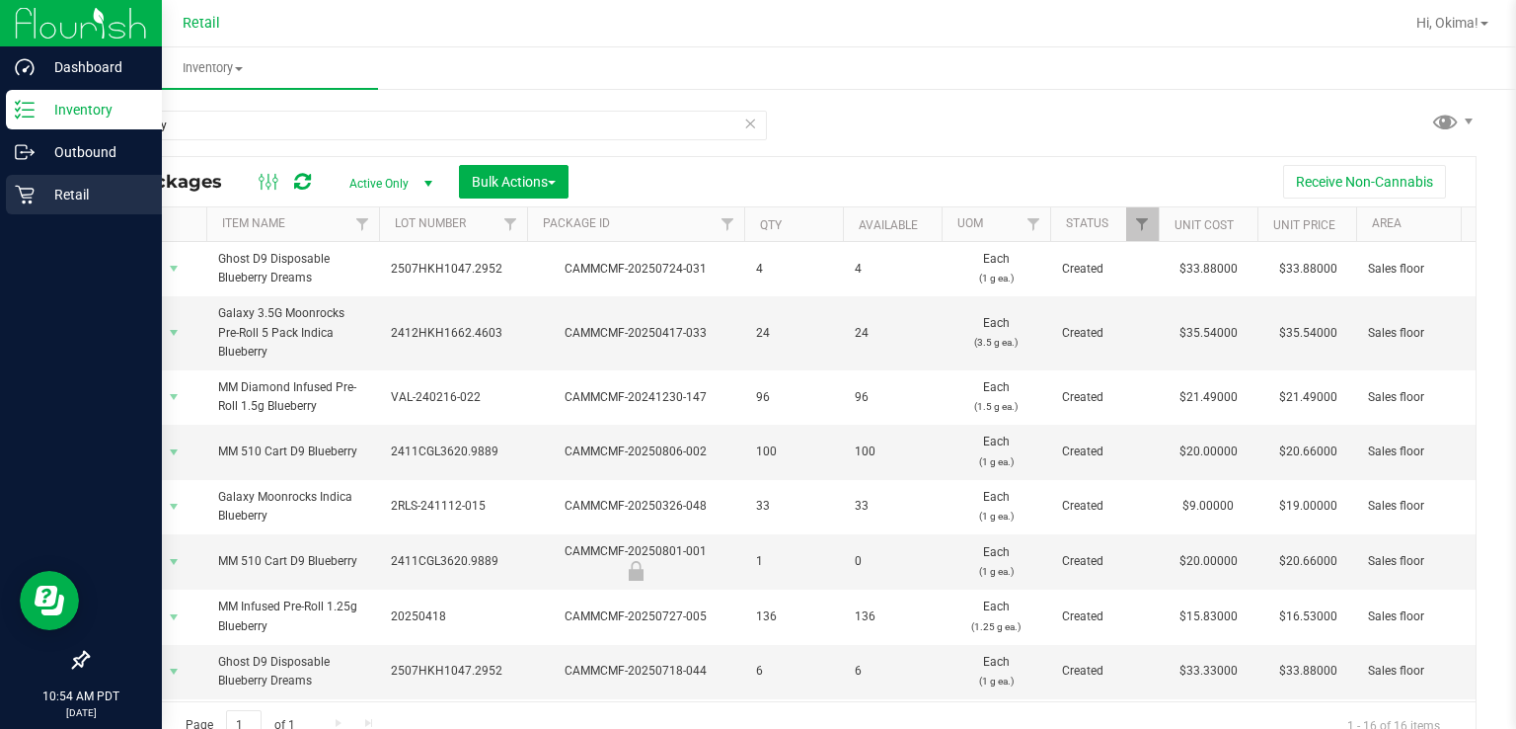
click at [32, 194] on icon at bounding box center [24, 195] width 19 height 19
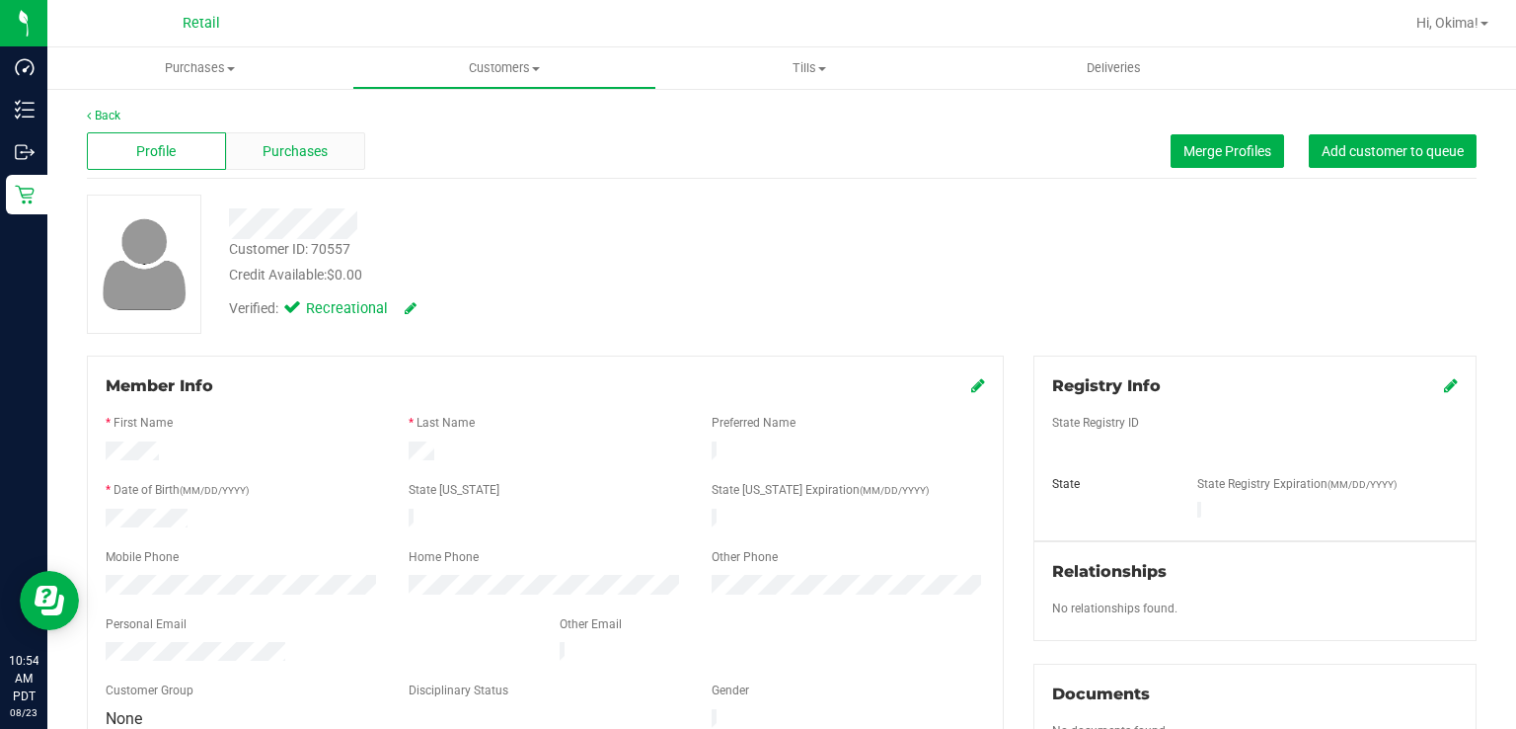
click at [311, 154] on span "Purchases" at bounding box center [295, 151] width 65 height 21
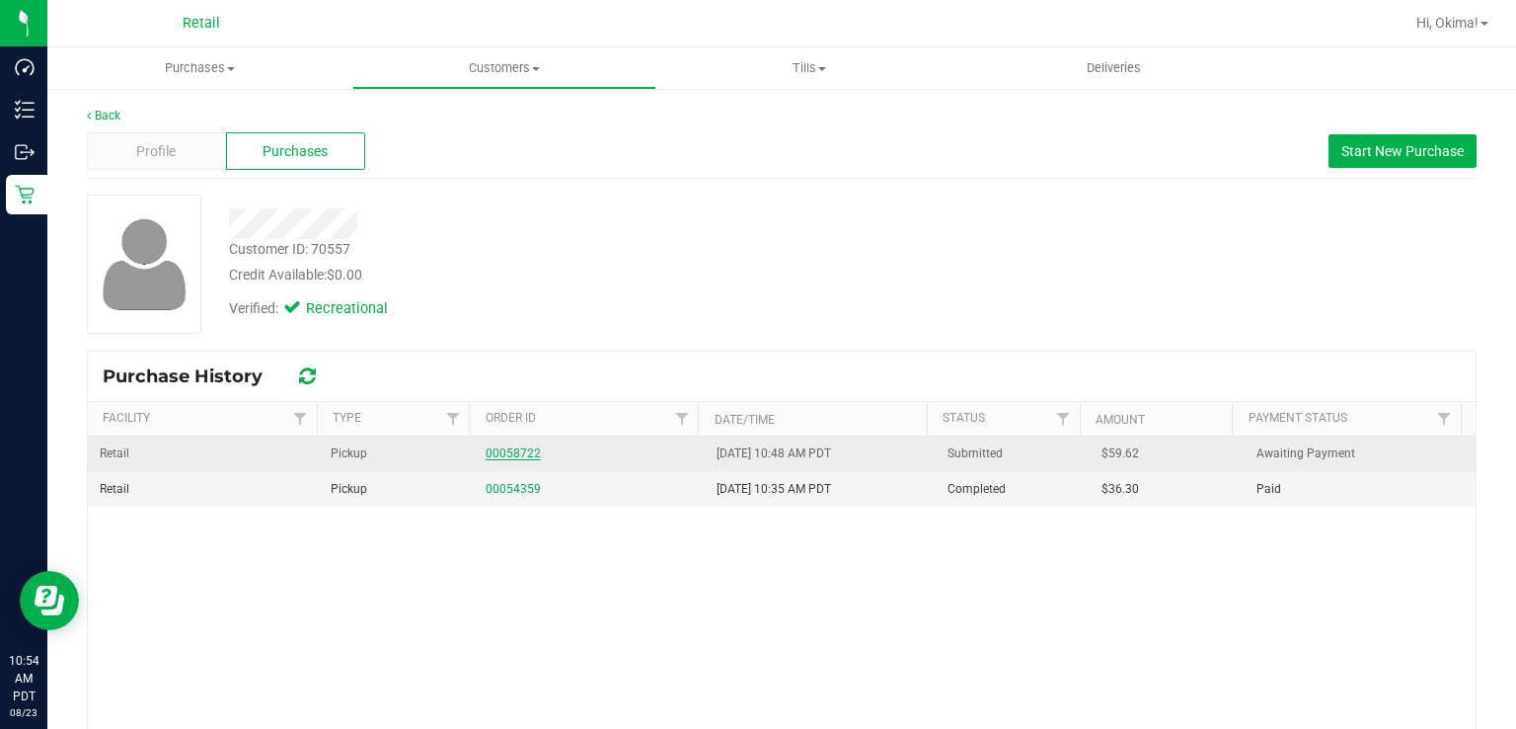
click at [502, 446] on link "00058722" at bounding box center [513, 453] width 55 height 14
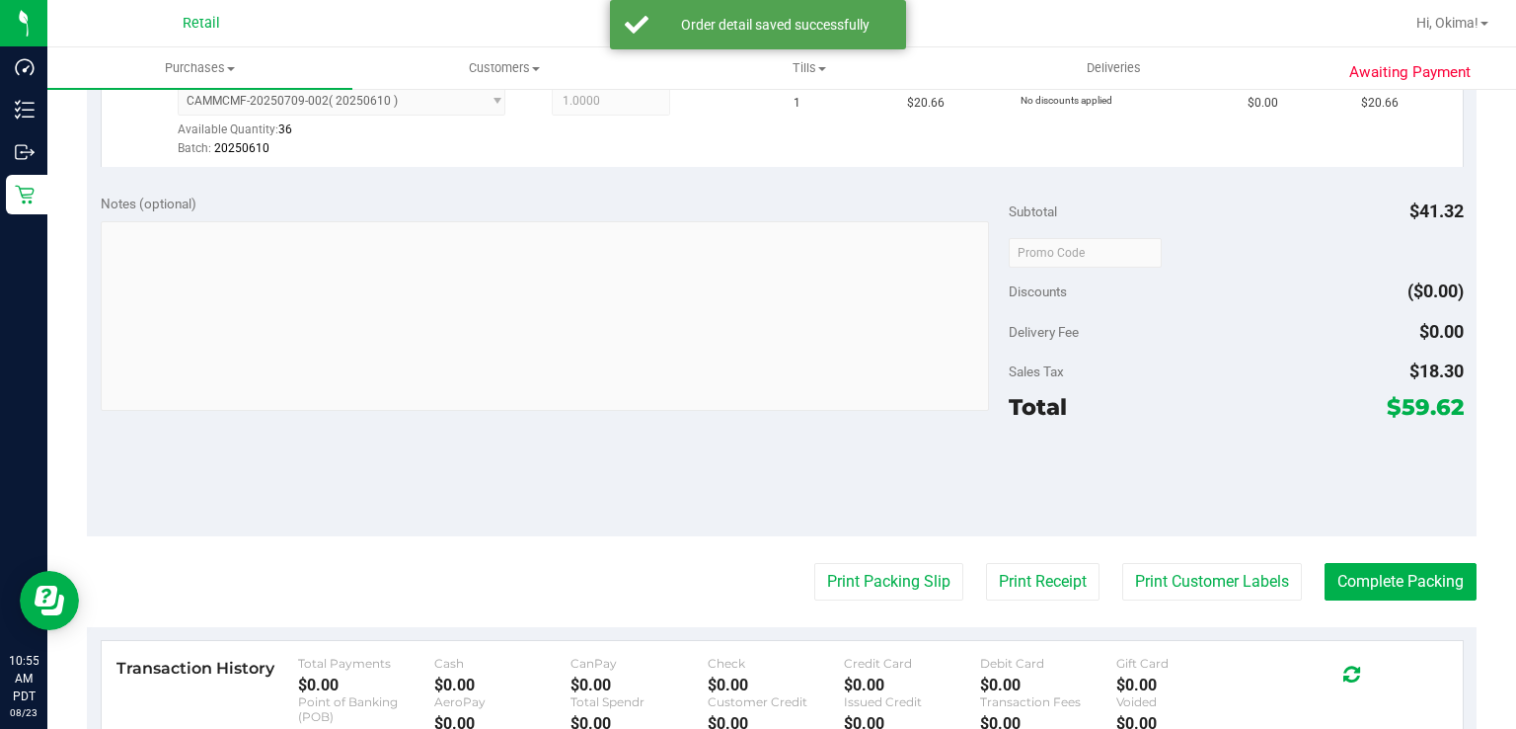
scroll to position [720, 0]
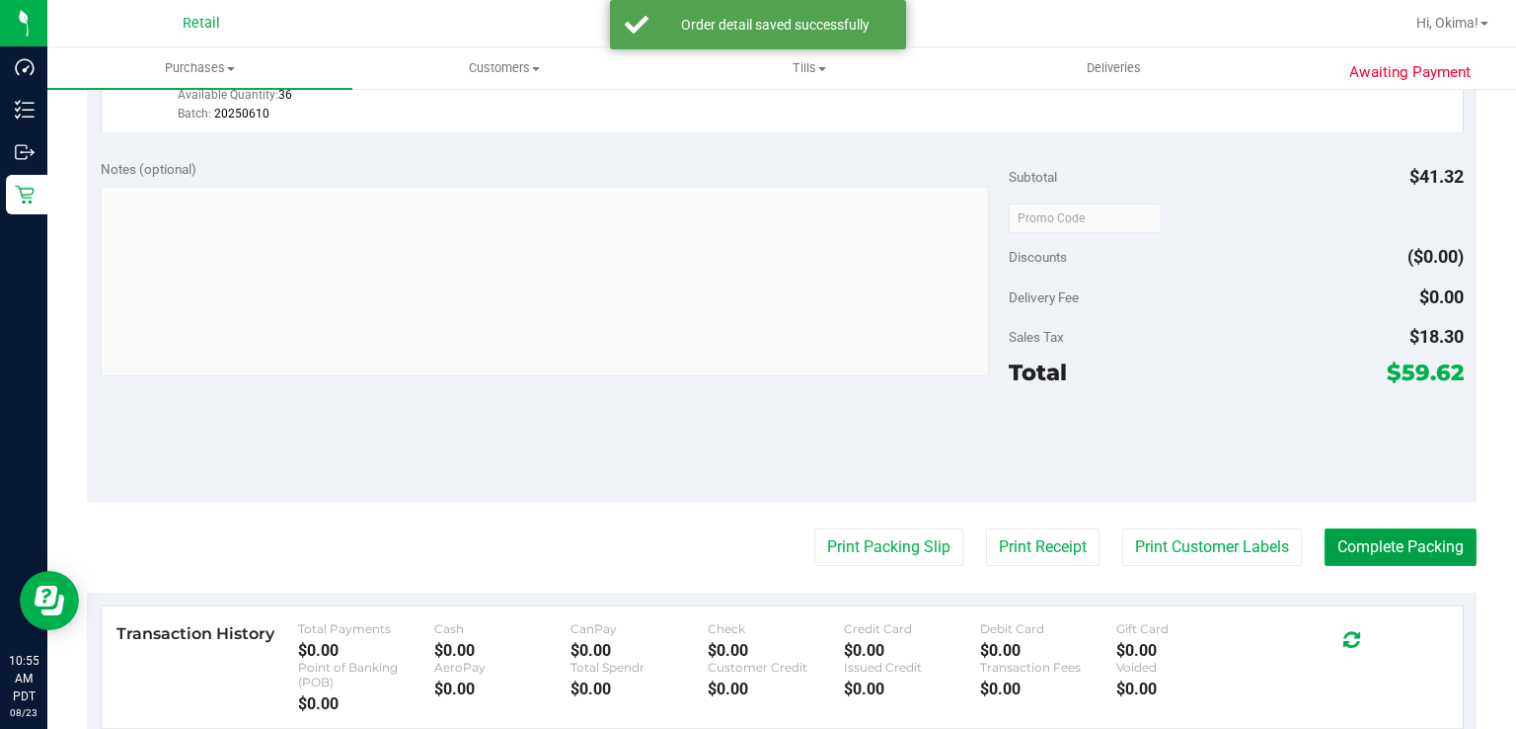
click at [1386, 541] on button "Complete Packing" at bounding box center [1401, 547] width 152 height 38
